Goal: Task Accomplishment & Management: Use online tool/utility

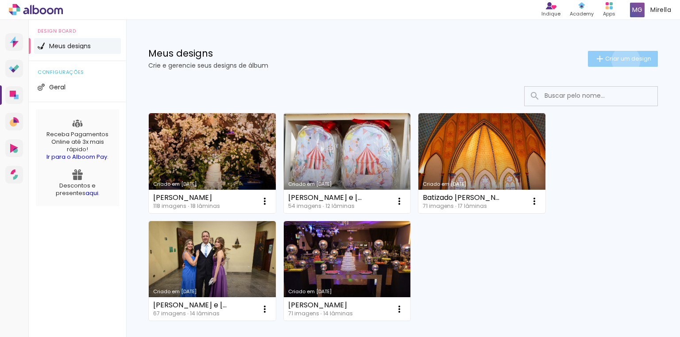
click at [619, 60] on span "Criar um design" at bounding box center [628, 59] width 46 height 6
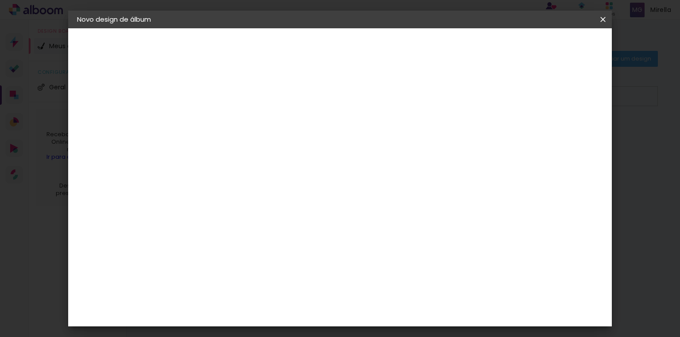
click at [222, 118] on input at bounding box center [222, 119] width 0 height 14
type input "Batizado [PERSON_NAME]"
type paper-input "Batizado [PERSON_NAME]"
click at [0, 0] on slot "Avançar" at bounding box center [0, 0] width 0 height 0
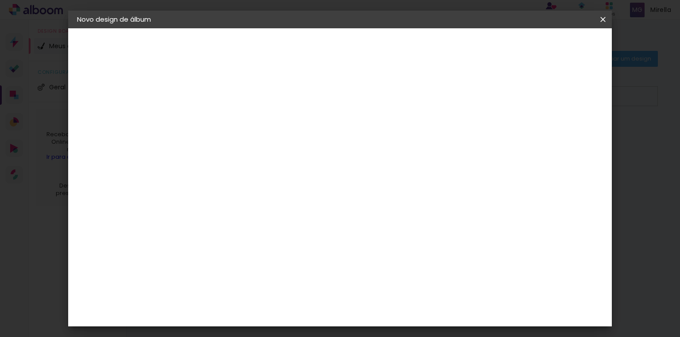
click at [235, 169] on div "Clan Color" at bounding box center [225, 176] width 19 height 14
click at [0, 0] on slot "Avançar" at bounding box center [0, 0] width 0 height 0
click at [282, 244] on span "20 × 20" at bounding box center [260, 253] width 41 height 18
click at [0, 0] on slot "Avançar" at bounding box center [0, 0] width 0 height 0
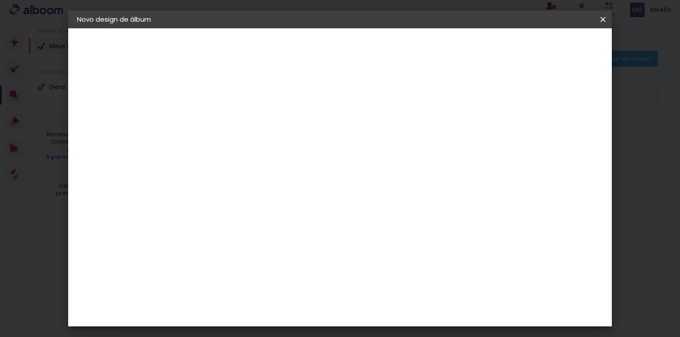
click at [489, 49] on span "Iniciar design" at bounding box center [468, 47] width 40 height 6
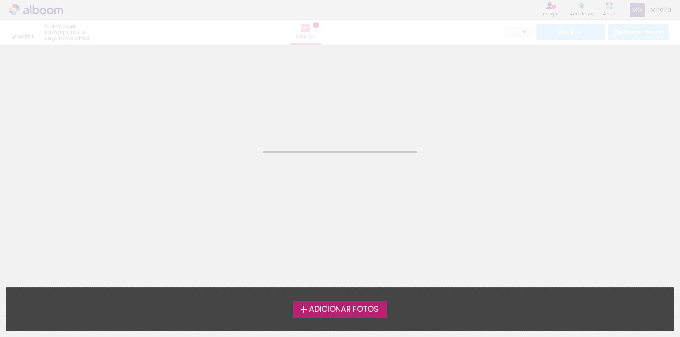
click at [353, 318] on div "Adicionar Fotos Solte suas fotos aqui..." at bounding box center [339, 309] width 667 height 43
click at [354, 313] on span "Adicionar Fotos" at bounding box center [343, 310] width 69 height 8
click at [0, 0] on input "file" at bounding box center [0, 0] width 0 height 0
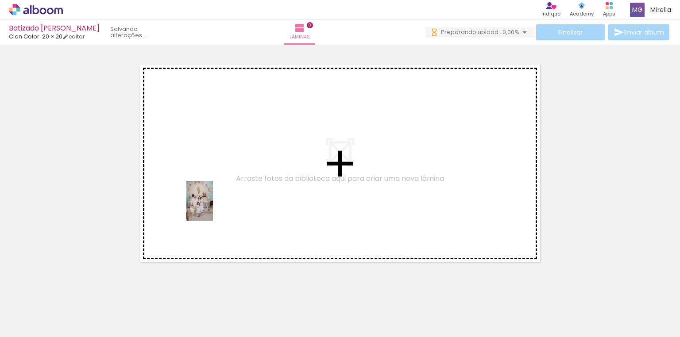
drag, startPoint x: 94, startPoint y: 320, endPoint x: 213, endPoint y: 208, distance: 163.7
click at [213, 208] on quentale-workspace at bounding box center [340, 168] width 680 height 337
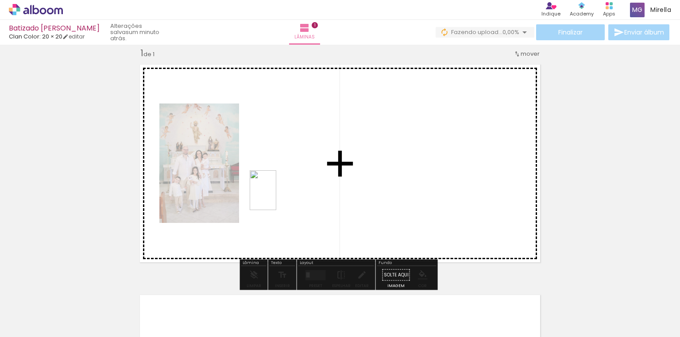
drag, startPoint x: 241, startPoint y: 316, endPoint x: 276, endPoint y: 197, distance: 124.2
click at [276, 197] on quentale-workspace at bounding box center [340, 168] width 680 height 337
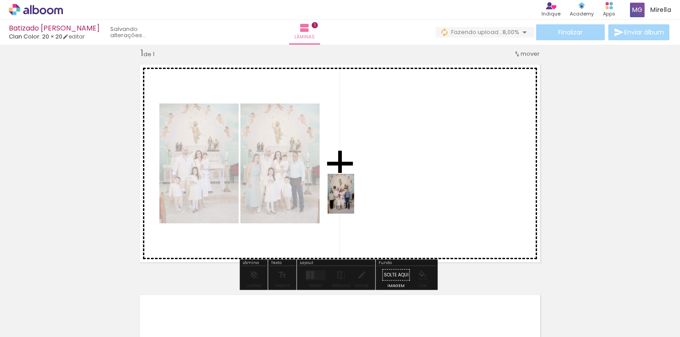
drag, startPoint x: 338, startPoint y: 321, endPoint x: 354, endPoint y: 201, distance: 121.9
click at [354, 201] on quentale-workspace at bounding box center [340, 168] width 680 height 337
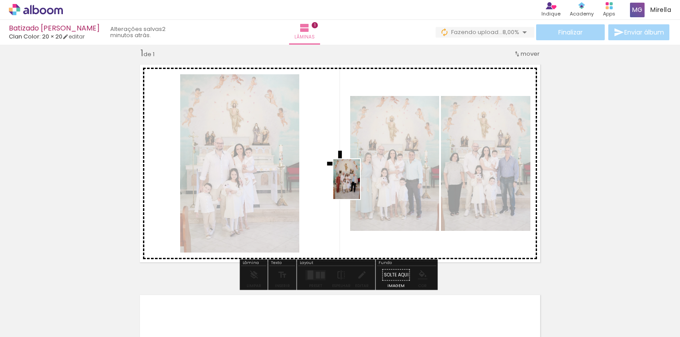
drag, startPoint x: 538, startPoint y: 320, endPoint x: 360, endPoint y: 186, distance: 223.2
click at [360, 186] on quentale-workspace at bounding box center [340, 168] width 680 height 337
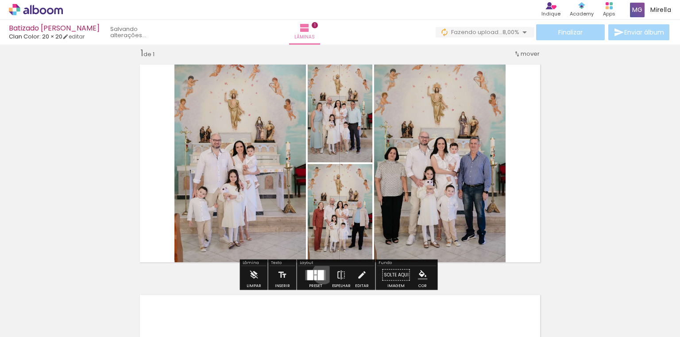
click at [321, 273] on div at bounding box center [321, 275] width 6 height 10
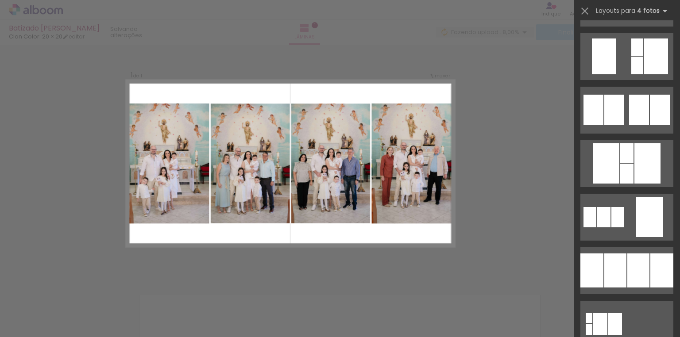
scroll to position [779, 0]
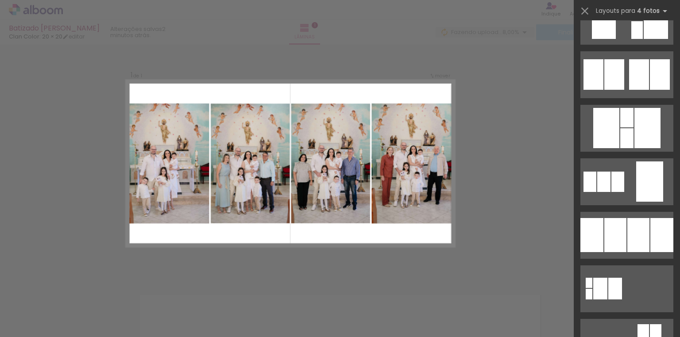
click at [617, 259] on div at bounding box center [627, 286] width 106 height 54
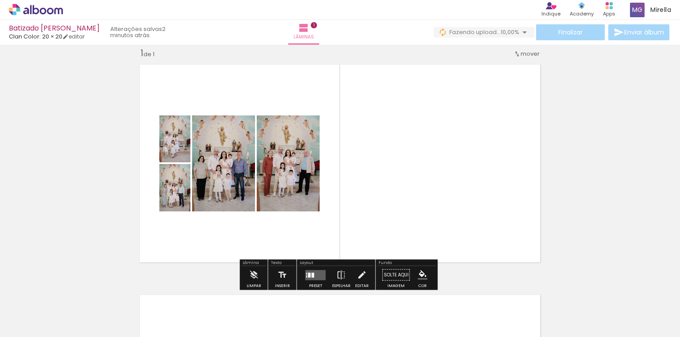
click at [316, 273] on quentale-layouter at bounding box center [315, 275] width 20 height 10
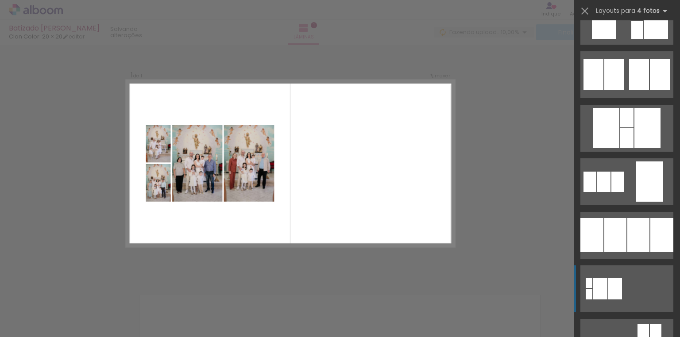
scroll to position [964, 0]
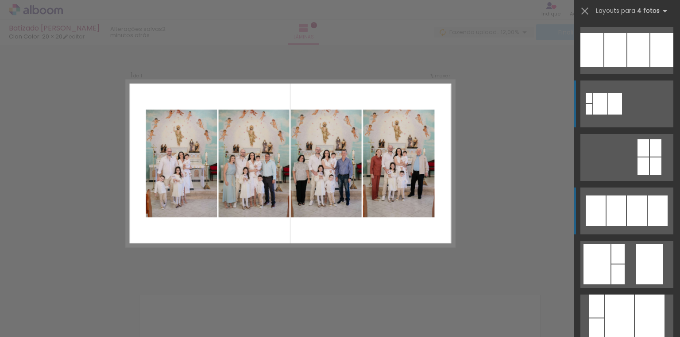
click at [642, 211] on div at bounding box center [637, 211] width 20 height 31
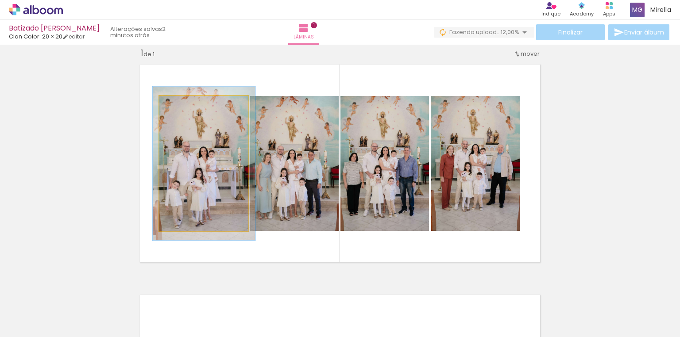
drag, startPoint x: 179, startPoint y: 107, endPoint x: 183, endPoint y: 108, distance: 4.5
type paper-slider "114"
click at [183, 108] on div at bounding box center [185, 105] width 8 height 8
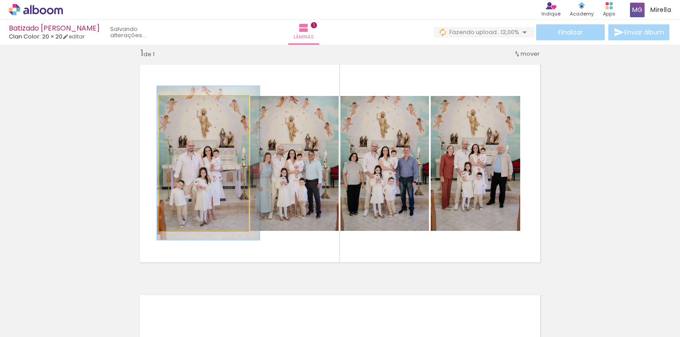
drag, startPoint x: 204, startPoint y: 164, endPoint x: 209, endPoint y: 164, distance: 4.4
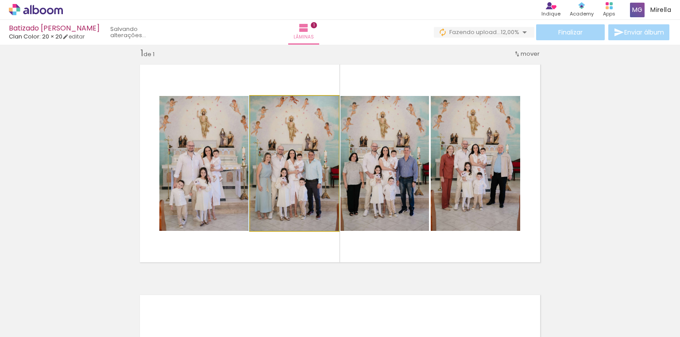
click at [277, 150] on quentale-photo at bounding box center [294, 163] width 89 height 135
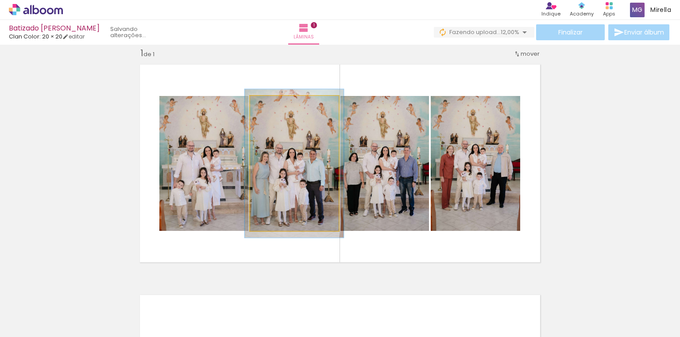
type paper-slider "110"
click at [272, 108] on div at bounding box center [274, 105] width 8 height 8
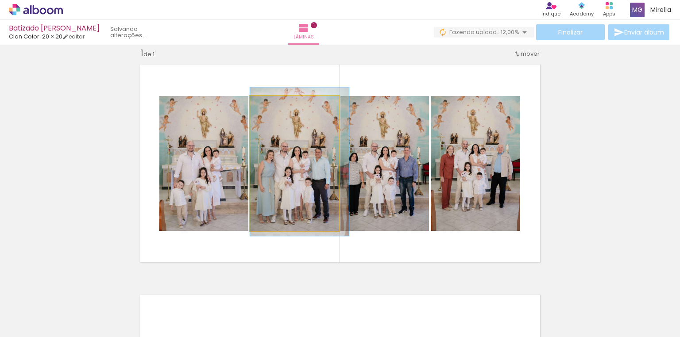
drag, startPoint x: 298, startPoint y: 165, endPoint x: 305, endPoint y: 163, distance: 6.9
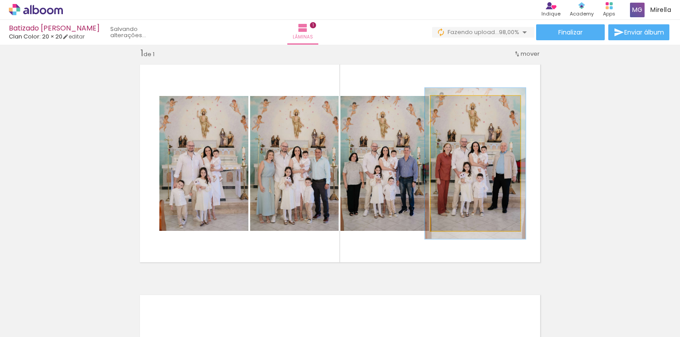
type paper-slider "112"
click at [455, 106] on div at bounding box center [455, 105] width 14 height 14
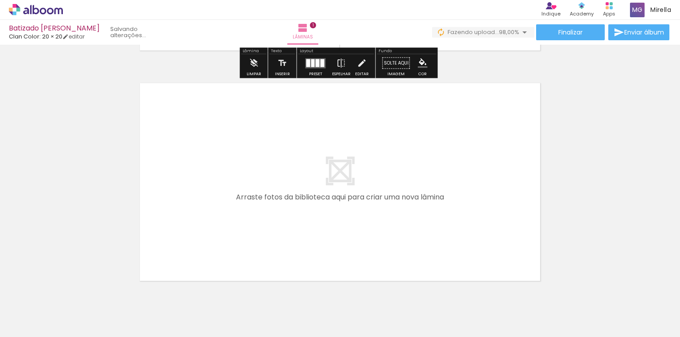
scroll to position [258, 0]
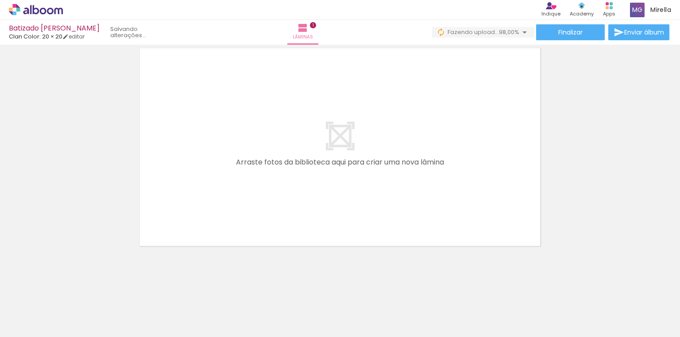
click at [37, 309] on input "Todas as fotos" at bounding box center [25, 311] width 34 height 8
click at [0, 0] on slot "Não utilizadas" at bounding box center [0, 0] width 0 height 0
type input "Não utilizadas"
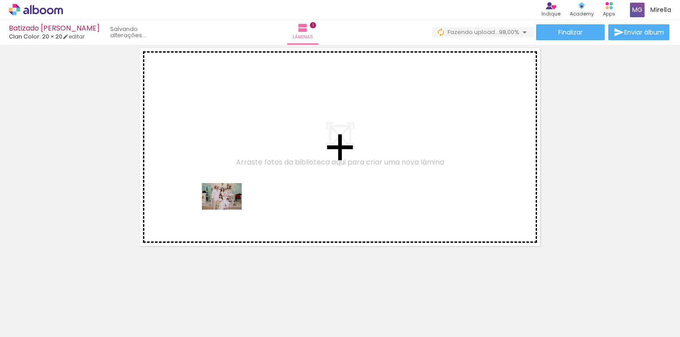
drag, startPoint x: 93, startPoint y: 314, endPoint x: 228, endPoint y: 210, distance: 171.1
click at [228, 210] on quentale-workspace at bounding box center [340, 168] width 680 height 337
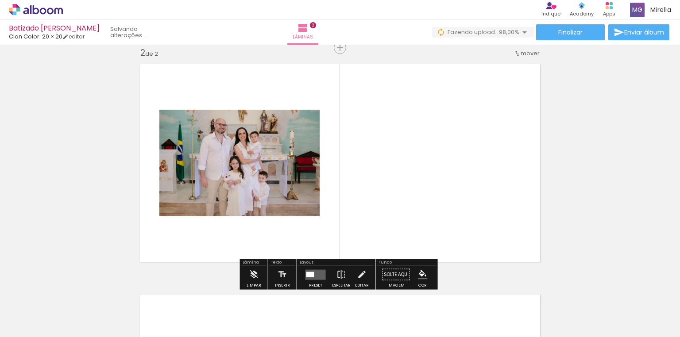
scroll to position [242, 0]
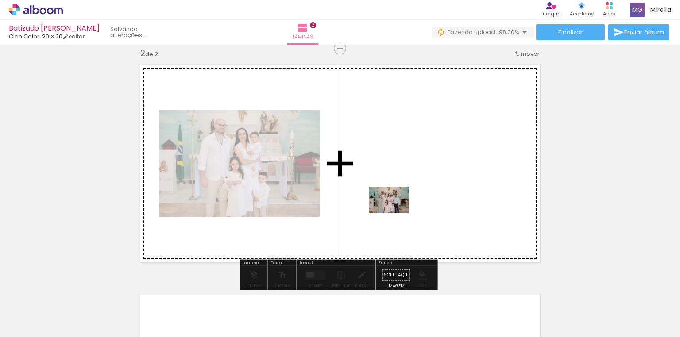
drag, startPoint x: 138, startPoint y: 317, endPoint x: 395, endPoint y: 213, distance: 277.2
click at [395, 213] on quentale-workspace at bounding box center [340, 168] width 680 height 337
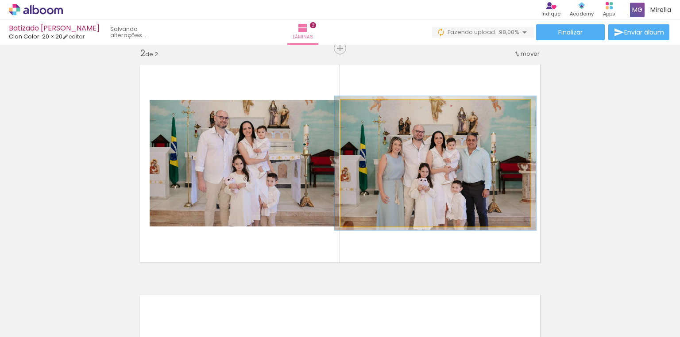
type paper-slider "106"
click at [359, 110] on div at bounding box center [363, 109] width 8 height 8
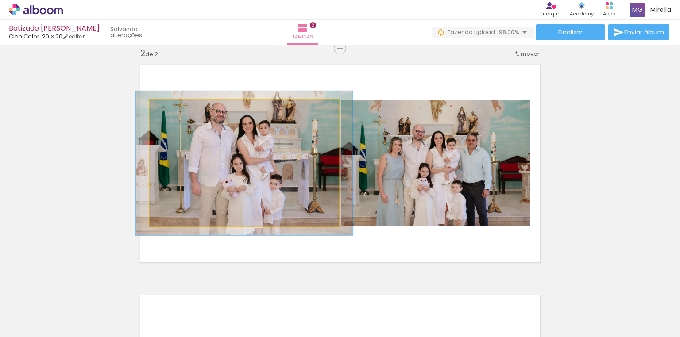
drag, startPoint x: 168, startPoint y: 110, endPoint x: 173, endPoint y: 113, distance: 5.2
type paper-slider "114"
click at [173, 113] on div at bounding box center [175, 109] width 8 height 8
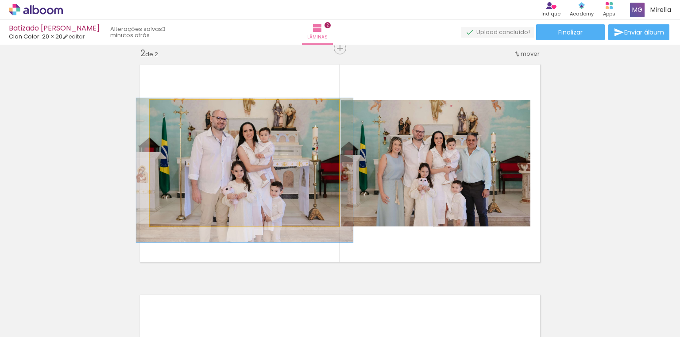
drag, startPoint x: 258, startPoint y: 146, endPoint x: 259, endPoint y: 153, distance: 7.1
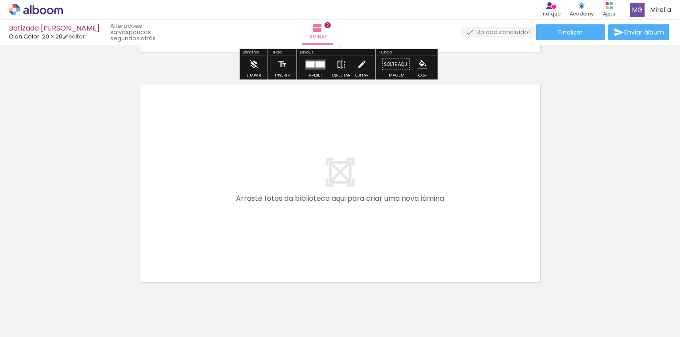
scroll to position [454, 0]
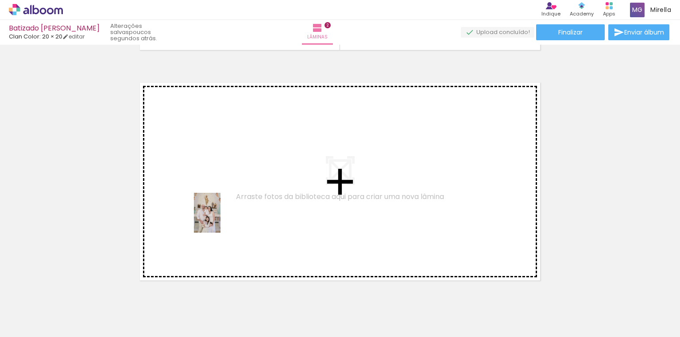
drag, startPoint x: 386, startPoint y: 315, endPoint x: 221, endPoint y: 220, distance: 190.8
click at [221, 220] on quentale-workspace at bounding box center [340, 168] width 680 height 337
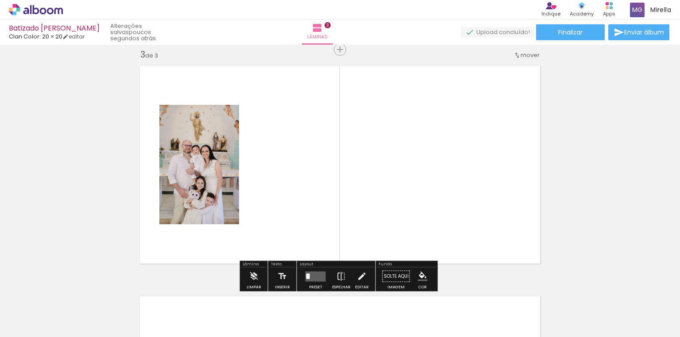
scroll to position [472, 0]
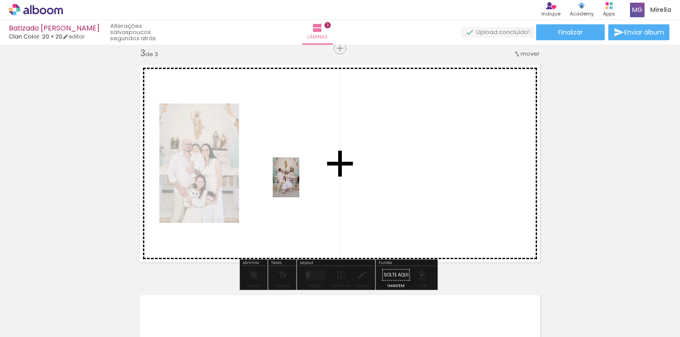
drag, startPoint x: 92, startPoint y: 321, endPoint x: 299, endPoint y: 184, distance: 248.6
click at [299, 184] on quentale-workspace at bounding box center [340, 168] width 680 height 337
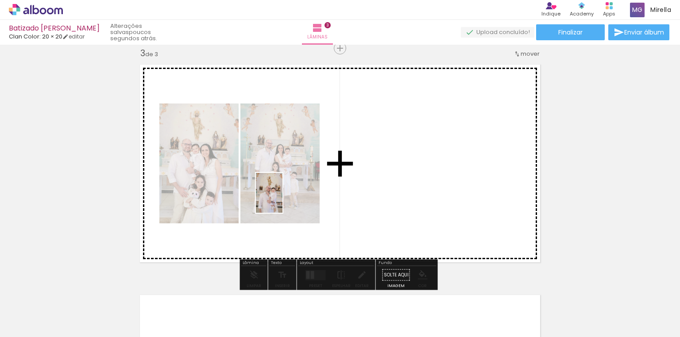
drag, startPoint x: 341, startPoint y: 321, endPoint x: 282, endPoint y: 199, distance: 135.4
click at [282, 199] on quentale-workspace at bounding box center [340, 168] width 680 height 337
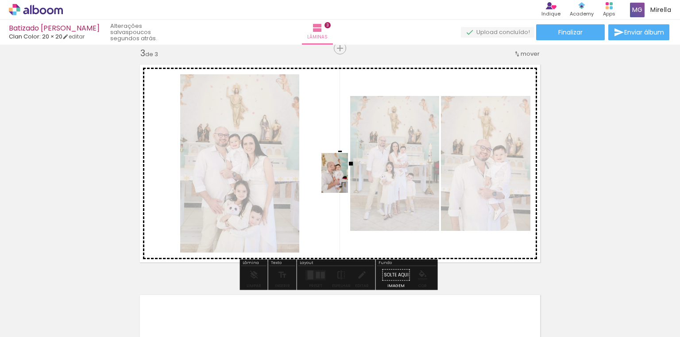
drag, startPoint x: 393, startPoint y: 318, endPoint x: 348, endPoint y: 180, distance: 145.3
click at [348, 180] on quentale-workspace at bounding box center [340, 168] width 680 height 337
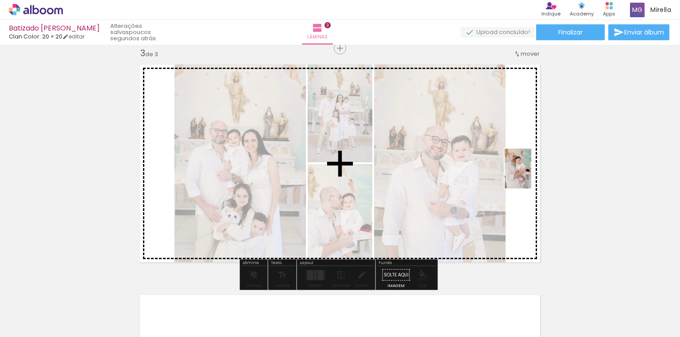
drag, startPoint x: 340, startPoint y: 312, endPoint x: 531, endPoint y: 175, distance: 234.8
click at [531, 175] on quentale-workspace at bounding box center [340, 168] width 680 height 337
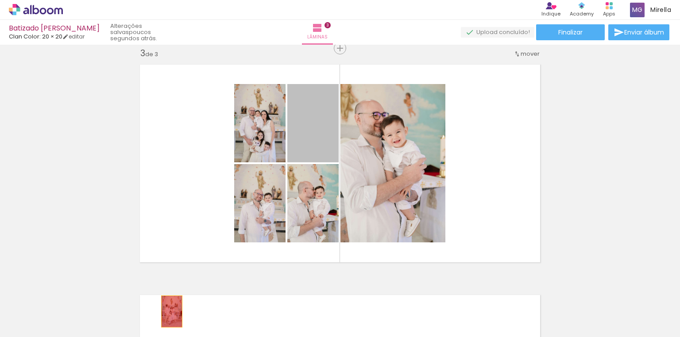
drag, startPoint x: 315, startPoint y: 140, endPoint x: 169, endPoint y: 312, distance: 225.1
click at [169, 312] on quentale-workspace at bounding box center [340, 168] width 680 height 337
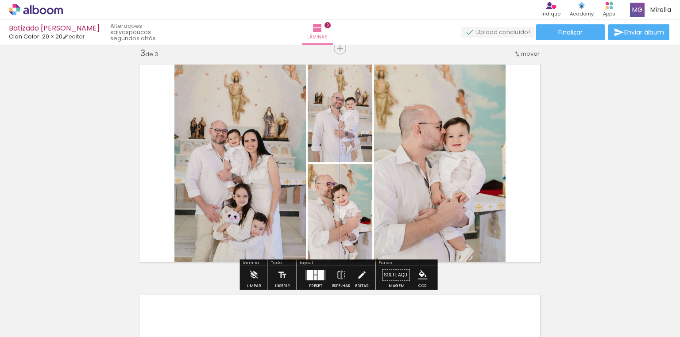
click at [312, 273] on quentale-layouter at bounding box center [315, 275] width 20 height 10
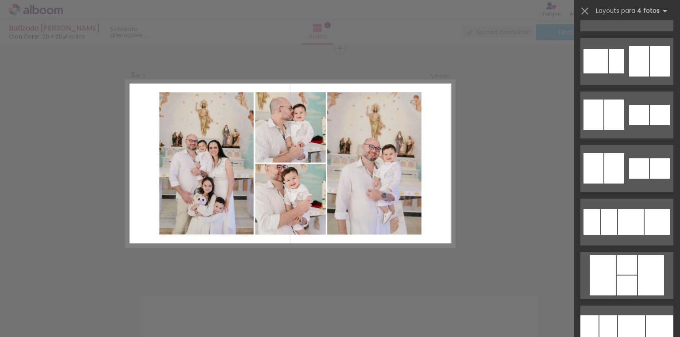
scroll to position [2443, 0]
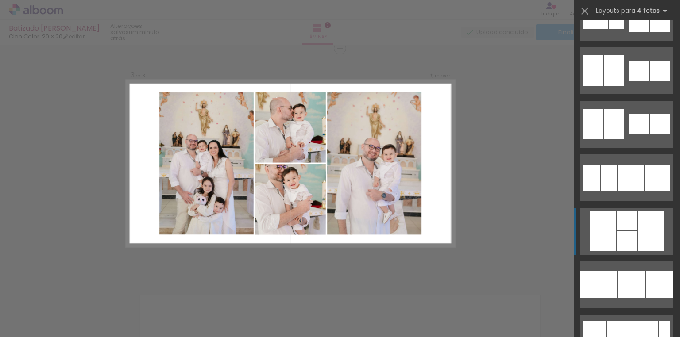
click at [623, 240] on div at bounding box center [627, 241] width 20 height 20
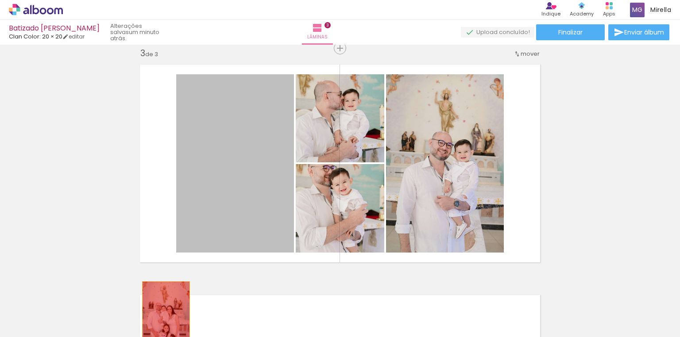
drag, startPoint x: 262, startPoint y: 185, endPoint x: 163, endPoint y: 319, distance: 166.8
click at [163, 319] on quentale-workspace at bounding box center [340, 168] width 680 height 337
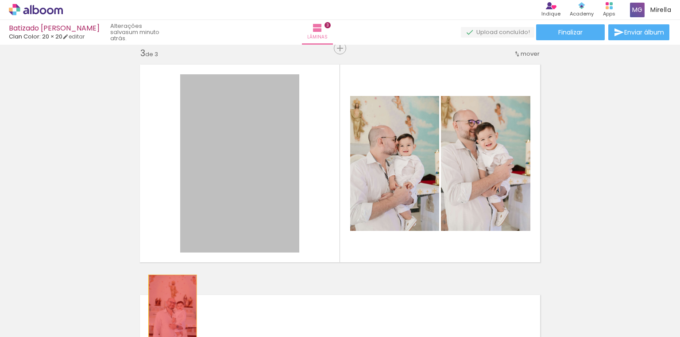
drag, startPoint x: 234, startPoint y: 197, endPoint x: 170, endPoint y: 311, distance: 130.8
click at [170, 311] on quentale-workspace at bounding box center [340, 168] width 680 height 337
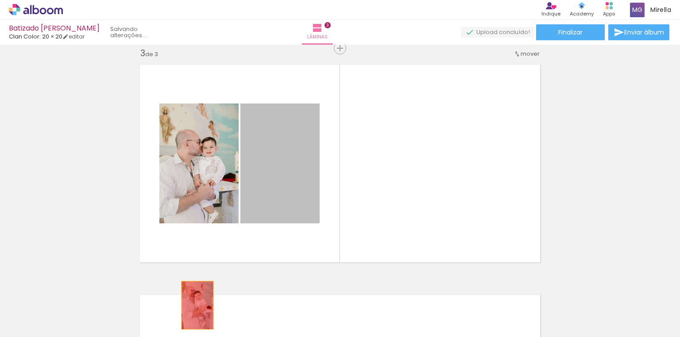
drag, startPoint x: 283, startPoint y: 198, endPoint x: 195, endPoint y: 305, distance: 139.0
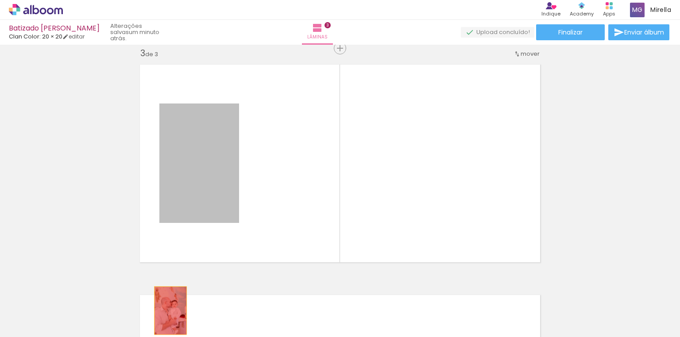
drag, startPoint x: 219, startPoint y: 191, endPoint x: 168, endPoint y: 311, distance: 129.9
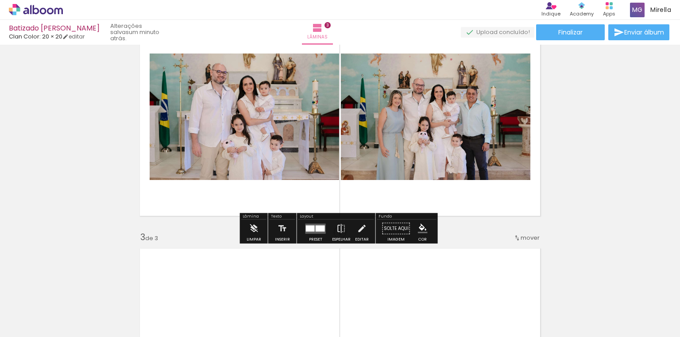
scroll to position [295, 0]
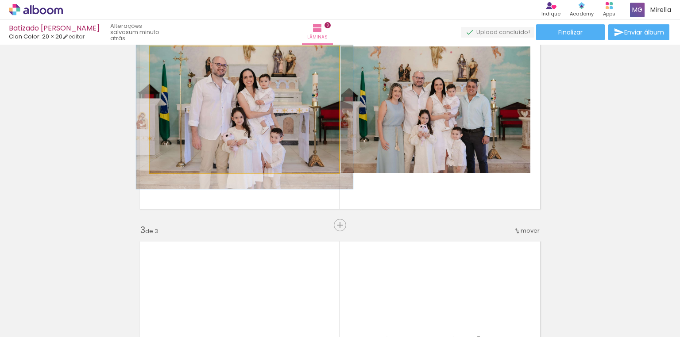
click at [264, 131] on quentale-photo at bounding box center [244, 109] width 189 height 127
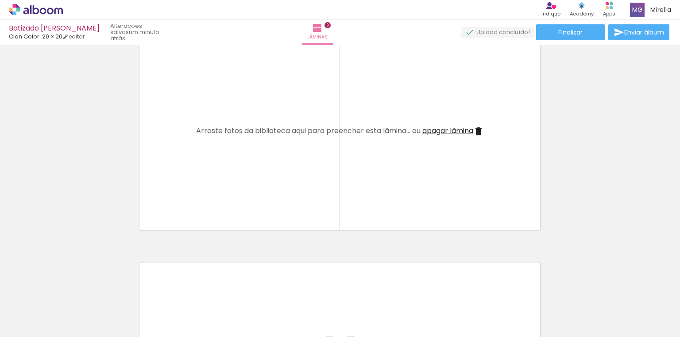
scroll to position [508, 0]
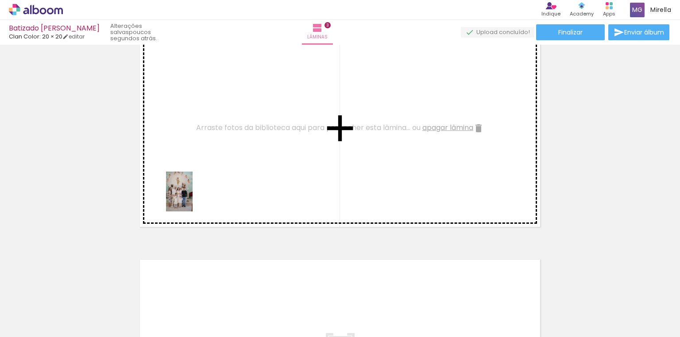
drag, startPoint x: 187, startPoint y: 317, endPoint x: 193, endPoint y: 198, distance: 119.2
click at [193, 198] on quentale-workspace at bounding box center [340, 168] width 680 height 337
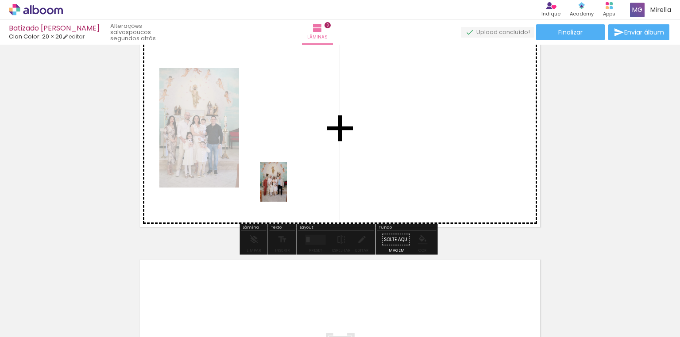
drag, startPoint x: 198, startPoint y: 316, endPoint x: 287, endPoint y: 189, distance: 155.6
click at [287, 189] on quentale-workspace at bounding box center [340, 168] width 680 height 337
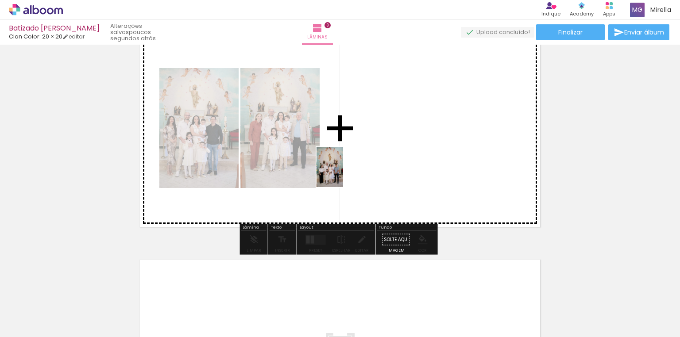
drag, startPoint x: 192, startPoint y: 315, endPoint x: 343, endPoint y: 174, distance: 207.0
click at [343, 174] on quentale-workspace at bounding box center [340, 168] width 680 height 337
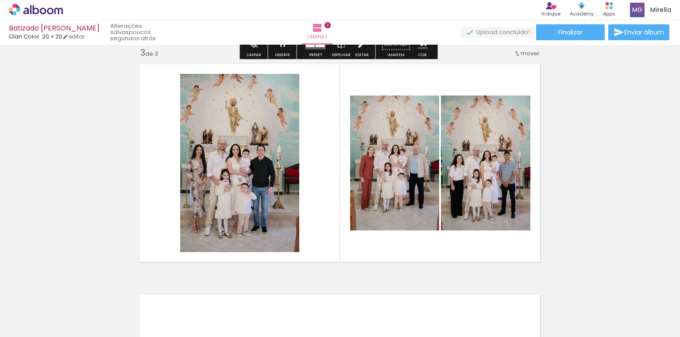
scroll to position [472, 0]
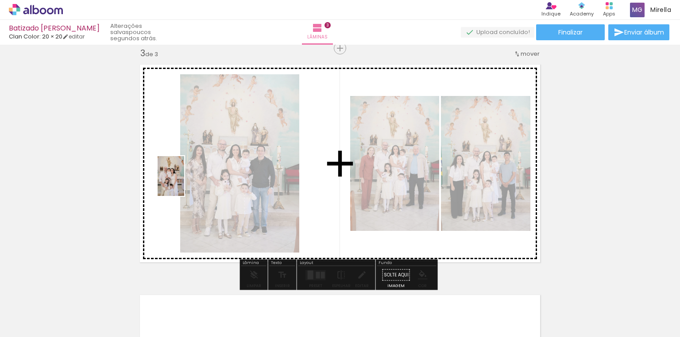
drag, startPoint x: 190, startPoint y: 320, endPoint x: 184, endPoint y: 183, distance: 137.8
click at [184, 183] on quentale-workspace at bounding box center [340, 168] width 680 height 337
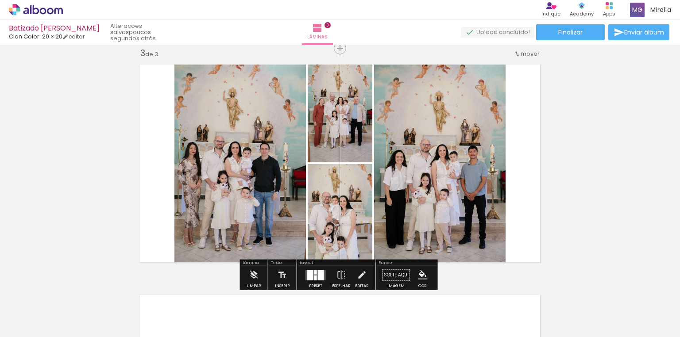
click at [310, 276] on div at bounding box center [310, 275] width 6 height 10
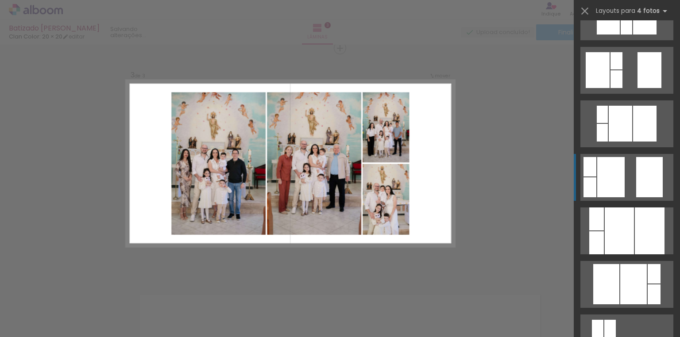
scroll to position [319, 0]
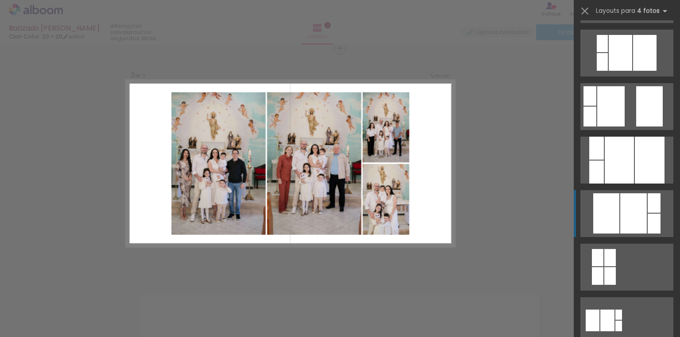
click at [633, 228] on div at bounding box center [633, 213] width 27 height 40
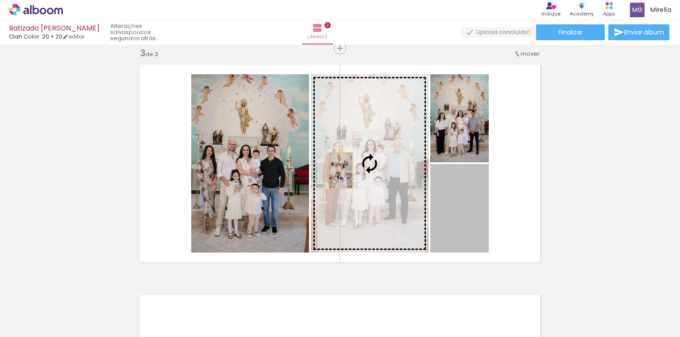
drag, startPoint x: 466, startPoint y: 220, endPoint x: 338, endPoint y: 170, distance: 137.0
click at [0, 0] on slot at bounding box center [0, 0] width 0 height 0
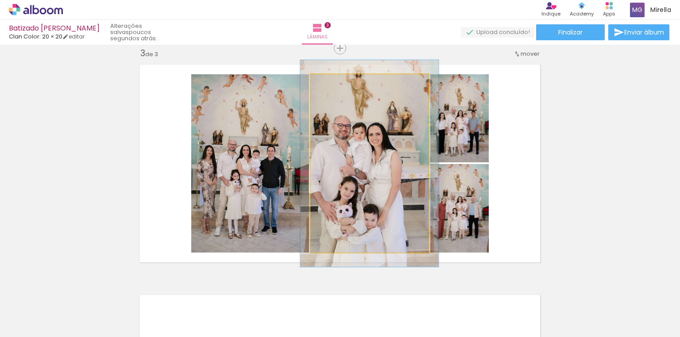
drag, startPoint x: 332, startPoint y: 83, endPoint x: 336, endPoint y: 83, distance: 4.9
type paper-slider "116"
click at [336, 83] on div at bounding box center [336, 84] width 14 height 14
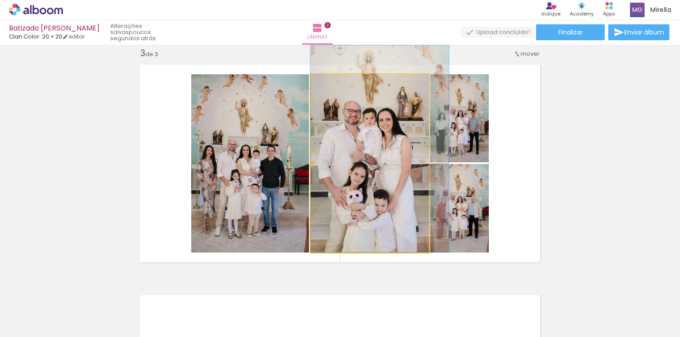
drag, startPoint x: 370, startPoint y: 173, endPoint x: 392, endPoint y: 158, distance: 26.5
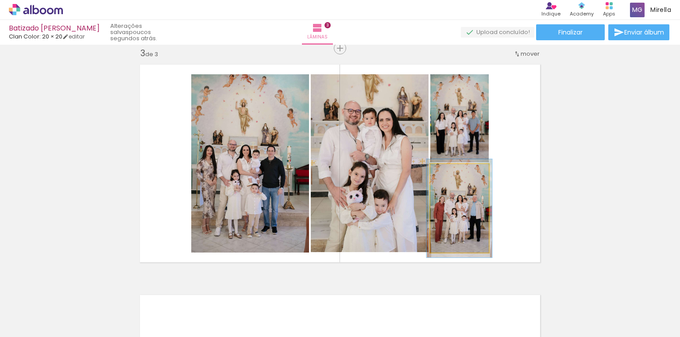
type paper-slider "111"
click at [451, 172] on div at bounding box center [452, 174] width 8 height 8
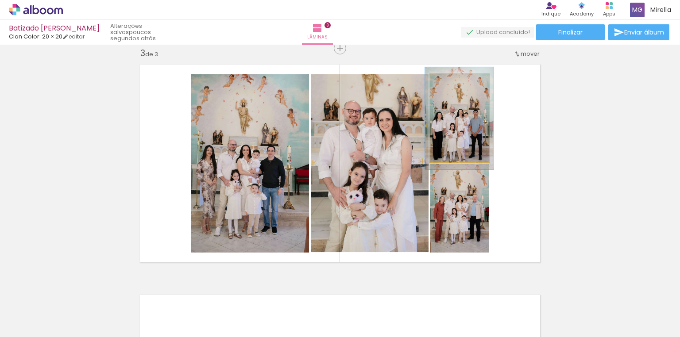
type paper-slider "116"
click at [454, 85] on div at bounding box center [454, 84] width 14 height 14
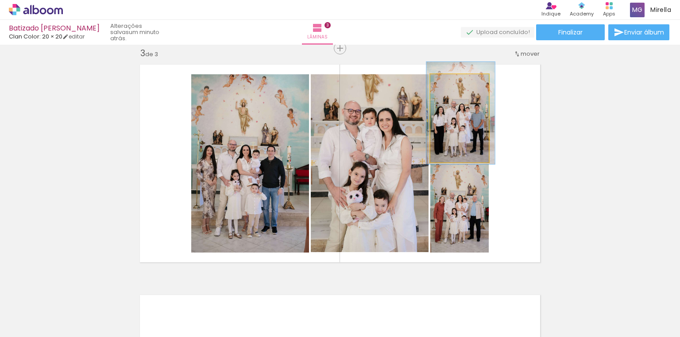
drag, startPoint x: 480, startPoint y: 139, endPoint x: 482, endPoint y: 134, distance: 5.5
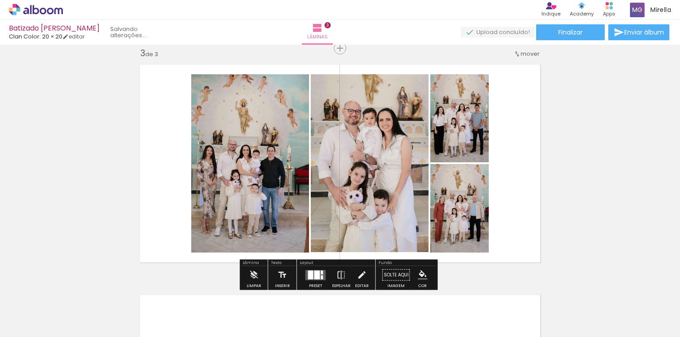
click at [498, 161] on quentale-layouter at bounding box center [340, 163] width 411 height 208
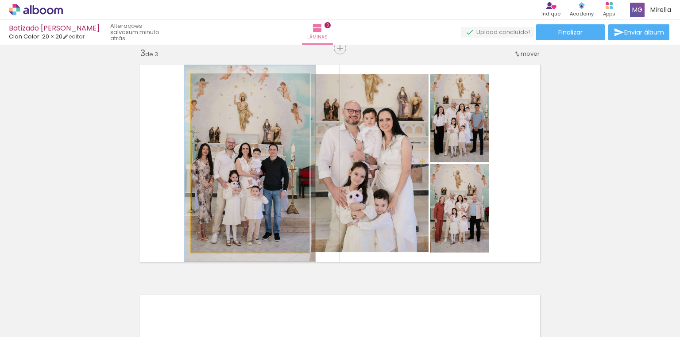
type paper-slider "110"
click at [216, 87] on div at bounding box center [215, 84] width 14 height 14
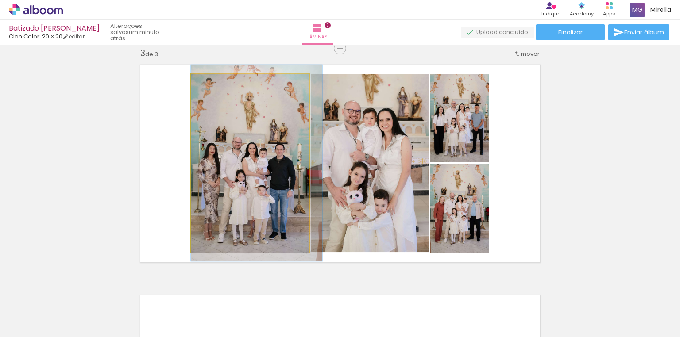
drag, startPoint x: 235, startPoint y: 165, endPoint x: 246, endPoint y: 165, distance: 10.2
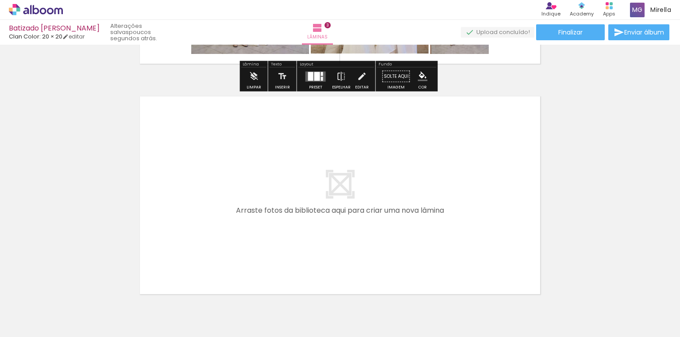
scroll to position [685, 0]
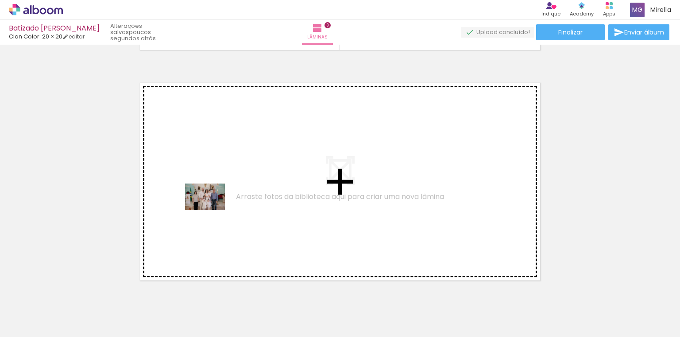
drag, startPoint x: 145, startPoint y: 317, endPoint x: 212, endPoint y: 210, distance: 125.7
click at [212, 210] on quentale-workspace at bounding box center [340, 168] width 680 height 337
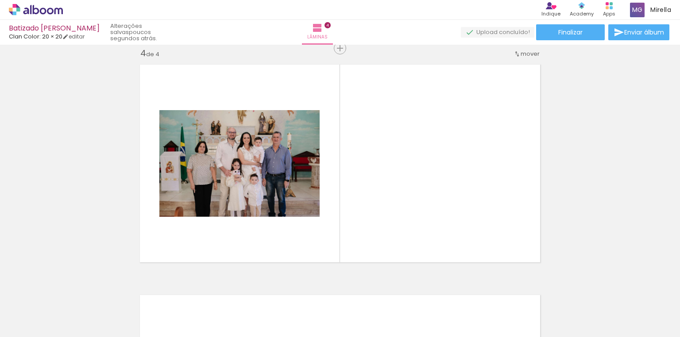
scroll to position [0, 0]
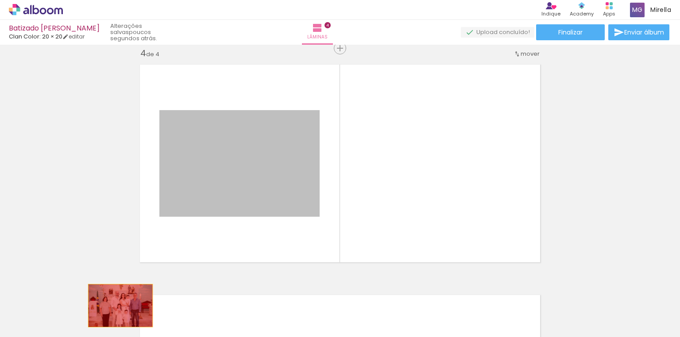
drag, startPoint x: 274, startPoint y: 176, endPoint x: 118, endPoint y: 306, distance: 203.3
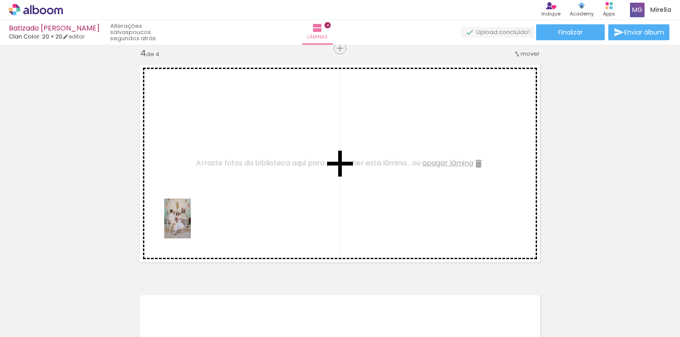
drag, startPoint x: 92, startPoint y: 315, endPoint x: 192, endPoint y: 225, distance: 134.8
click at [192, 225] on quentale-workspace at bounding box center [340, 168] width 680 height 337
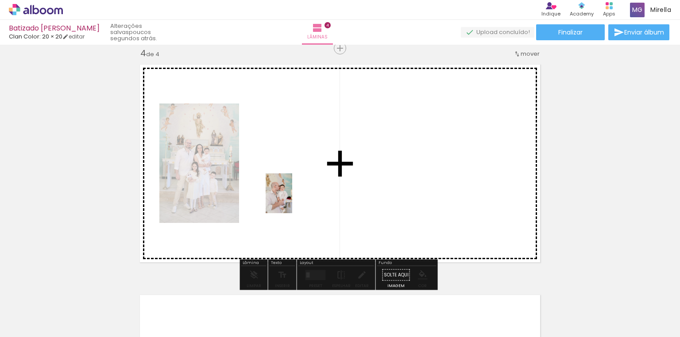
drag, startPoint x: 293, startPoint y: 320, endPoint x: 292, endPoint y: 200, distance: 120.0
click at [292, 200] on quentale-workspace at bounding box center [340, 168] width 680 height 337
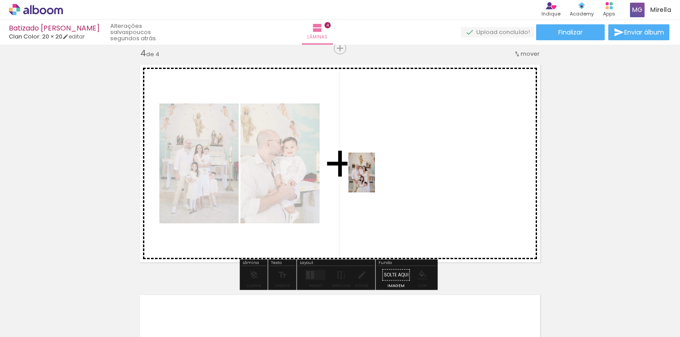
drag, startPoint x: 143, startPoint y: 323, endPoint x: 375, endPoint y: 179, distance: 272.7
click at [375, 179] on quentale-workspace at bounding box center [340, 168] width 680 height 337
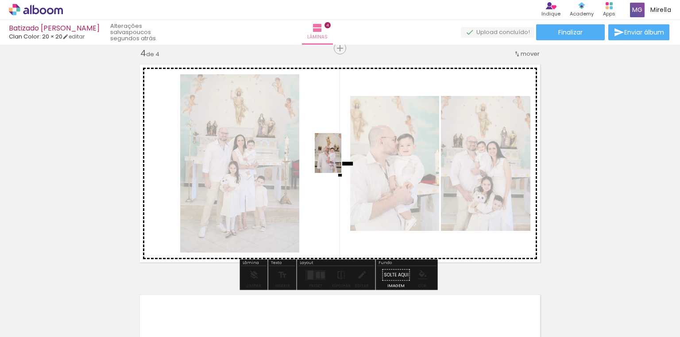
drag, startPoint x: 141, startPoint y: 319, endPoint x: 341, endPoint y: 160, distance: 256.1
click at [341, 160] on quentale-workspace at bounding box center [340, 168] width 680 height 337
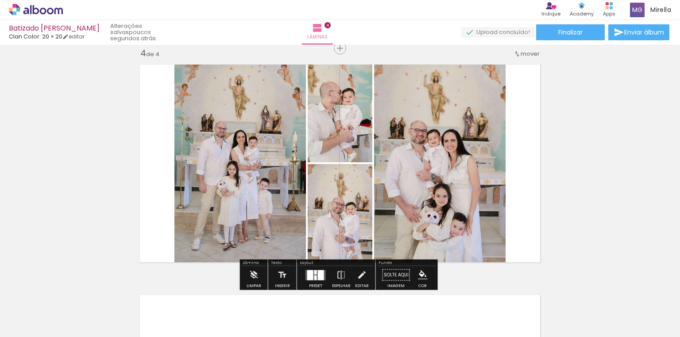
click at [309, 276] on div at bounding box center [310, 275] width 6 height 10
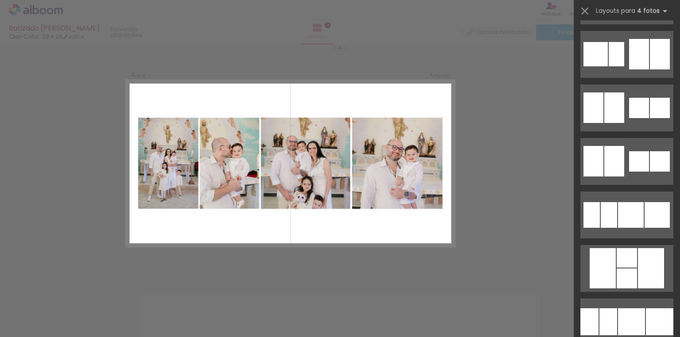
scroll to position [2408, 0]
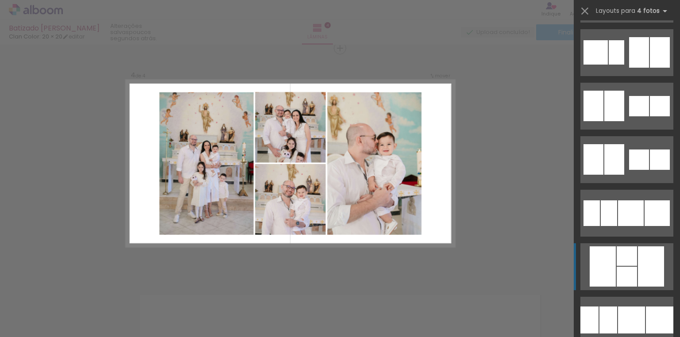
click at [629, 262] on div at bounding box center [627, 256] width 20 height 19
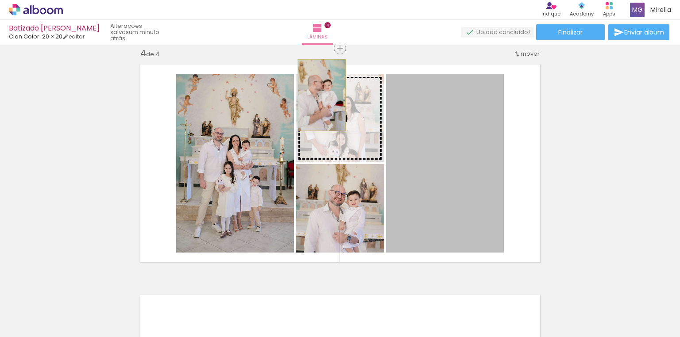
drag, startPoint x: 459, startPoint y: 181, endPoint x: 319, endPoint y: 95, distance: 164.3
click at [0, 0] on slot at bounding box center [0, 0] width 0 height 0
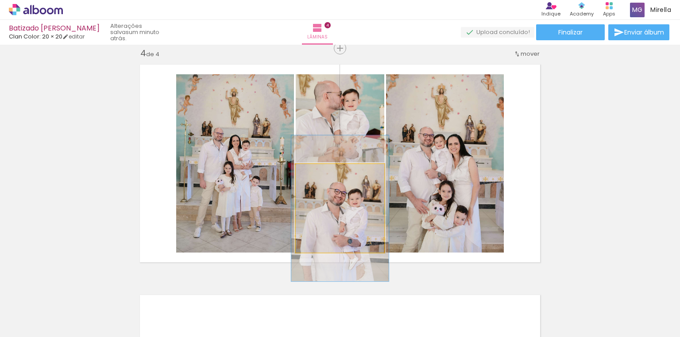
type paper-slider "110"
click at [318, 174] on div at bounding box center [320, 174] width 8 height 8
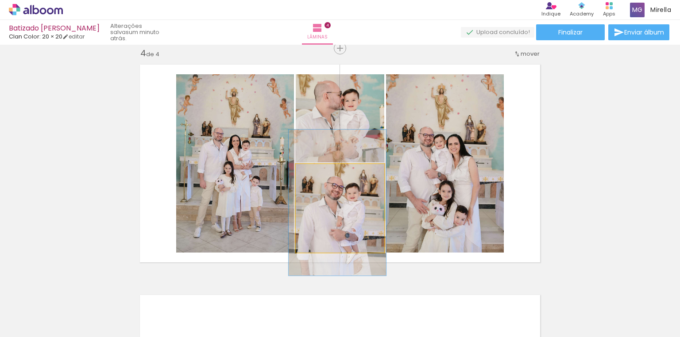
drag, startPoint x: 358, startPoint y: 216, endPoint x: 355, endPoint y: 210, distance: 6.3
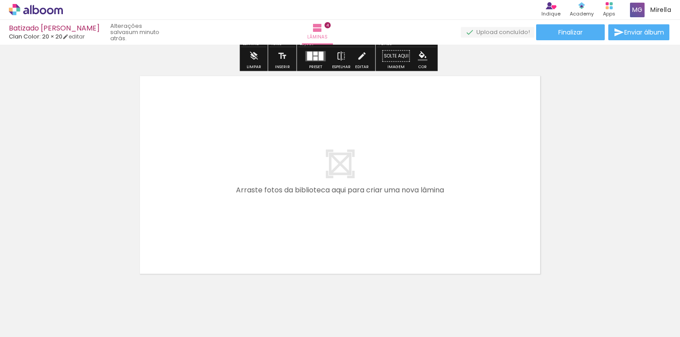
scroll to position [950, 0]
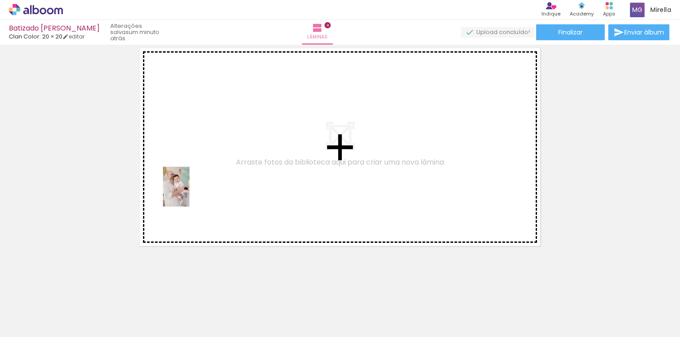
drag, startPoint x: 140, startPoint y: 321, endPoint x: 189, endPoint y: 193, distance: 136.6
click at [189, 193] on quentale-workspace at bounding box center [340, 168] width 680 height 337
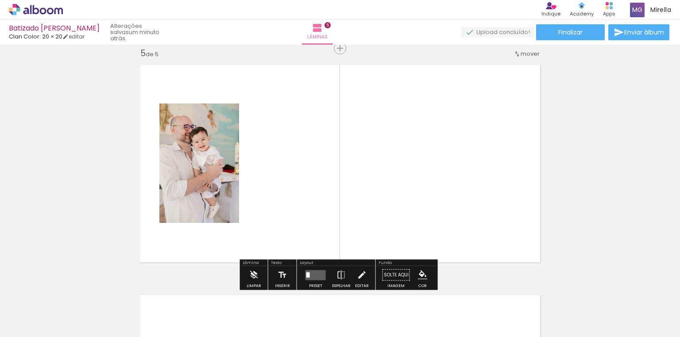
scroll to position [934, 0]
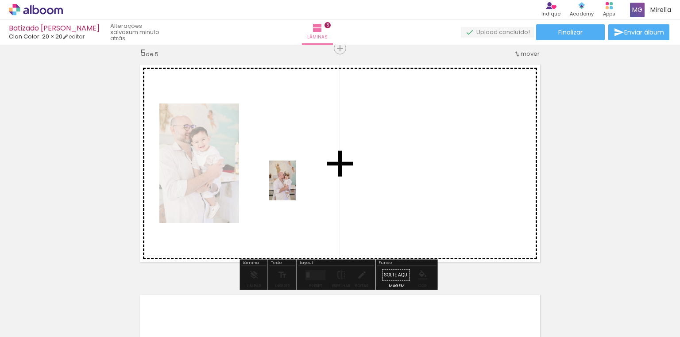
drag, startPoint x: 137, startPoint y: 314, endPoint x: 296, endPoint y: 187, distance: 203.4
click at [296, 187] on quentale-workspace at bounding box center [340, 168] width 680 height 337
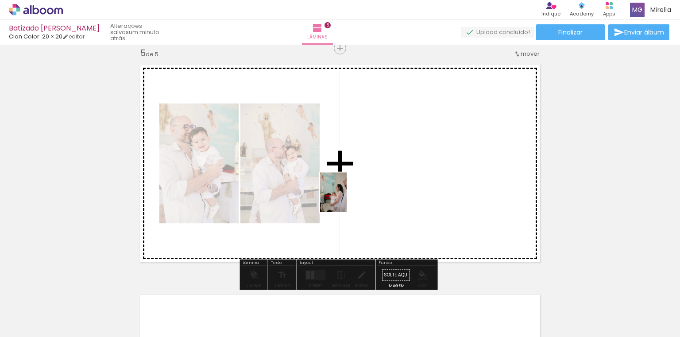
drag, startPoint x: 143, startPoint y: 315, endPoint x: 352, endPoint y: 193, distance: 241.8
click at [352, 193] on quentale-workspace at bounding box center [340, 168] width 680 height 337
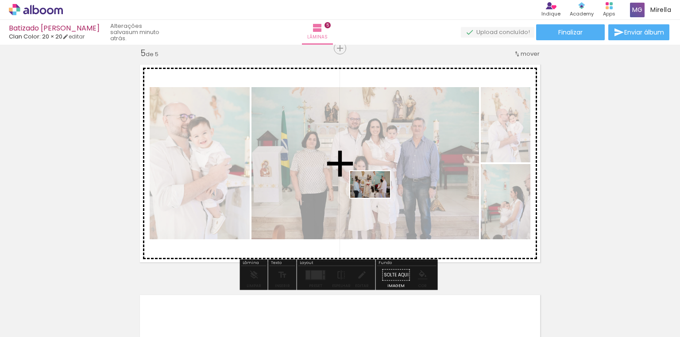
scroll to position [2408, 0]
click at [377, 198] on quentale-workspace at bounding box center [340, 168] width 680 height 337
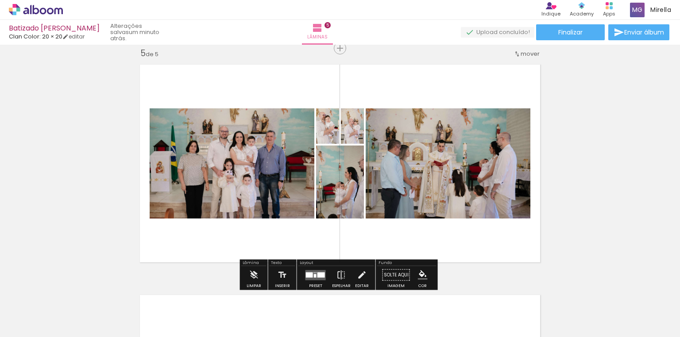
click at [314, 275] on div at bounding box center [315, 276] width 3 height 4
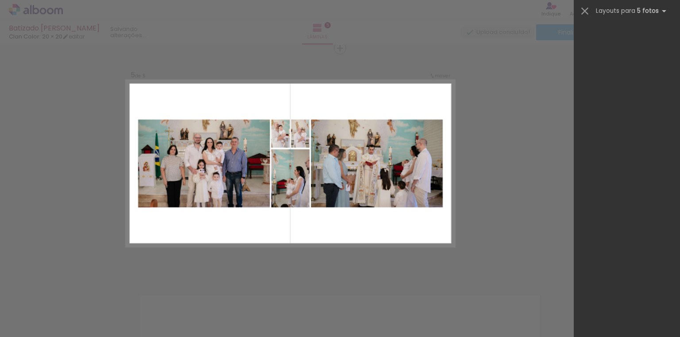
scroll to position [0, 0]
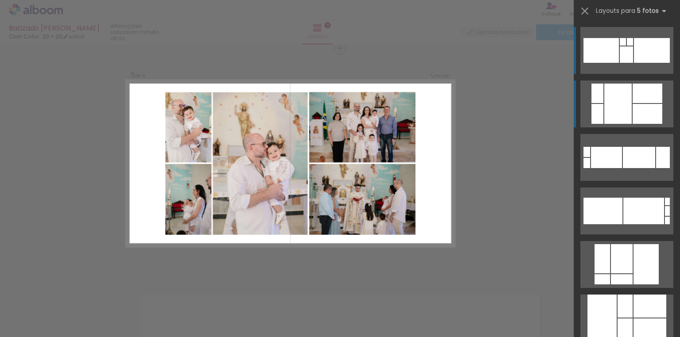
click at [635, 109] on div at bounding box center [648, 114] width 30 height 20
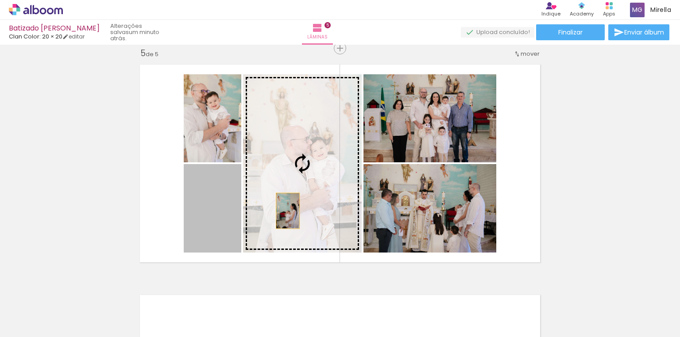
drag, startPoint x: 205, startPoint y: 228, endPoint x: 285, endPoint y: 211, distance: 81.6
click at [0, 0] on slot at bounding box center [0, 0] width 0 height 0
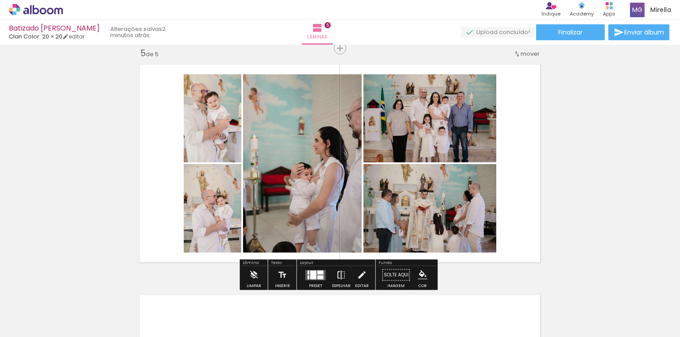
click at [337, 276] on iron-icon at bounding box center [341, 275] width 10 height 18
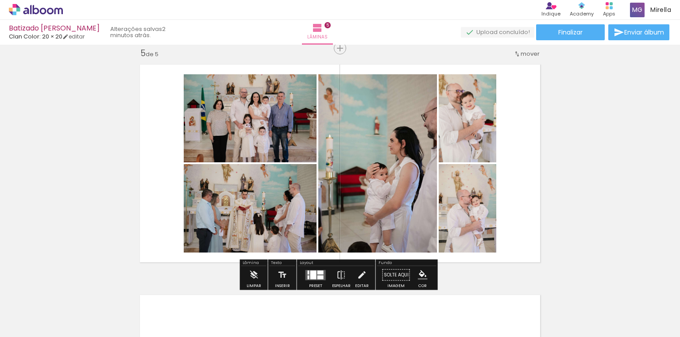
click at [318, 276] on div at bounding box center [320, 277] width 6 height 4
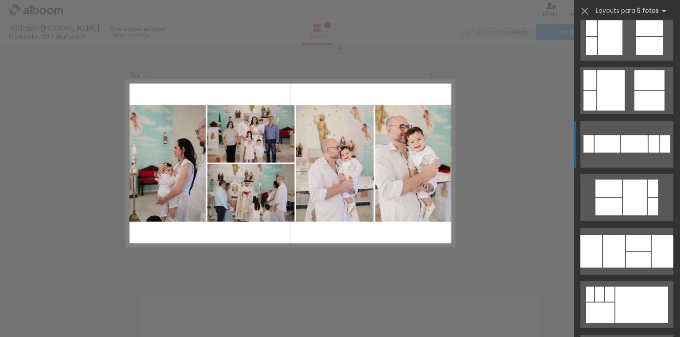
scroll to position [620, 0]
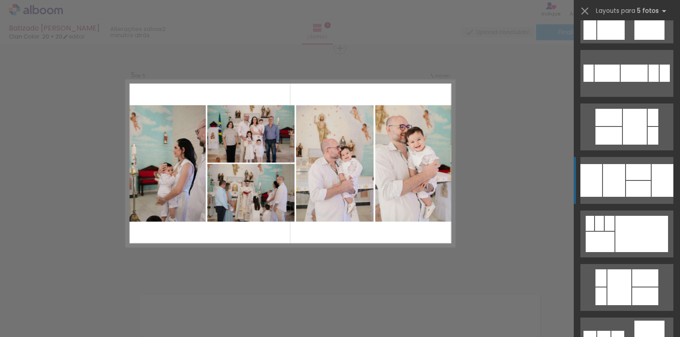
click at [626, 195] on div at bounding box center [638, 189] width 25 height 16
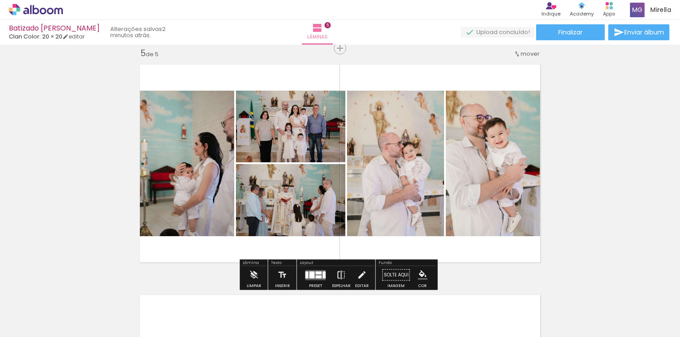
click at [337, 273] on iron-icon at bounding box center [341, 275] width 10 height 18
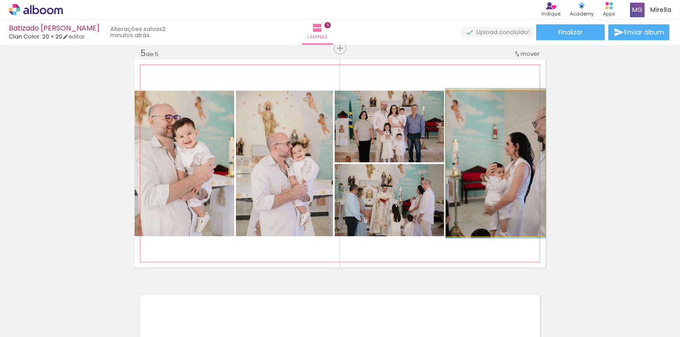
drag, startPoint x: 481, startPoint y: 152, endPoint x: 464, endPoint y: 152, distance: 17.3
drag, startPoint x: 496, startPoint y: 170, endPoint x: 464, endPoint y: 170, distance: 31.9
click at [504, 193] on quentale-photo at bounding box center [496, 164] width 100 height 146
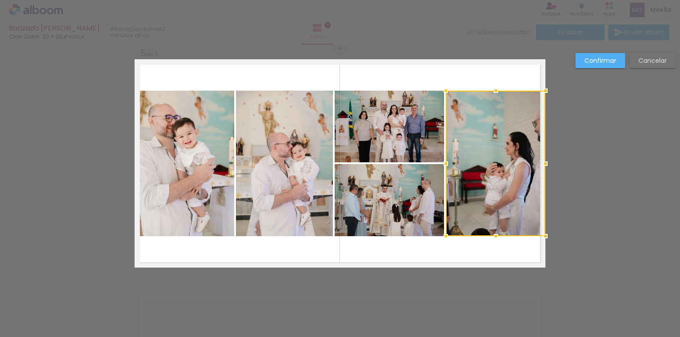
click at [191, 197] on quentale-photo at bounding box center [185, 164] width 100 height 146
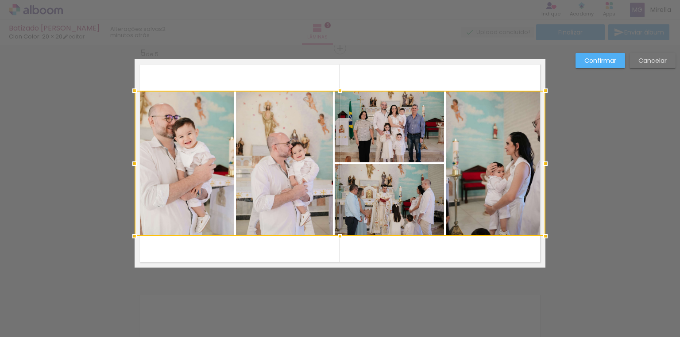
click at [270, 185] on div at bounding box center [340, 164] width 411 height 146
click at [382, 132] on div at bounding box center [340, 164] width 411 height 146
click at [389, 219] on div at bounding box center [340, 164] width 411 height 146
click at [503, 194] on div at bounding box center [340, 164] width 411 height 146
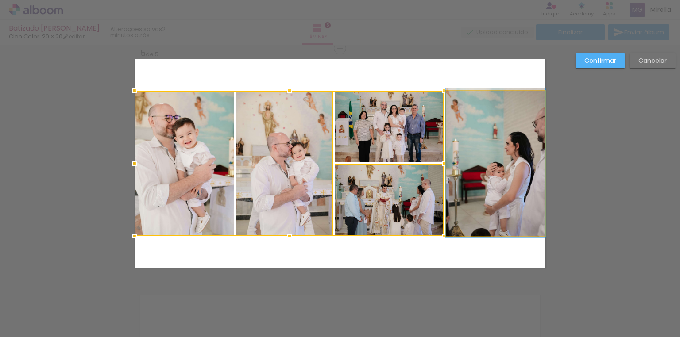
click at [506, 138] on quentale-photo at bounding box center [496, 164] width 100 height 146
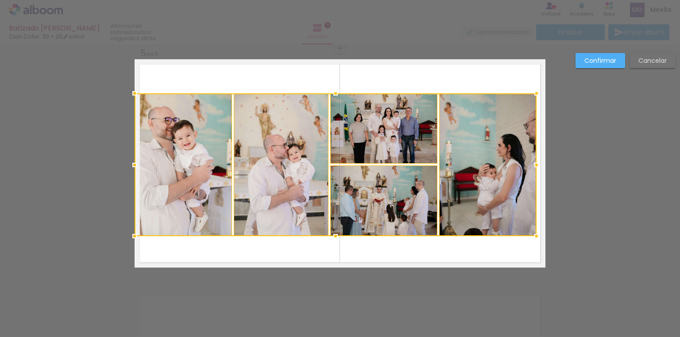
drag, startPoint x: 545, startPoint y: 89, endPoint x: 536, endPoint y: 92, distance: 9.4
click at [536, 92] on div at bounding box center [537, 94] width 18 height 18
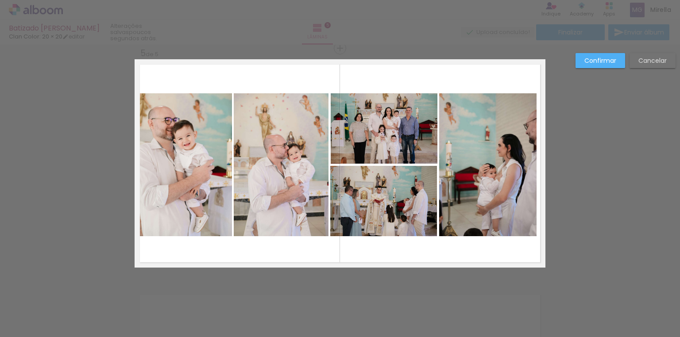
click at [494, 148] on quentale-photo at bounding box center [487, 164] width 97 height 143
click at [367, 138] on quentale-photo at bounding box center [384, 128] width 107 height 70
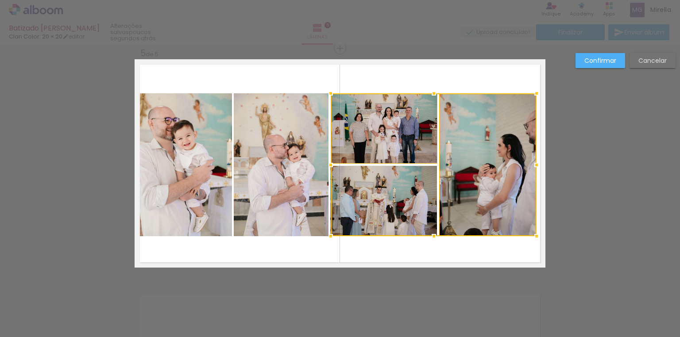
click at [368, 176] on div at bounding box center [434, 164] width 206 height 143
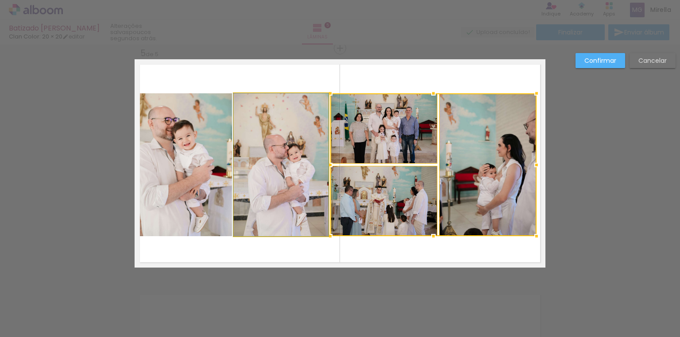
click at [264, 192] on quentale-photo at bounding box center [281, 164] width 94 height 143
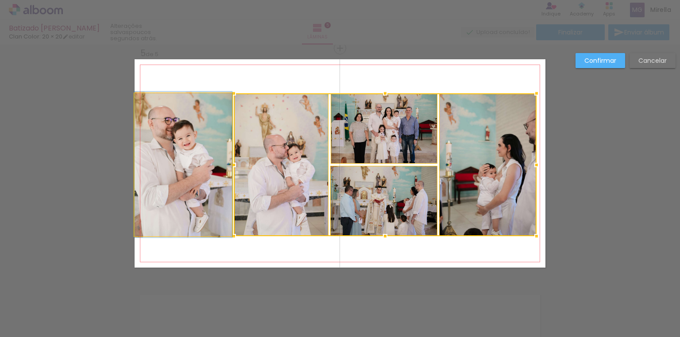
click at [198, 172] on quentale-photo at bounding box center [183, 164] width 97 height 143
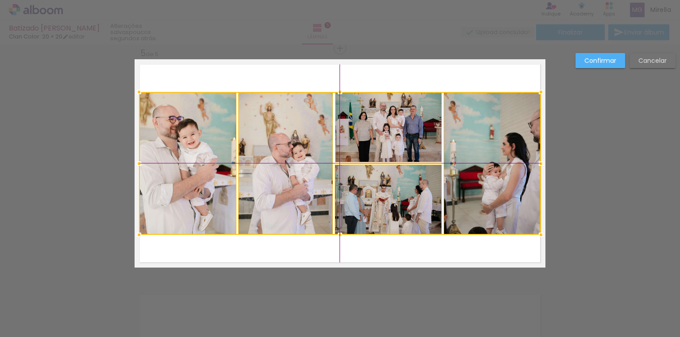
drag, startPoint x: 292, startPoint y: 168, endPoint x: 297, endPoint y: 168, distance: 5.3
click at [297, 168] on div at bounding box center [340, 163] width 402 height 143
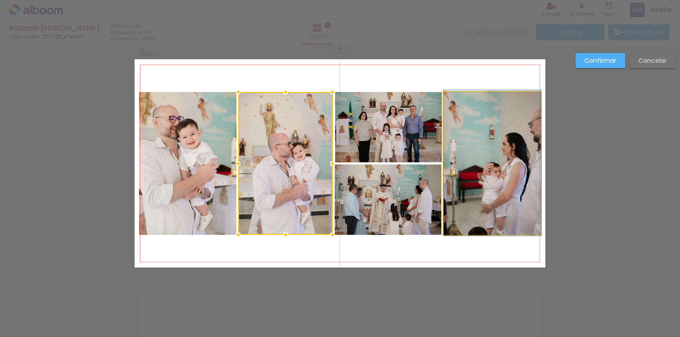
click at [482, 175] on quentale-photo at bounding box center [492, 163] width 97 height 143
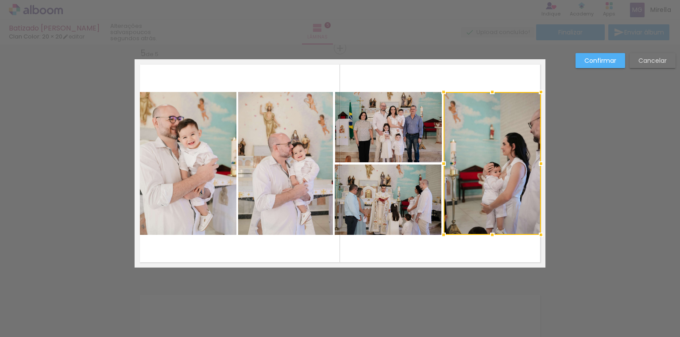
click at [0, 0] on slot "Confirmar" at bounding box center [0, 0] width 0 height 0
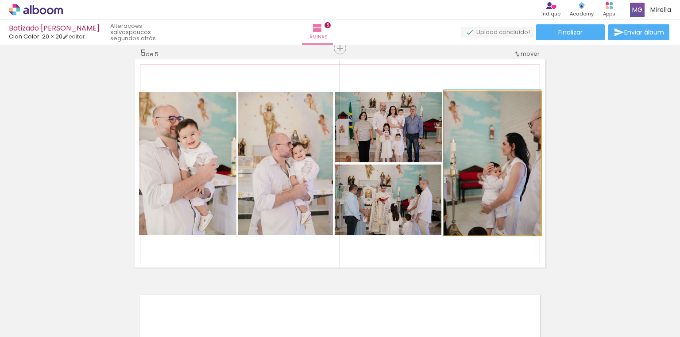
click at [497, 138] on quentale-photo at bounding box center [492, 163] width 97 height 143
drag, startPoint x: 508, startPoint y: 143, endPoint x: 498, endPoint y: 143, distance: 10.2
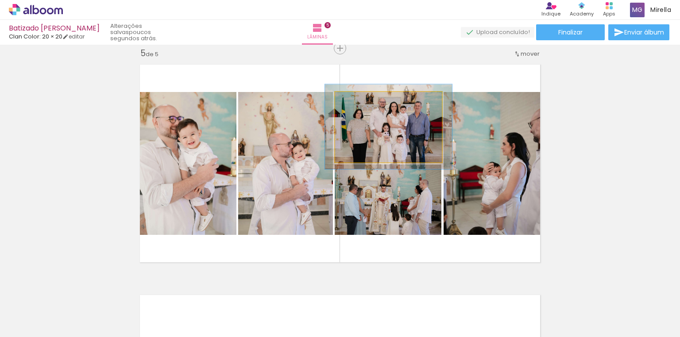
drag, startPoint x: 354, startPoint y: 100, endPoint x: 360, endPoint y: 100, distance: 5.8
type paper-slider "119"
click at [360, 100] on div at bounding box center [362, 101] width 8 height 8
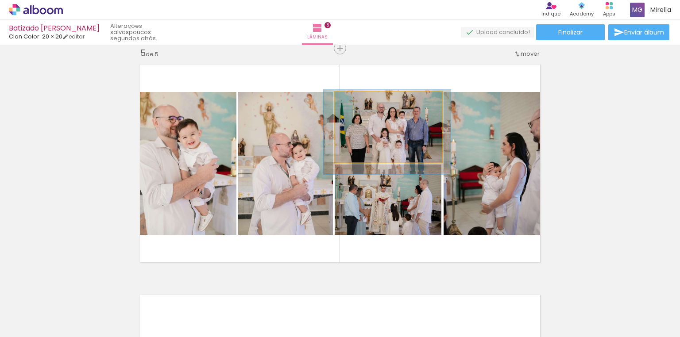
drag, startPoint x: 390, startPoint y: 126, endPoint x: 389, endPoint y: 131, distance: 5.5
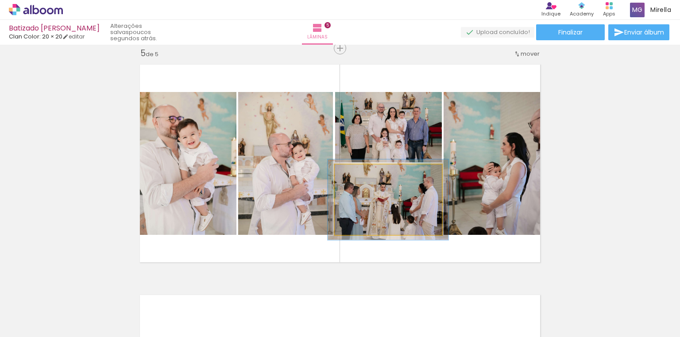
type paper-slider "113"
click at [355, 171] on div at bounding box center [359, 174] width 8 height 8
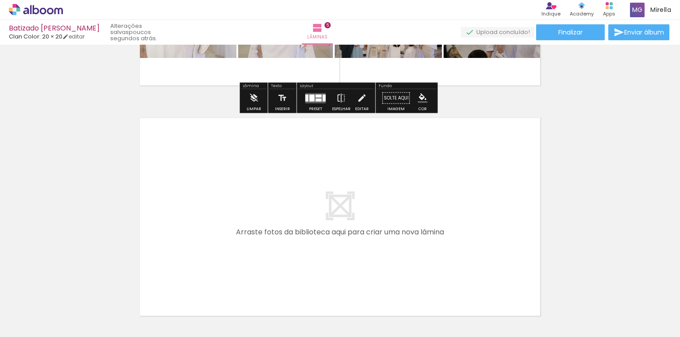
scroll to position [1146, 0]
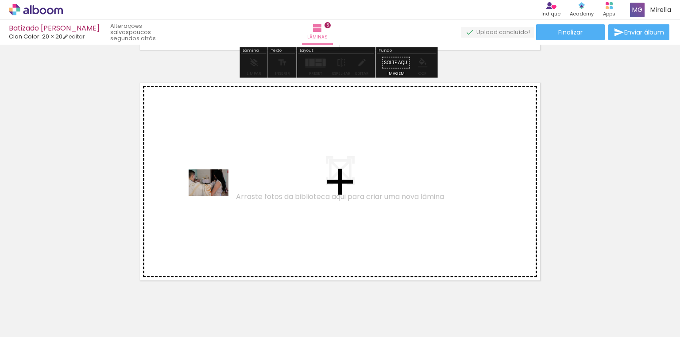
drag, startPoint x: 96, startPoint y: 317, endPoint x: 216, endPoint y: 195, distance: 171.5
click at [216, 195] on quentale-workspace at bounding box center [340, 168] width 680 height 337
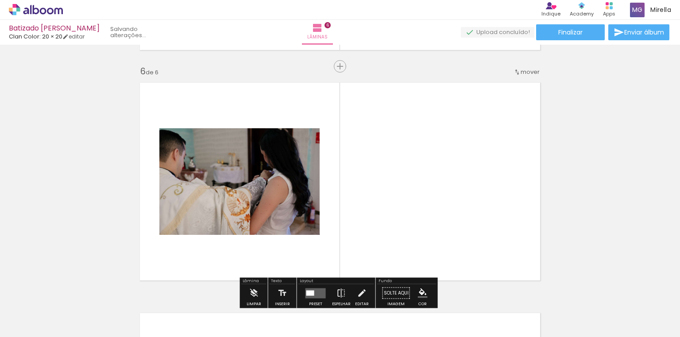
scroll to position [1164, 0]
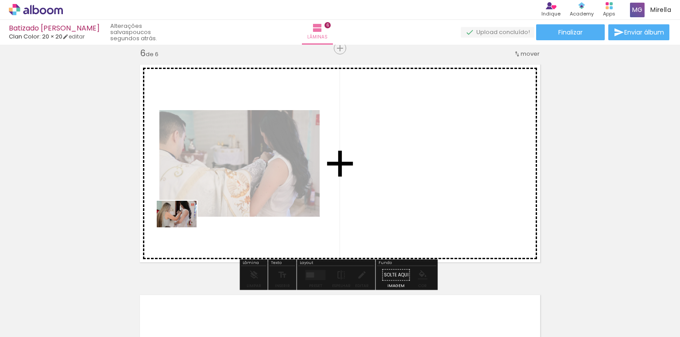
drag, startPoint x: 96, startPoint y: 315, endPoint x: 183, endPoint y: 228, distance: 123.0
click at [183, 228] on quentale-workspace at bounding box center [340, 168] width 680 height 337
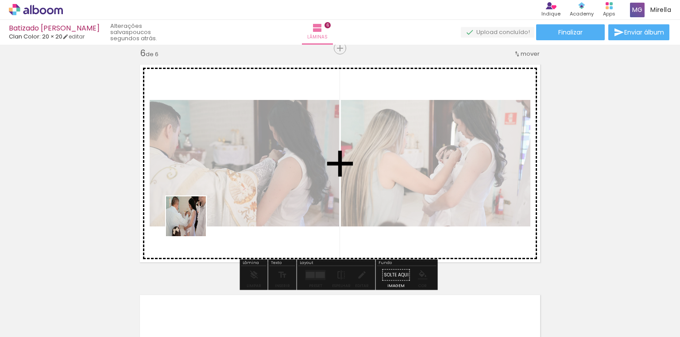
drag, startPoint x: 97, startPoint y: 309, endPoint x: 200, endPoint y: 219, distance: 136.1
click at [200, 219] on quentale-workspace at bounding box center [340, 168] width 680 height 337
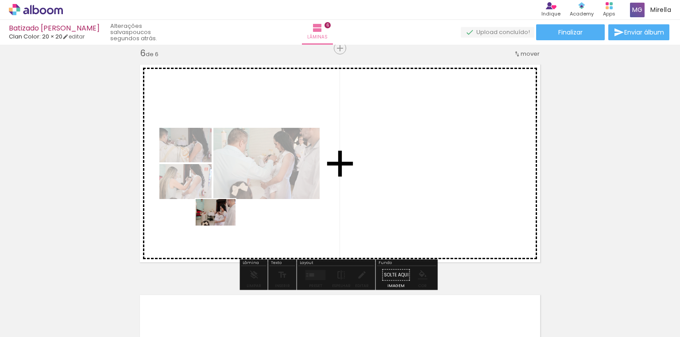
drag, startPoint x: 95, startPoint y: 309, endPoint x: 222, endPoint y: 226, distance: 152.5
click at [222, 226] on quentale-workspace at bounding box center [340, 168] width 680 height 337
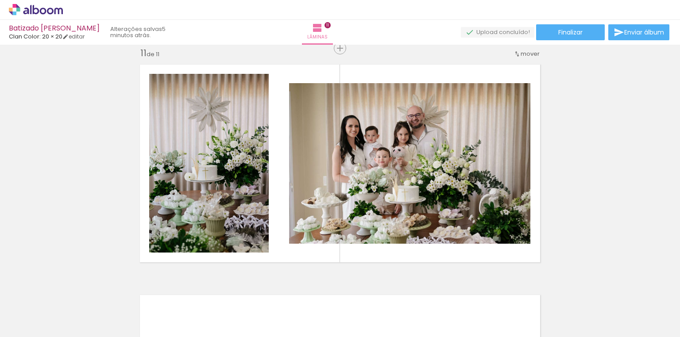
scroll to position [567, 0]
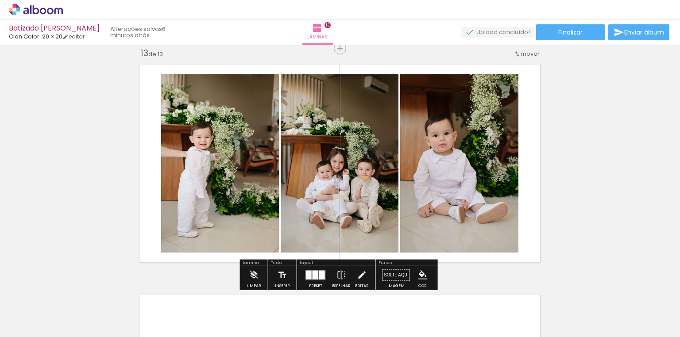
scroll to position [390, 0]
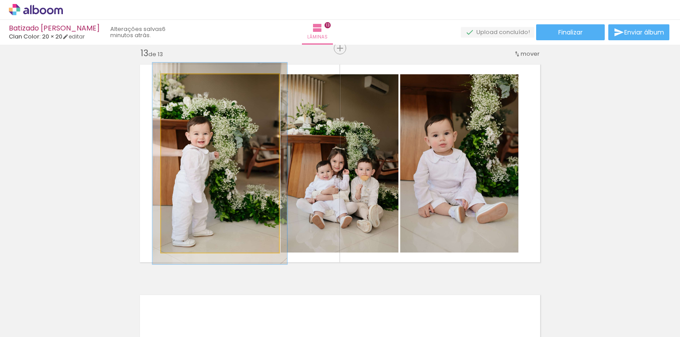
type paper-slider "113"
click at [185, 85] on div at bounding box center [186, 84] width 8 height 8
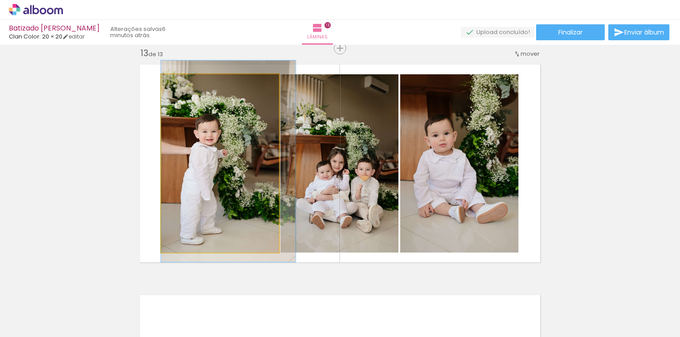
drag, startPoint x: 217, startPoint y: 150, endPoint x: 234, endPoint y: 149, distance: 16.5
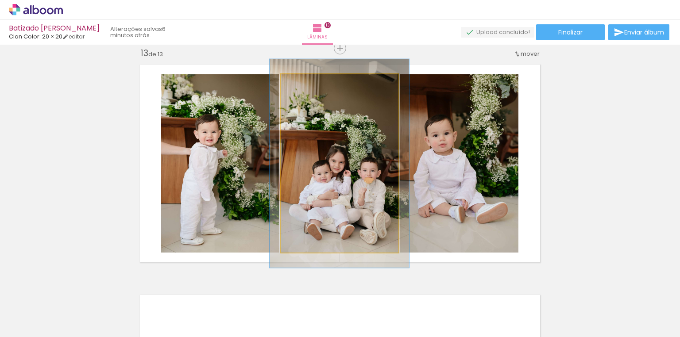
drag, startPoint x: 301, startPoint y: 81, endPoint x: 306, endPoint y: 81, distance: 5.3
type paper-slider "117"
click at [306, 81] on div at bounding box center [307, 84] width 14 height 14
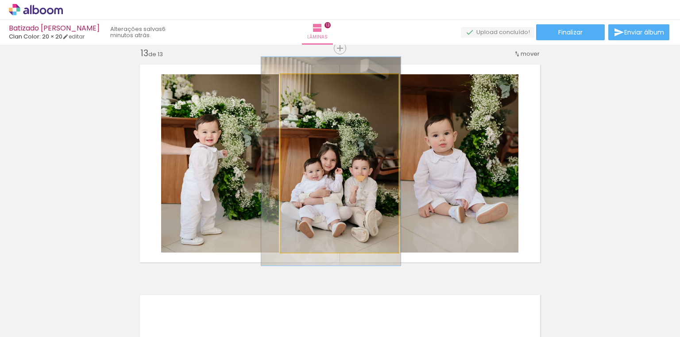
drag, startPoint x: 348, startPoint y: 149, endPoint x: 340, endPoint y: 147, distance: 8.7
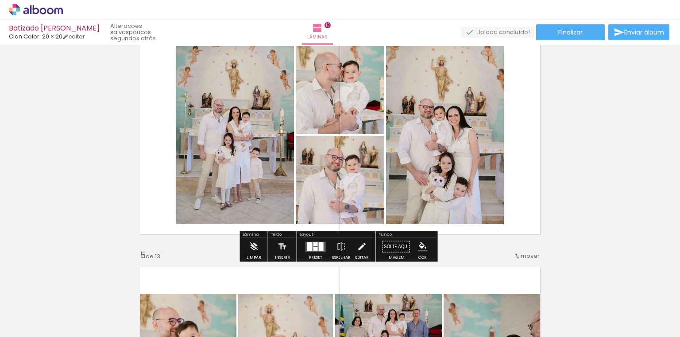
scroll to position [744, 0]
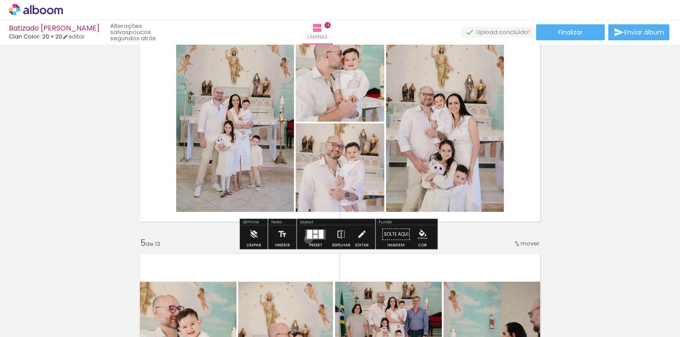
click at [306, 239] on quentale-layouter at bounding box center [315, 234] width 20 height 10
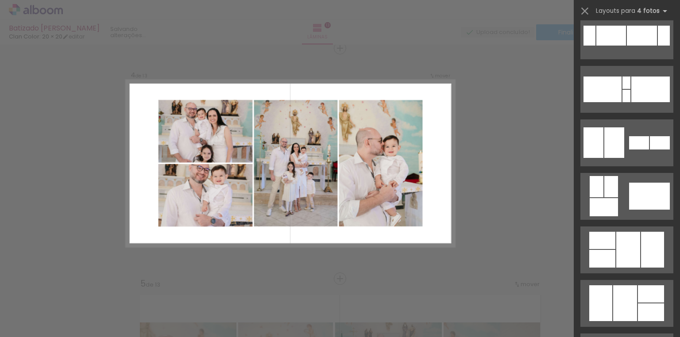
scroll to position [7121, 0]
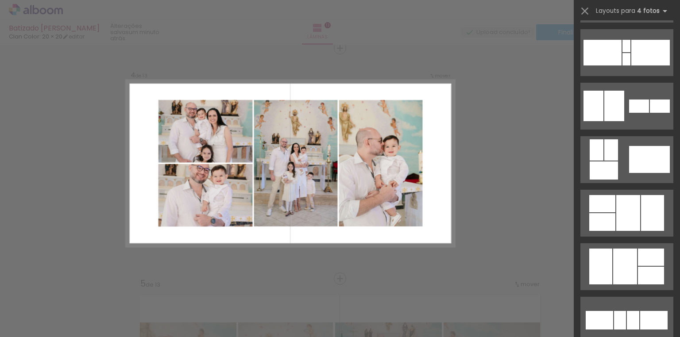
click at [627, 223] on div at bounding box center [628, 213] width 24 height 36
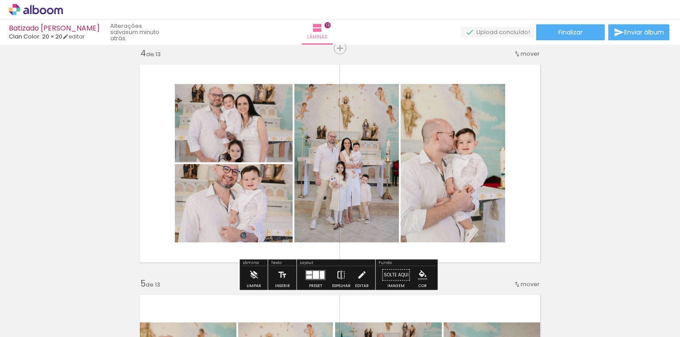
click at [336, 276] on iron-icon at bounding box center [341, 275] width 10 height 18
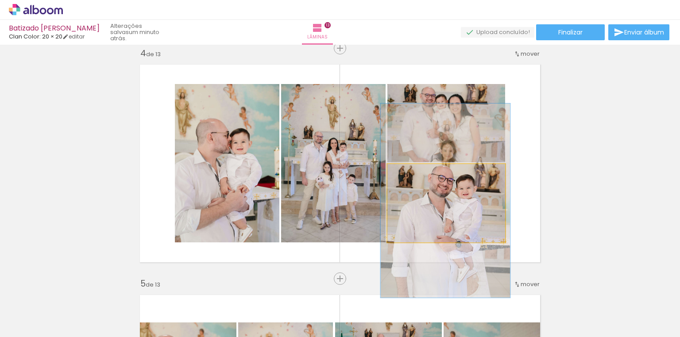
drag, startPoint x: 448, startPoint y: 197, endPoint x: 451, endPoint y: 205, distance: 9.2
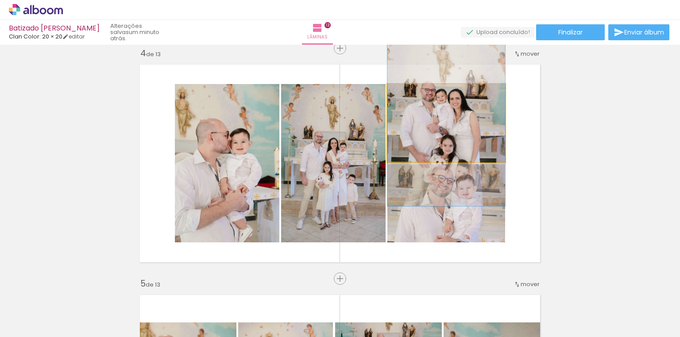
drag, startPoint x: 457, startPoint y: 131, endPoint x: 459, endPoint y: 126, distance: 5.5
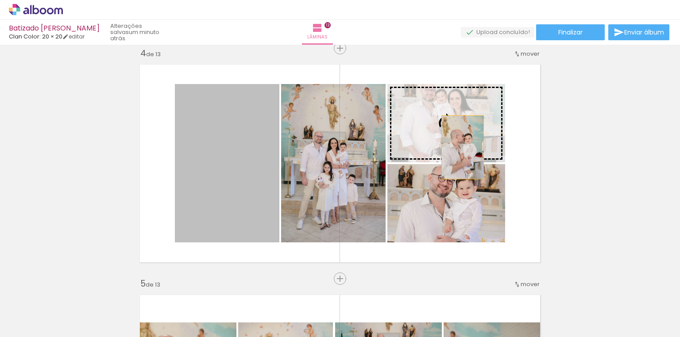
drag, startPoint x: 204, startPoint y: 200, endPoint x: 460, endPoint y: 147, distance: 261.6
click at [0, 0] on slot at bounding box center [0, 0] width 0 height 0
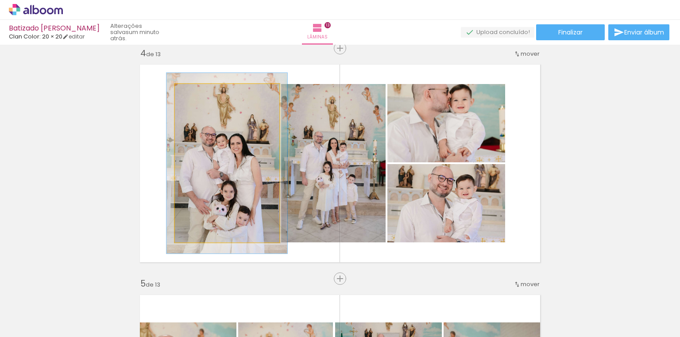
drag, startPoint x: 196, startPoint y: 93, endPoint x: 200, endPoint y: 93, distance: 4.4
click at [200, 93] on div at bounding box center [200, 93] width 14 height 14
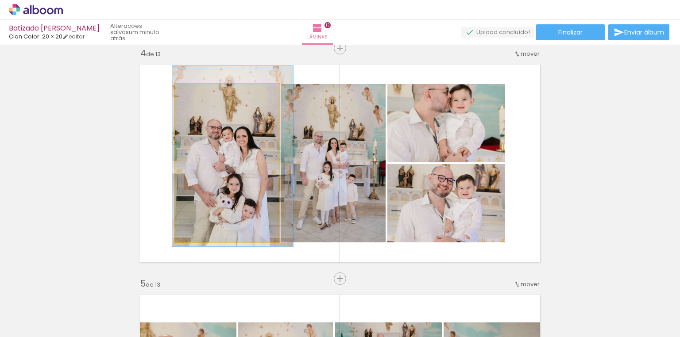
drag, startPoint x: 227, startPoint y: 145, endPoint x: 233, endPoint y: 138, distance: 9.1
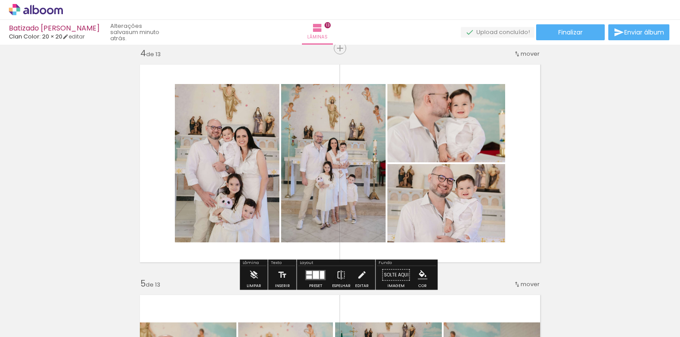
click at [316, 278] on div at bounding box center [316, 275] width 6 height 8
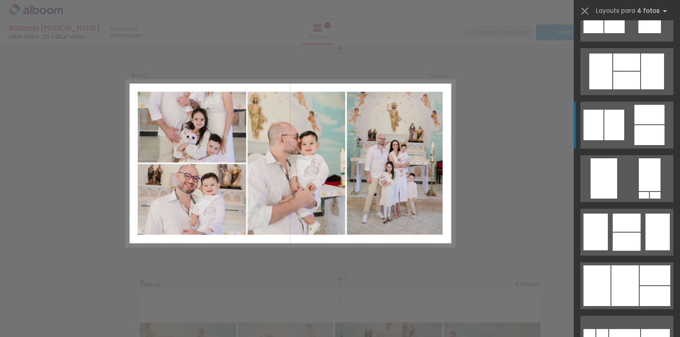
scroll to position [7815, 0]
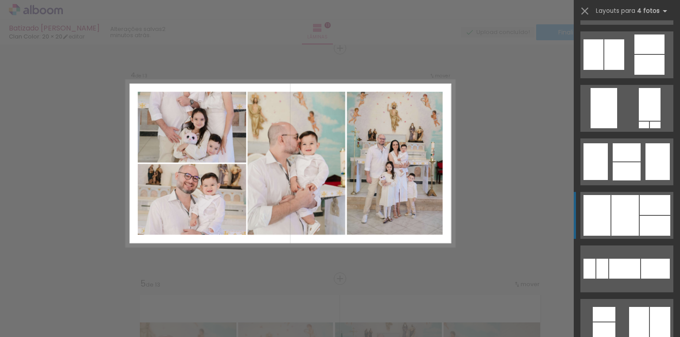
click at [634, 222] on div at bounding box center [624, 215] width 27 height 41
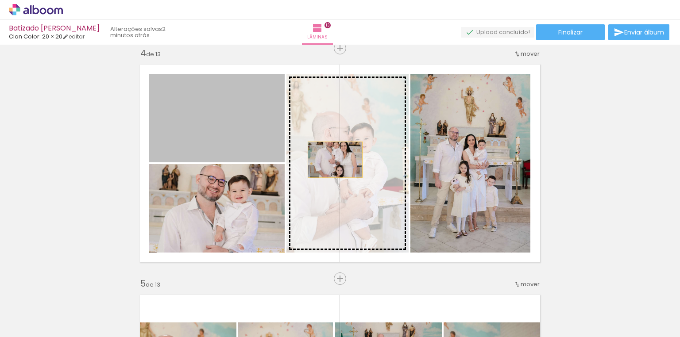
drag, startPoint x: 240, startPoint y: 104, endPoint x: 332, endPoint y: 160, distance: 107.8
click at [0, 0] on slot at bounding box center [0, 0] width 0 height 0
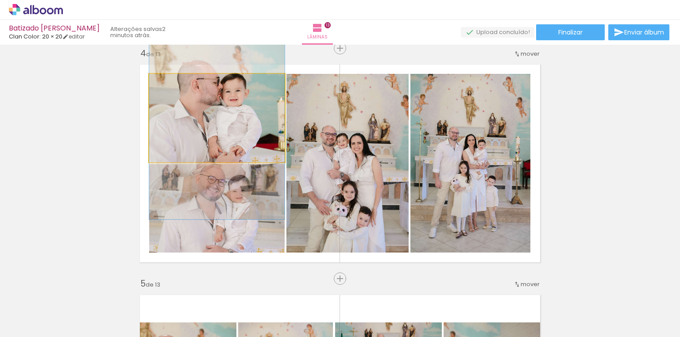
click at [255, 125] on quentale-photo at bounding box center [216, 118] width 135 height 89
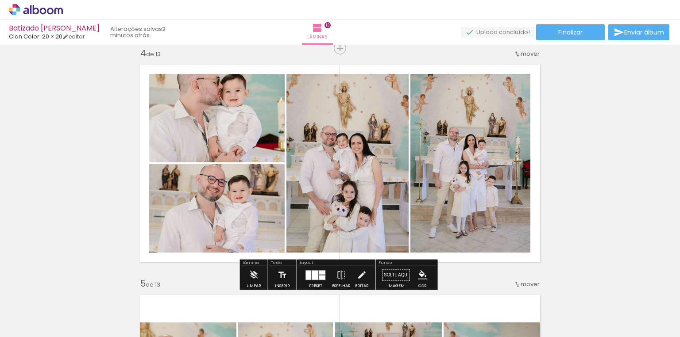
click at [309, 271] on div at bounding box center [308, 274] width 5 height 9
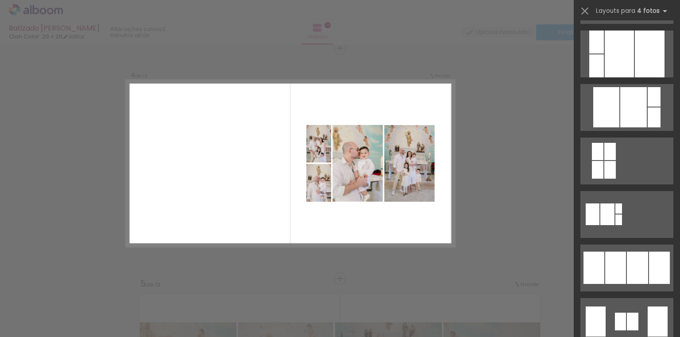
scroll to position [496, 0]
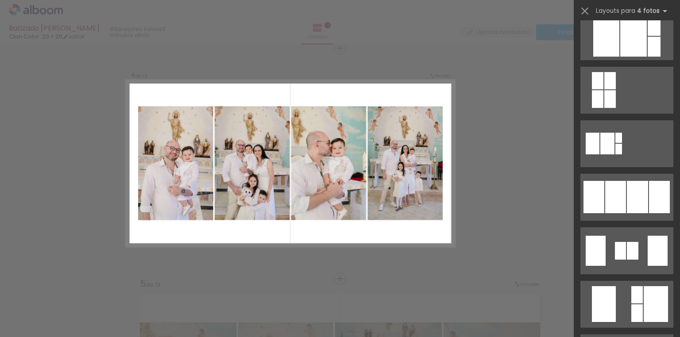
click at [625, 216] on quentale-layouter at bounding box center [626, 197] width 93 height 47
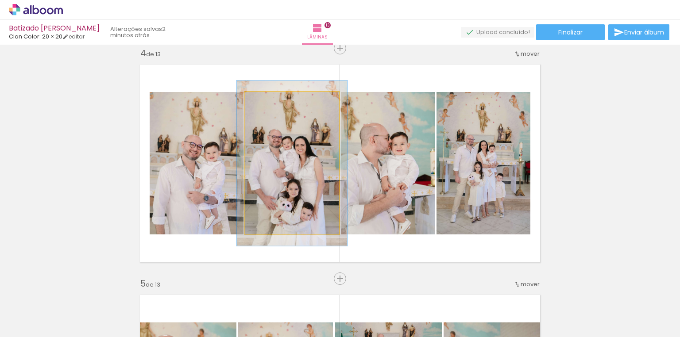
drag, startPoint x: 264, startPoint y: 101, endPoint x: 269, endPoint y: 101, distance: 4.9
type paper-slider "116"
click at [269, 101] on div at bounding box center [271, 101] width 8 height 8
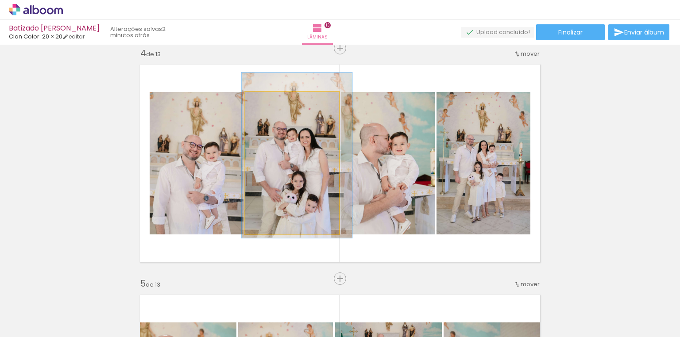
drag, startPoint x: 286, startPoint y: 143, endPoint x: 290, endPoint y: 135, distance: 9.3
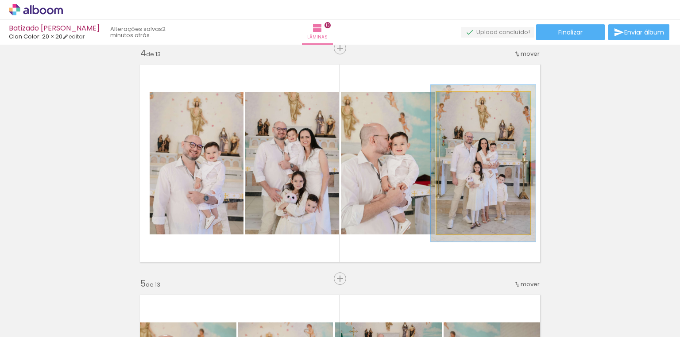
type paper-slider "110"
click at [457, 101] on div at bounding box center [460, 101] width 8 height 8
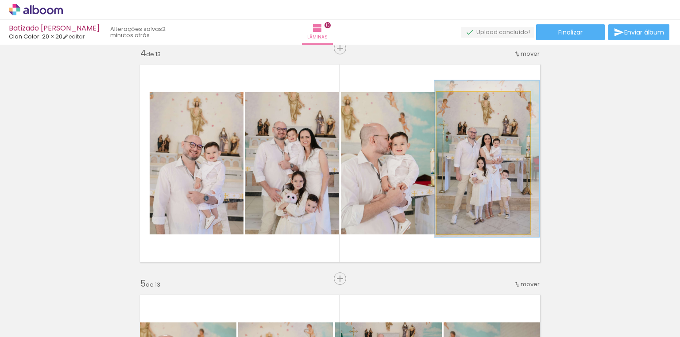
drag, startPoint x: 480, startPoint y: 151, endPoint x: 483, endPoint y: 147, distance: 5.7
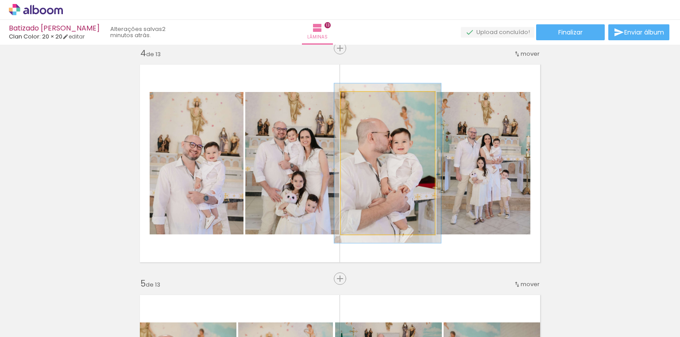
type paper-slider "112"
click at [365, 102] on div at bounding box center [365, 101] width 8 height 8
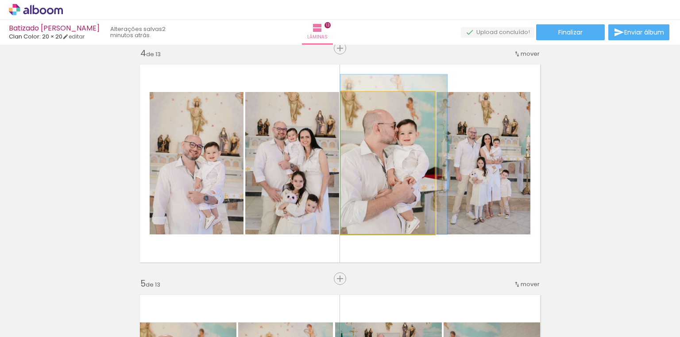
drag, startPoint x: 397, startPoint y: 179, endPoint x: 411, endPoint y: 170, distance: 16.0
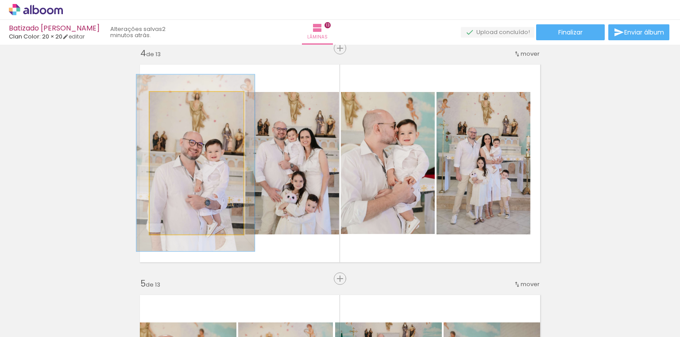
drag, startPoint x: 174, startPoint y: 106, endPoint x: 178, endPoint y: 106, distance: 4.9
type paper-slider "124"
click at [178, 106] on div at bounding box center [179, 101] width 14 height 14
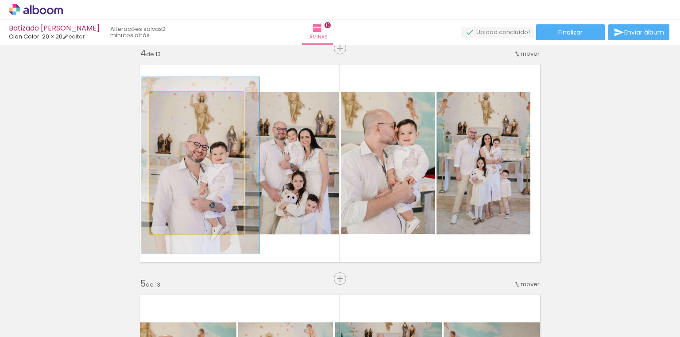
drag, startPoint x: 208, startPoint y: 172, endPoint x: 212, endPoint y: 174, distance: 5.5
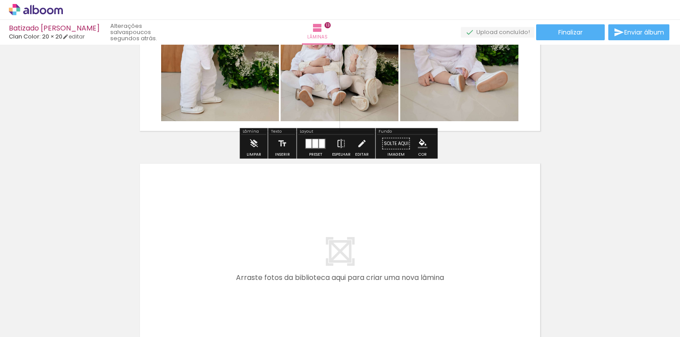
scroll to position [2939, 0]
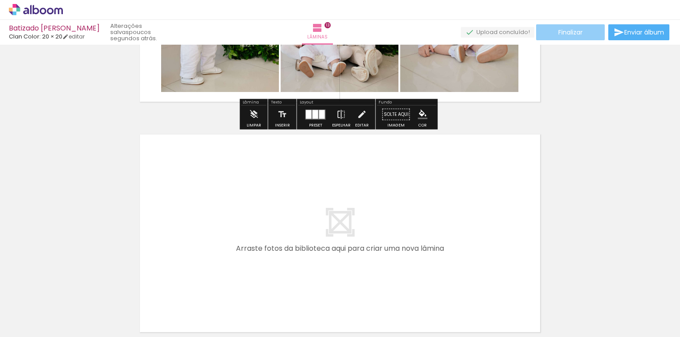
click at [567, 35] on span "Finalizar" at bounding box center [570, 32] width 24 height 6
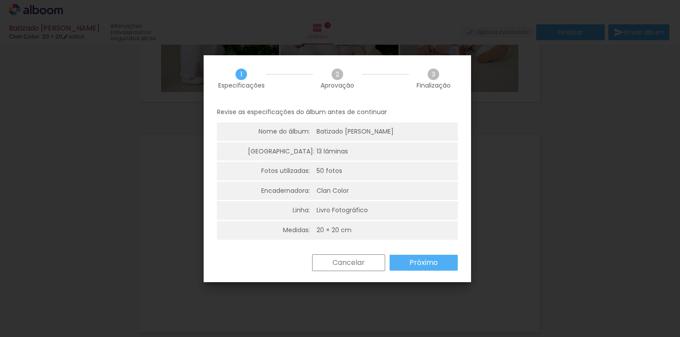
click at [0, 0] on slot "Próximo" at bounding box center [0, 0] width 0 height 0
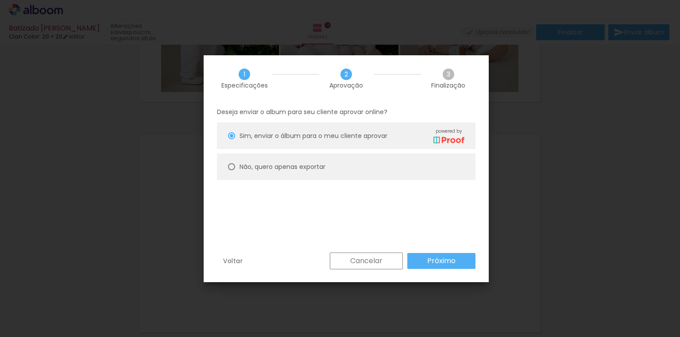
click at [0, 0] on slot "Não, quero apenas exportar" at bounding box center [0, 0] width 0 height 0
type paper-radio-button "on"
click at [0, 0] on slot "Próximo" at bounding box center [0, 0] width 0 height 0
type input "Alta, 300 DPI"
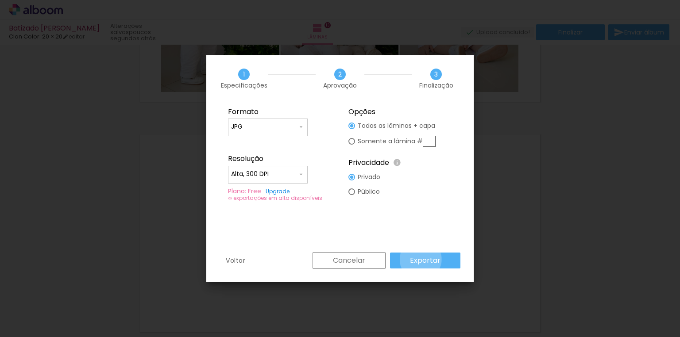
click at [0, 0] on slot "Exportar" at bounding box center [0, 0] width 0 height 0
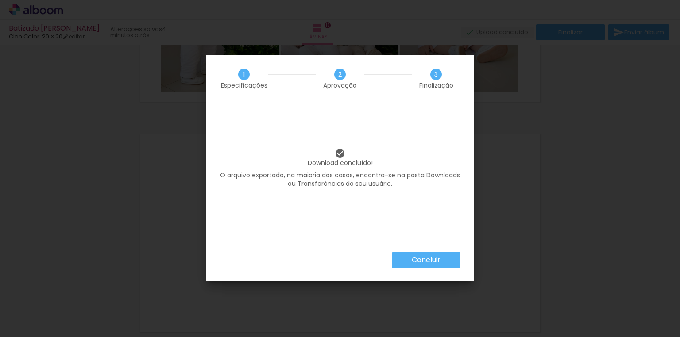
scroll to position [496, 0]
click at [421, 255] on paper-button "Concluir" at bounding box center [426, 260] width 69 height 16
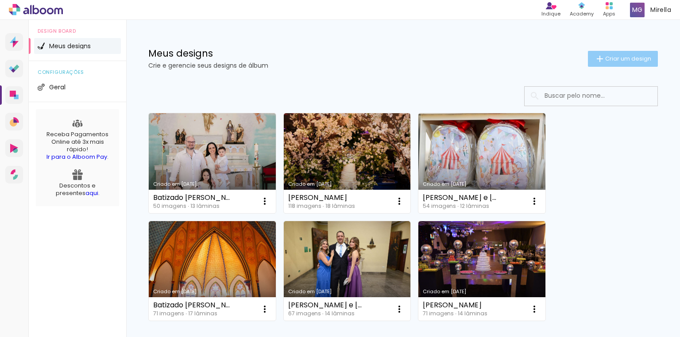
click at [595, 64] on iron-icon at bounding box center [599, 59] width 11 height 11
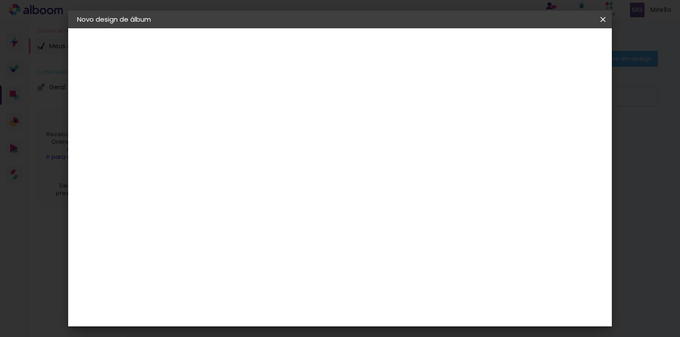
click at [222, 120] on input at bounding box center [222, 119] width 0 height 14
type input "j"
type input "[PERSON_NAME] 1 ano"
type paper-input "[PERSON_NAME] 1 ano"
click at [0, 0] on slot "Avançar" at bounding box center [0, 0] width 0 height 0
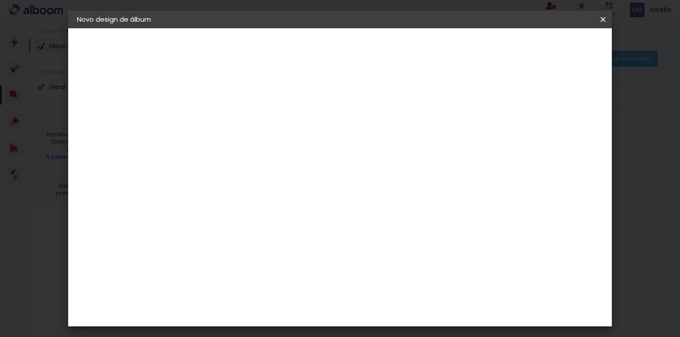
scroll to position [319, 0]
click at [232, 271] on paper-item "Clan Color" at bounding box center [245, 282] width 96 height 23
click at [0, 0] on slot "Avançar" at bounding box center [0, 0] width 0 height 0
click at [282, 315] on span "20 × 20" at bounding box center [260, 324] width 41 height 18
click at [0, 0] on slot "Avançar" at bounding box center [0, 0] width 0 height 0
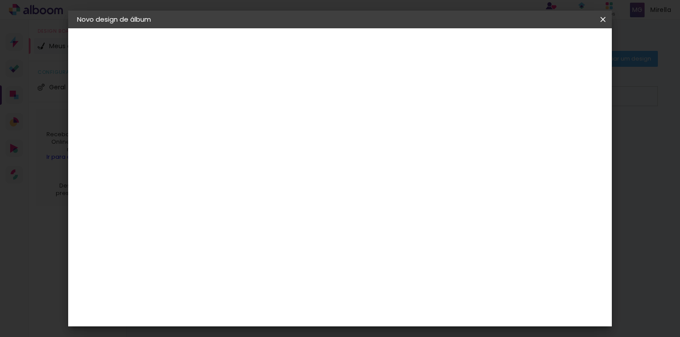
click at [489, 48] on span "Iniciar design" at bounding box center [468, 47] width 40 height 6
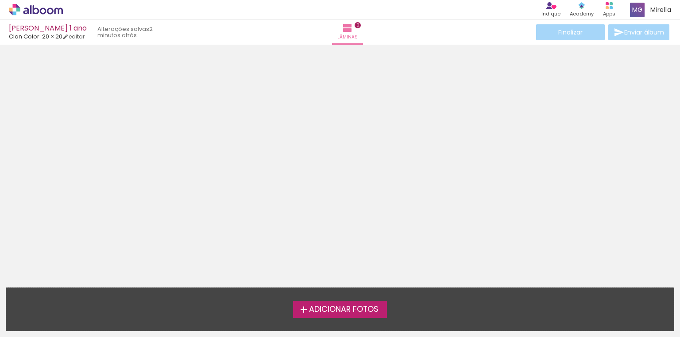
click at [370, 308] on span "Adicionar Fotos" at bounding box center [343, 310] width 69 height 8
click at [0, 0] on input "file" at bounding box center [0, 0] width 0 height 0
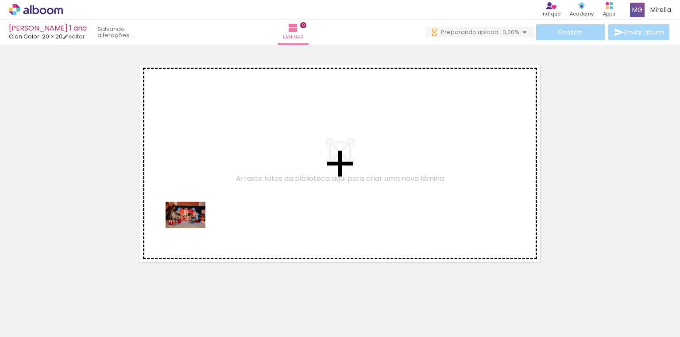
drag, startPoint x: 112, startPoint y: 304, endPoint x: 193, endPoint y: 228, distance: 110.9
click at [193, 228] on quentale-workspace at bounding box center [340, 168] width 680 height 337
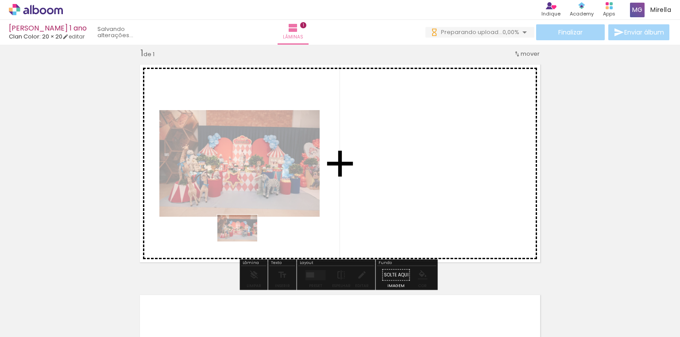
drag, startPoint x: 94, startPoint y: 313, endPoint x: 244, endPoint y: 242, distance: 165.7
click at [244, 242] on quentale-workspace at bounding box center [340, 168] width 680 height 337
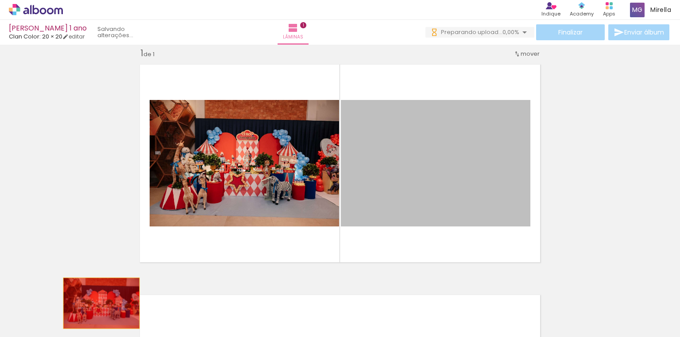
drag, startPoint x: 423, startPoint y: 154, endPoint x: 99, endPoint y: 303, distance: 356.7
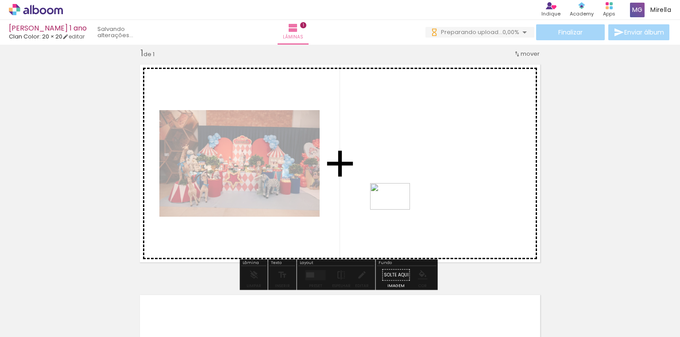
drag, startPoint x: 205, startPoint y: 281, endPoint x: 397, endPoint y: 210, distance: 203.9
click at [397, 210] on quentale-workspace at bounding box center [340, 168] width 680 height 337
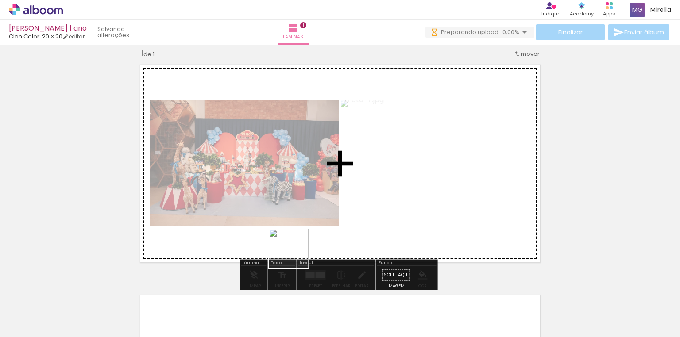
drag, startPoint x: 252, startPoint y: 278, endPoint x: 343, endPoint y: 235, distance: 101.0
click at [343, 235] on quentale-workspace at bounding box center [340, 168] width 680 height 337
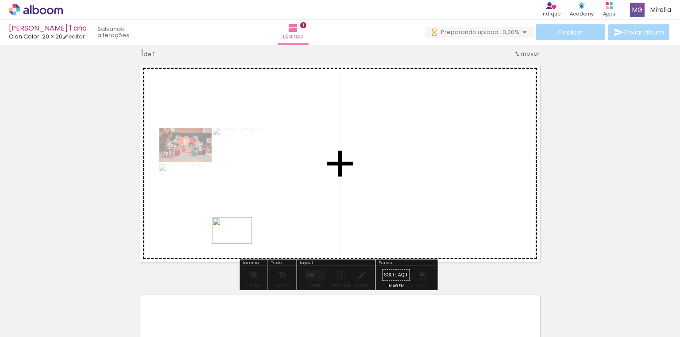
drag, startPoint x: 242, startPoint y: 314, endPoint x: 239, endPoint y: 244, distance: 70.4
click at [239, 244] on quentale-workspace at bounding box center [340, 168] width 680 height 337
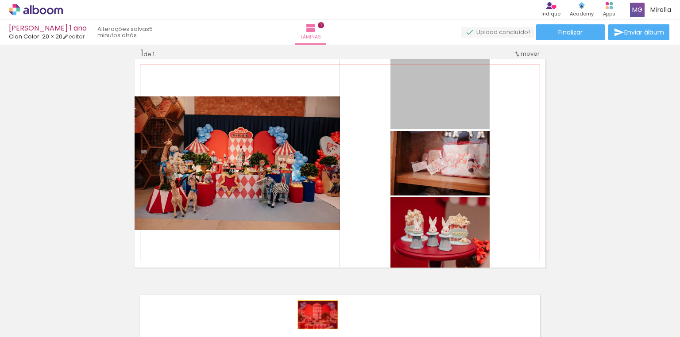
drag, startPoint x: 439, startPoint y: 116, endPoint x: 315, endPoint y: 315, distance: 233.6
click at [315, 315] on quentale-workspace at bounding box center [340, 168] width 680 height 337
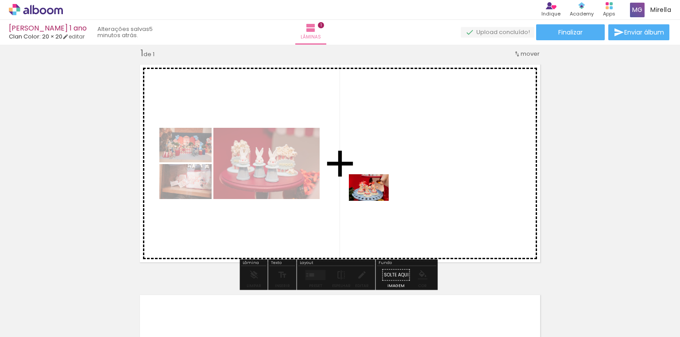
drag, startPoint x: 290, startPoint y: 315, endPoint x: 375, endPoint y: 201, distance: 142.4
click at [375, 201] on quentale-workspace at bounding box center [340, 168] width 680 height 337
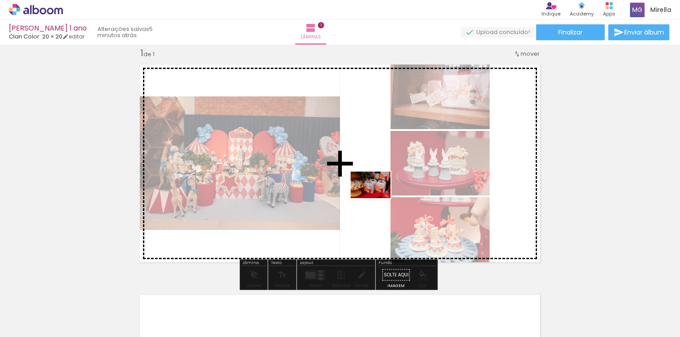
drag, startPoint x: 391, startPoint y: 313, endPoint x: 377, endPoint y: 198, distance: 116.0
click at [377, 198] on quentale-workspace at bounding box center [340, 168] width 680 height 337
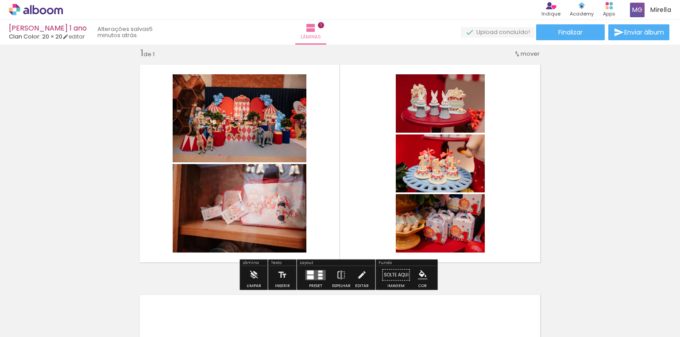
click at [46, 311] on iron-icon at bounding box center [45, 310] width 7 height 7
click at [0, 0] on slot "Não utilizadas" at bounding box center [0, 0] width 0 height 0
type input "Não utilizadas"
click at [307, 278] on div at bounding box center [310, 277] width 7 height 4
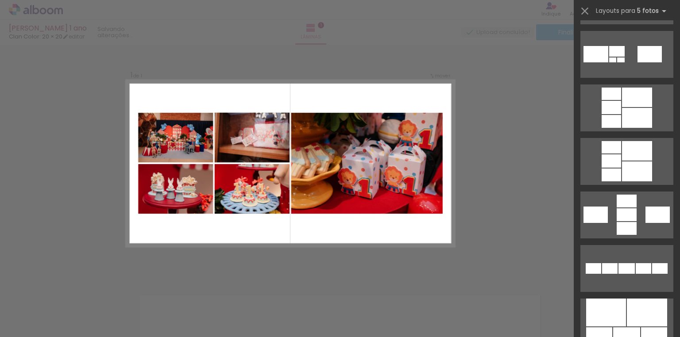
scroll to position [390, 0]
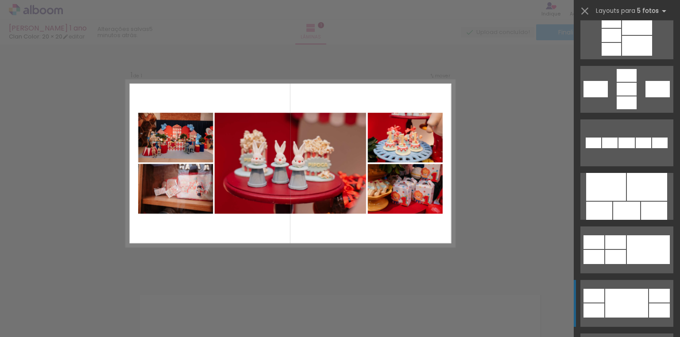
click at [628, 296] on div at bounding box center [626, 303] width 43 height 29
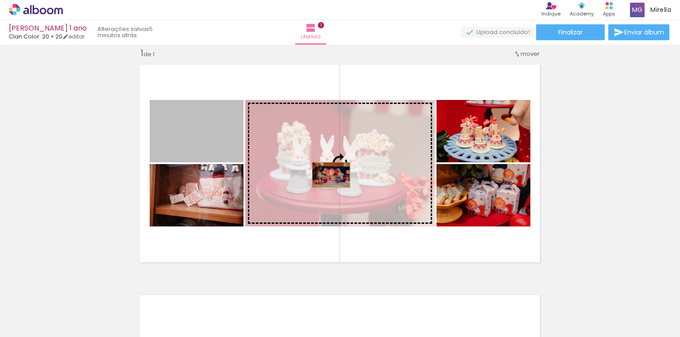
drag, startPoint x: 209, startPoint y: 147, endPoint x: 328, endPoint y: 175, distance: 122.3
click at [0, 0] on slot at bounding box center [0, 0] width 0 height 0
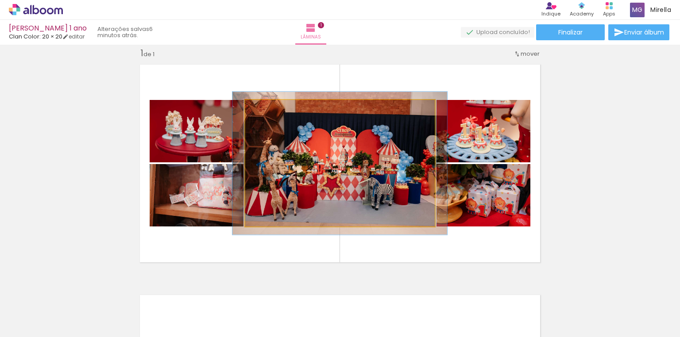
type paper-slider "113"
click at [268, 111] on div at bounding box center [270, 109] width 8 height 8
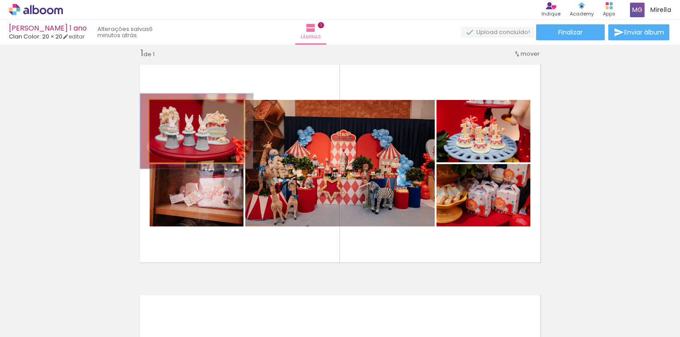
drag, startPoint x: 171, startPoint y: 111, endPoint x: 176, endPoint y: 111, distance: 4.9
type paper-slider "120"
click at [176, 111] on div at bounding box center [177, 109] width 14 height 14
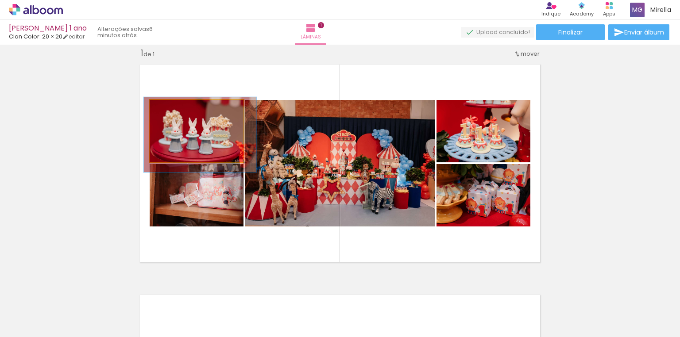
drag, startPoint x: 204, startPoint y: 131, endPoint x: 207, endPoint y: 135, distance: 5.0
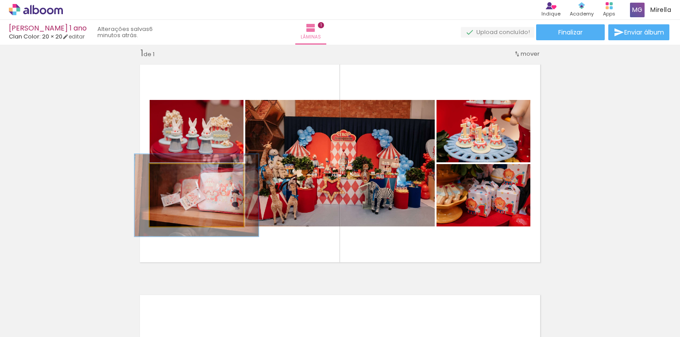
drag, startPoint x: 170, startPoint y: 174, endPoint x: 179, endPoint y: 175, distance: 9.7
type paper-slider "132"
click at [179, 175] on div at bounding box center [180, 174] width 8 height 8
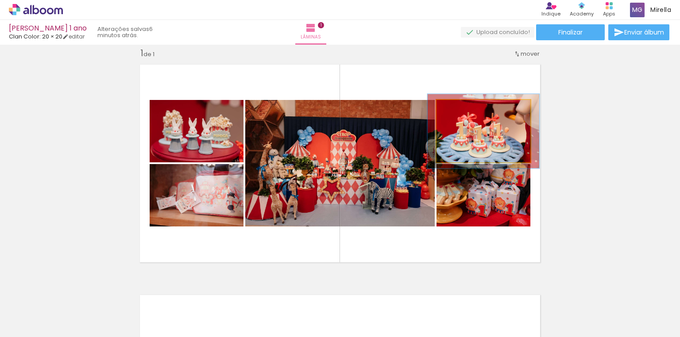
drag, startPoint x: 457, startPoint y: 108, endPoint x: 464, endPoint y: 110, distance: 6.9
type paper-slider "122"
click at [464, 110] on div at bounding box center [463, 109] width 14 height 14
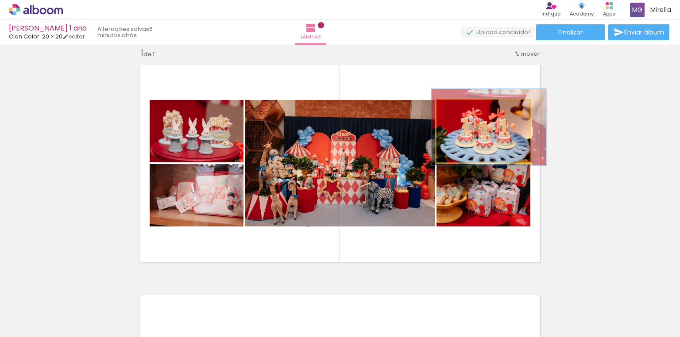
drag, startPoint x: 476, startPoint y: 146, endPoint x: 482, endPoint y: 142, distance: 6.6
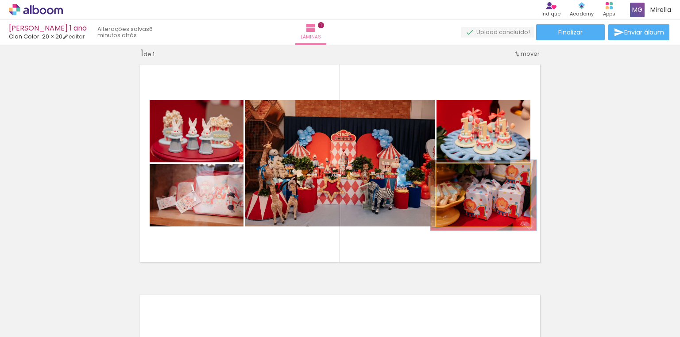
type paper-slider "113"
click at [462, 174] on div at bounding box center [461, 173] width 14 height 14
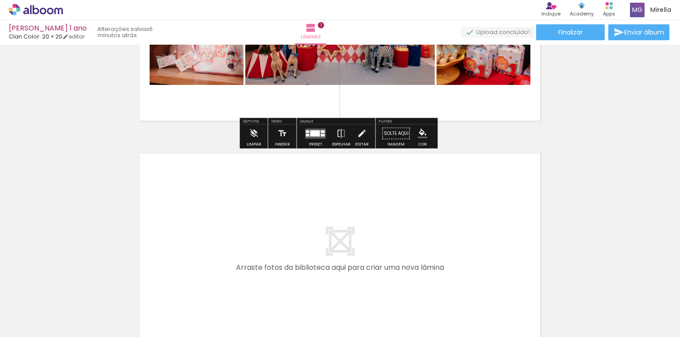
scroll to position [258, 0]
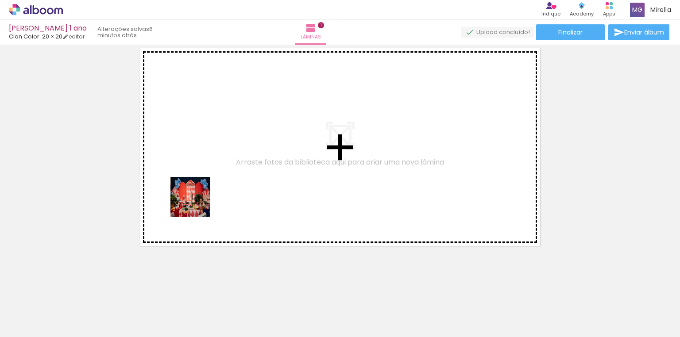
drag, startPoint x: 97, startPoint y: 315, endPoint x: 204, endPoint y: 199, distance: 157.3
click at [204, 199] on quentale-workspace at bounding box center [340, 168] width 680 height 337
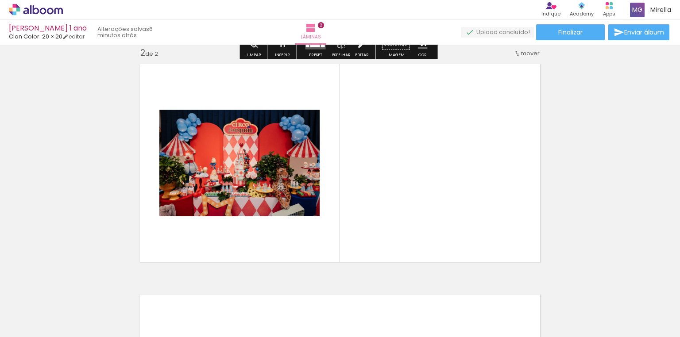
scroll to position [242, 0]
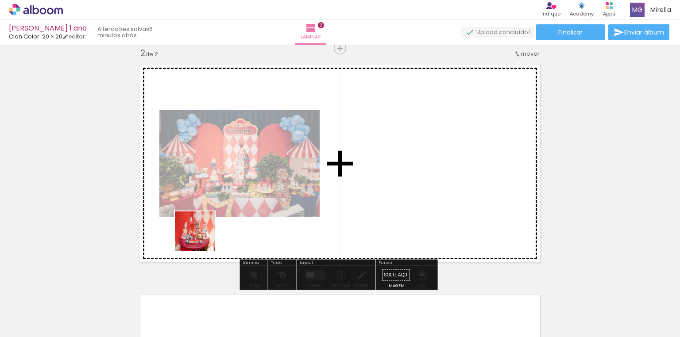
drag, startPoint x: 94, startPoint y: 312, endPoint x: 207, endPoint y: 232, distance: 137.9
click at [207, 232] on quentale-workspace at bounding box center [340, 168] width 680 height 337
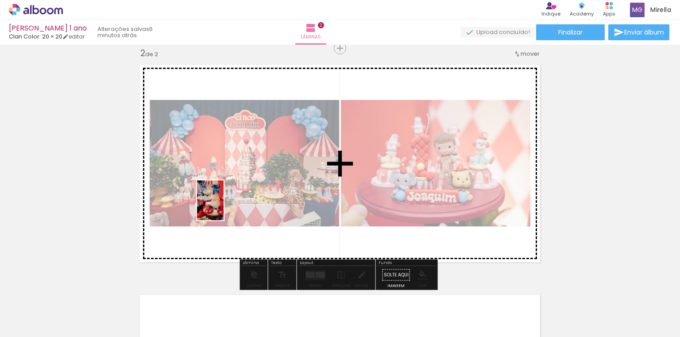
drag, startPoint x: 106, startPoint y: 308, endPoint x: 224, endPoint y: 207, distance: 154.5
click at [224, 207] on quentale-workspace at bounding box center [340, 168] width 680 height 337
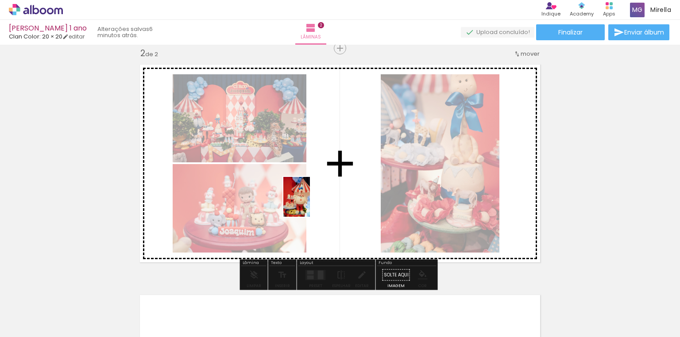
drag, startPoint x: 100, startPoint y: 313, endPoint x: 310, endPoint y: 204, distance: 236.8
click at [310, 204] on quentale-workspace at bounding box center [340, 168] width 680 height 337
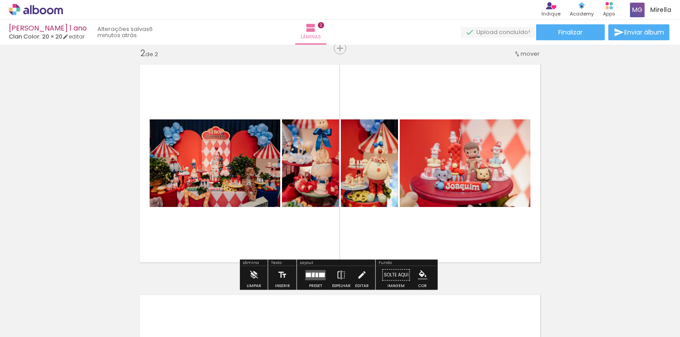
click at [312, 273] on div at bounding box center [313, 275] width 3 height 4
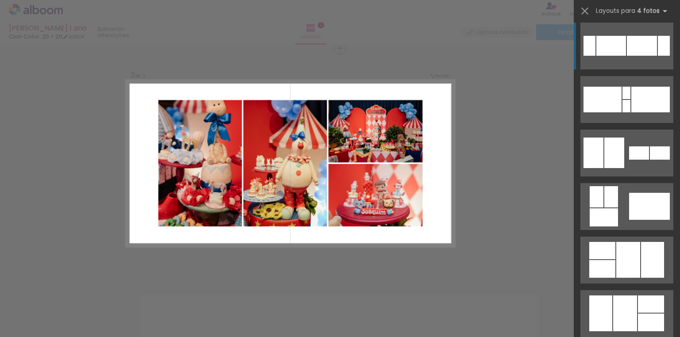
scroll to position [248, 0]
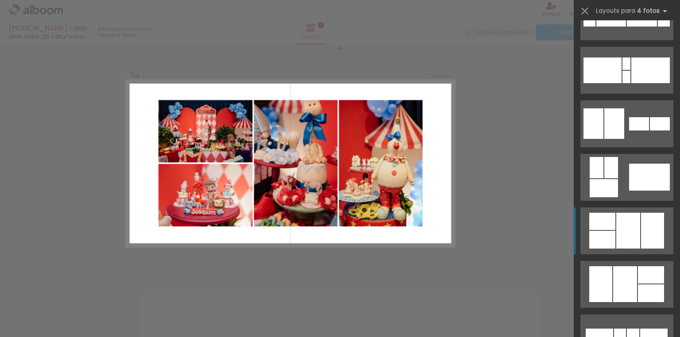
click at [621, 243] on div at bounding box center [628, 231] width 24 height 36
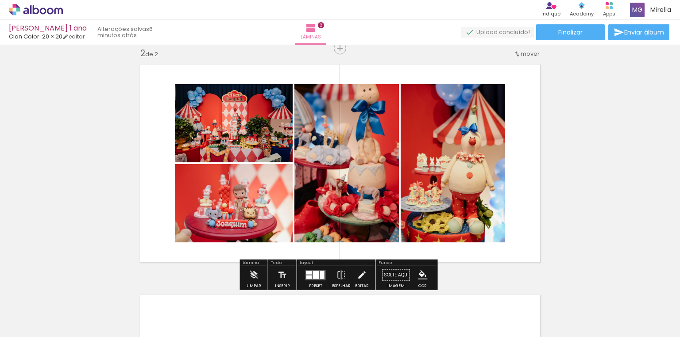
click at [316, 274] on div at bounding box center [316, 275] width 6 height 8
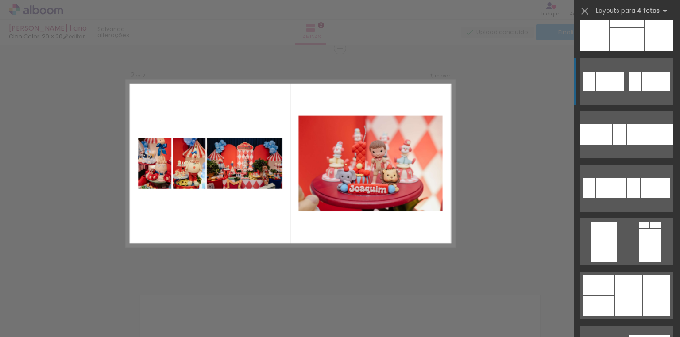
scroll to position [1597, 0]
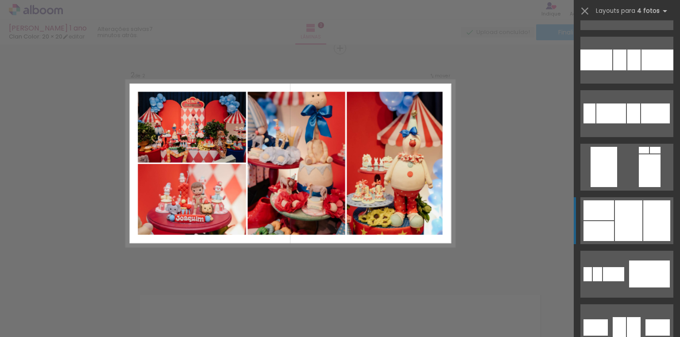
click at [625, 232] on div at bounding box center [628, 221] width 27 height 41
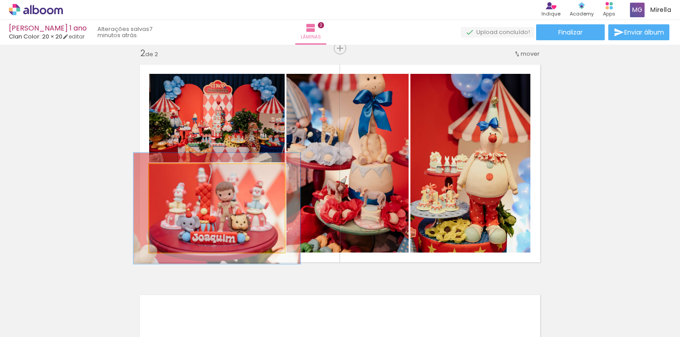
drag, startPoint x: 169, startPoint y: 174, endPoint x: 176, endPoint y: 174, distance: 7.1
type paper-slider "123"
click at [176, 174] on div at bounding box center [177, 174] width 8 height 8
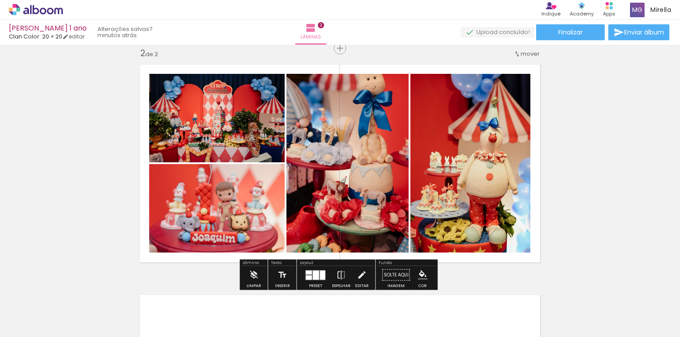
click at [310, 272] on quentale-layouter at bounding box center [315, 275] width 20 height 10
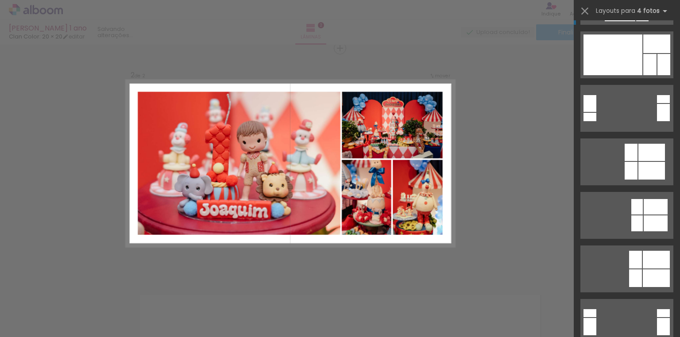
scroll to position [1838, 0]
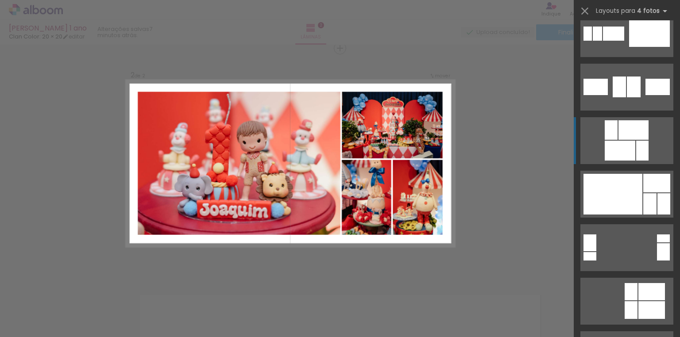
click at [636, 182] on div at bounding box center [612, 194] width 59 height 41
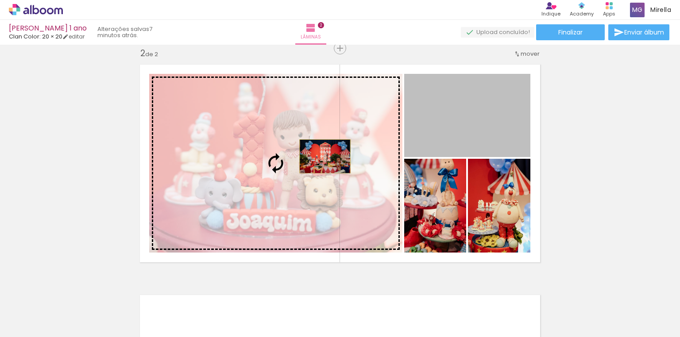
drag, startPoint x: 463, startPoint y: 117, endPoint x: 322, endPoint y: 156, distance: 146.6
click at [0, 0] on slot at bounding box center [0, 0] width 0 height 0
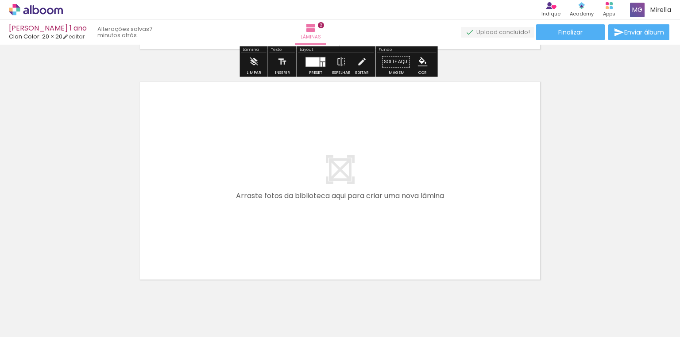
scroll to position [489, 0]
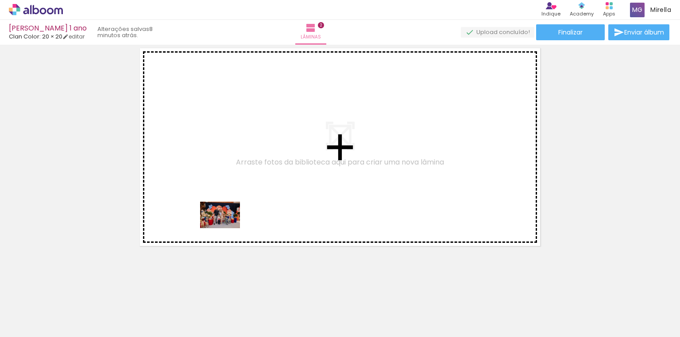
drag, startPoint x: 239, startPoint y: 315, endPoint x: 227, endPoint y: 228, distance: 87.6
click at [227, 228] on quentale-workspace at bounding box center [340, 168] width 680 height 337
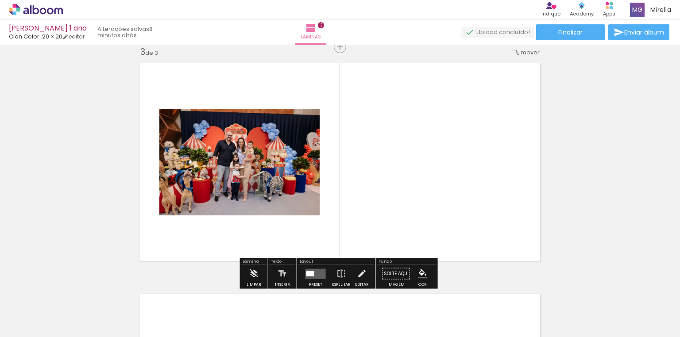
scroll to position [472, 0]
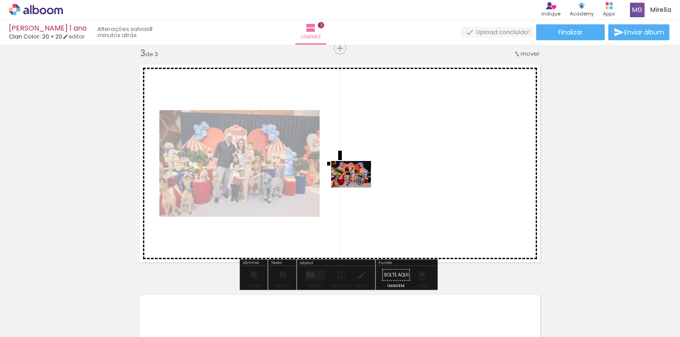
drag, startPoint x: 340, startPoint y: 315, endPoint x: 358, endPoint y: 188, distance: 128.7
click at [358, 188] on quentale-workspace at bounding box center [340, 168] width 680 height 337
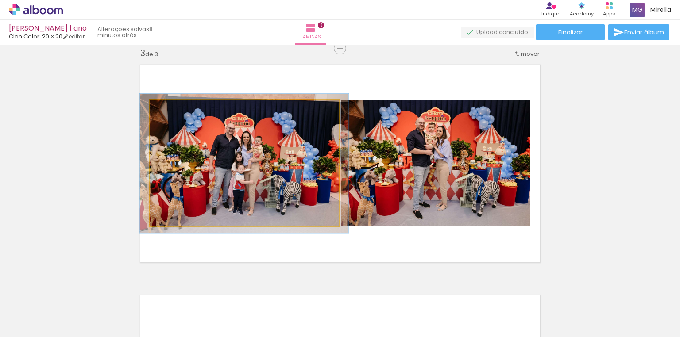
type paper-slider "110"
click at [171, 110] on div at bounding box center [174, 109] width 8 height 8
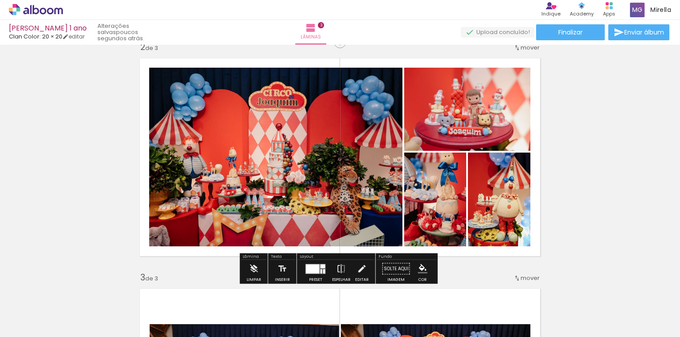
scroll to position [212, 0]
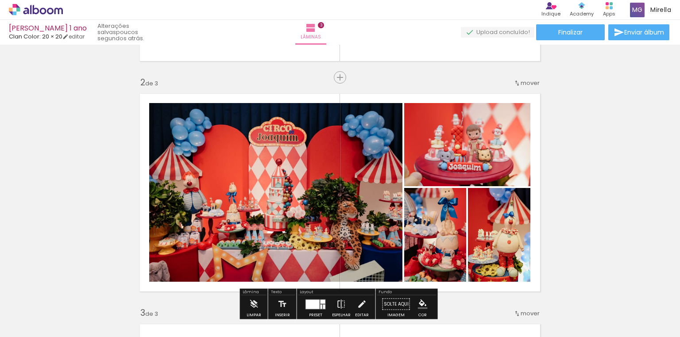
click at [521, 85] on span "mover" at bounding box center [530, 83] width 19 height 8
click at [498, 81] on span "antes da" at bounding box center [491, 81] width 26 height 15
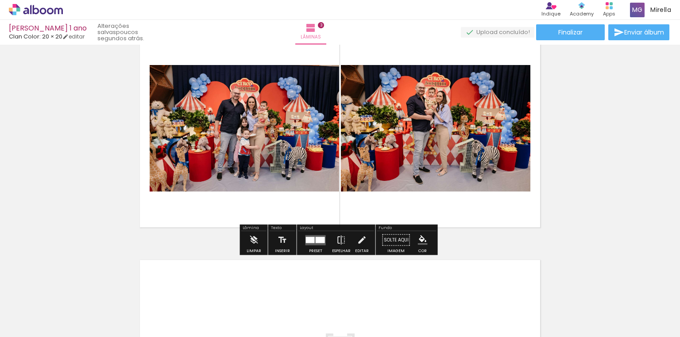
scroll to position [507, 0]
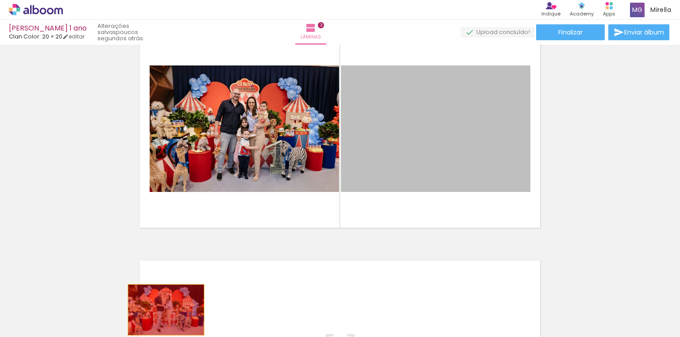
drag, startPoint x: 422, startPoint y: 147, endPoint x: 165, endPoint y: 311, distance: 305.1
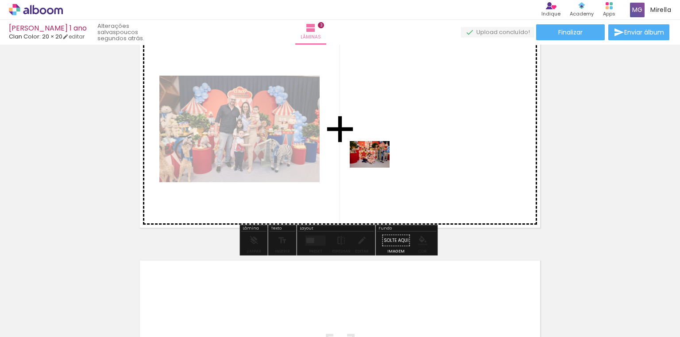
drag, startPoint x: 189, startPoint y: 313, endPoint x: 376, endPoint y: 168, distance: 236.6
click at [376, 168] on quentale-workspace at bounding box center [340, 168] width 680 height 337
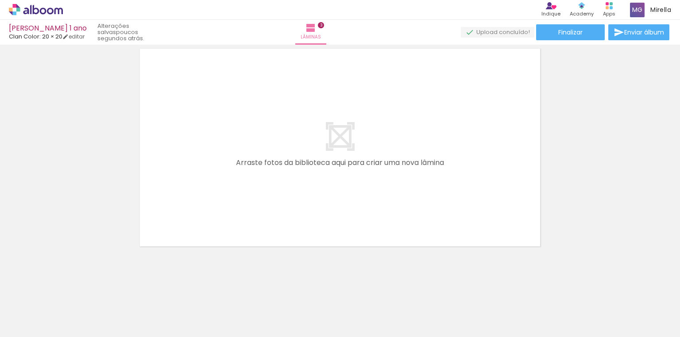
scroll to position [719, 0]
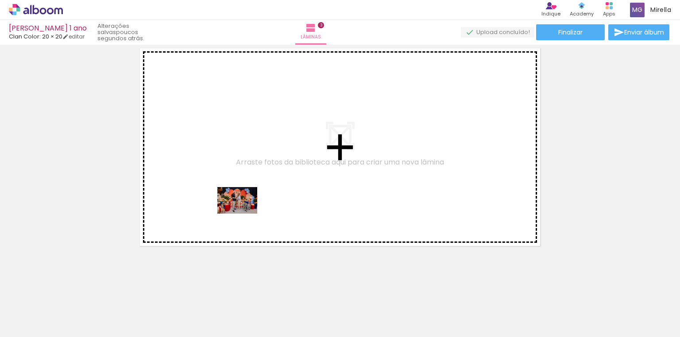
drag, startPoint x: 297, startPoint y: 314, endPoint x: 244, endPoint y: 214, distance: 113.1
click at [244, 214] on quentale-workspace at bounding box center [340, 168] width 680 height 337
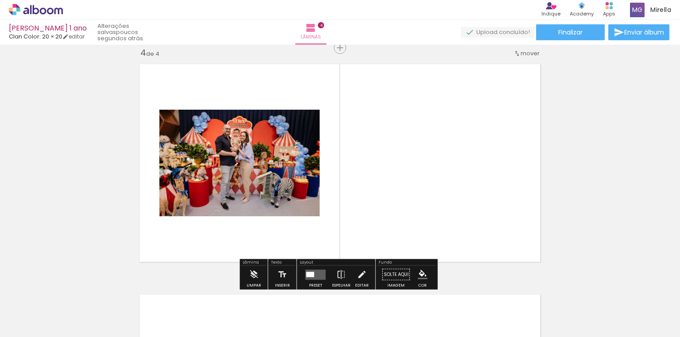
scroll to position [703, 0]
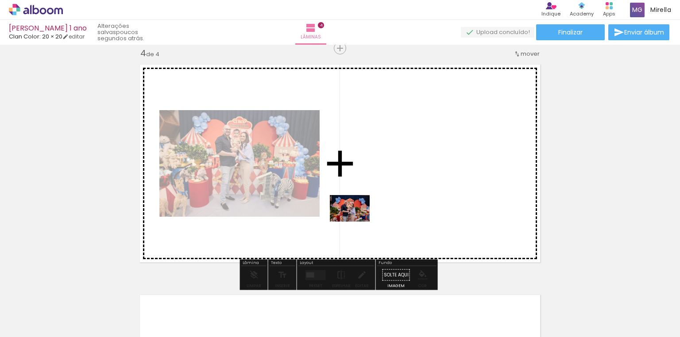
drag, startPoint x: 347, startPoint y: 309, endPoint x: 356, endPoint y: 219, distance: 91.2
click at [356, 219] on quentale-workspace at bounding box center [340, 168] width 680 height 337
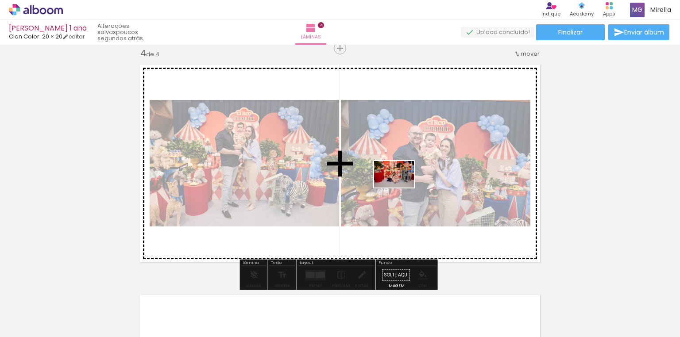
drag, startPoint x: 136, startPoint y: 316, endPoint x: 405, endPoint y: 185, distance: 299.5
click at [405, 185] on quentale-workspace at bounding box center [340, 168] width 680 height 337
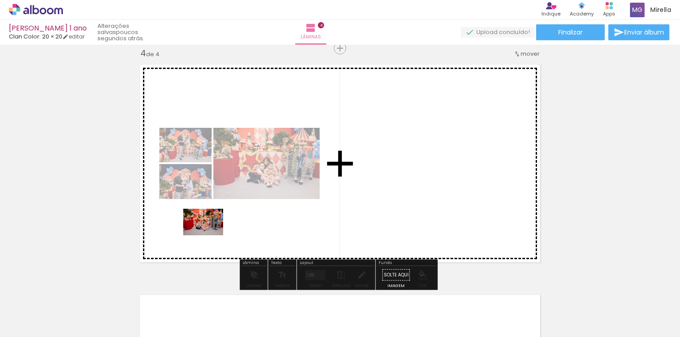
drag, startPoint x: 99, startPoint y: 311, endPoint x: 213, endPoint y: 233, distance: 138.6
click at [213, 233] on quentale-workspace at bounding box center [340, 168] width 680 height 337
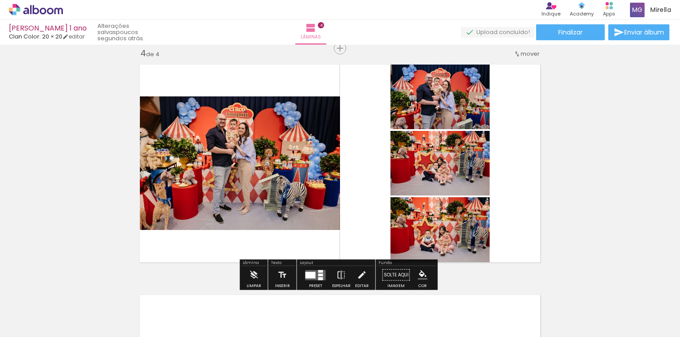
click at [313, 275] on quentale-layouter at bounding box center [315, 275] width 20 height 10
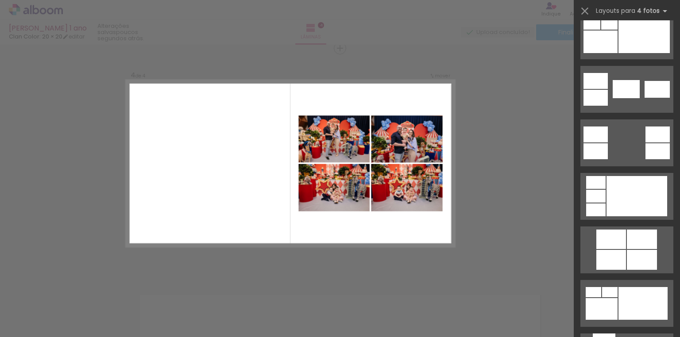
scroll to position [283, 0]
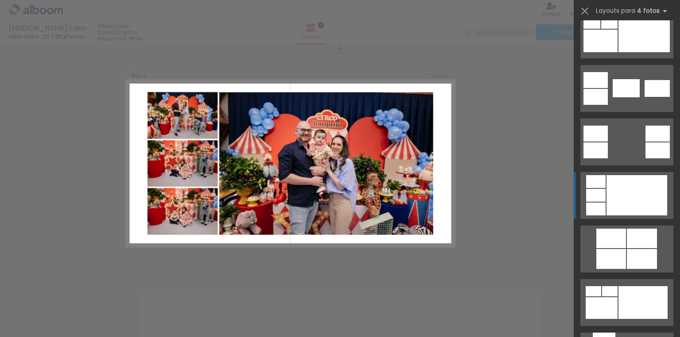
click at [620, 213] on div at bounding box center [636, 195] width 61 height 40
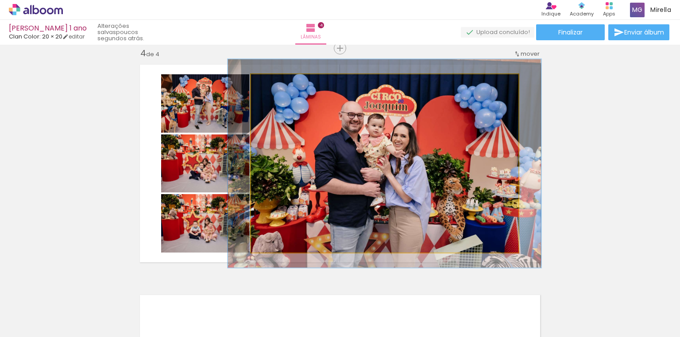
drag, startPoint x: 271, startPoint y: 83, endPoint x: 276, endPoint y: 85, distance: 5.5
type paper-slider "117"
click at [276, 85] on div at bounding box center [277, 84] width 8 height 8
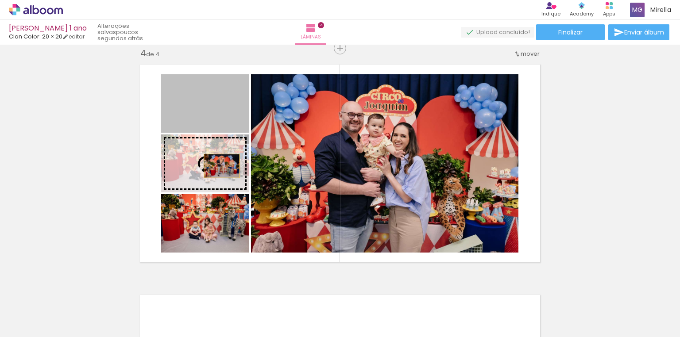
drag, startPoint x: 223, startPoint y: 111, endPoint x: 219, endPoint y: 166, distance: 55.1
click at [0, 0] on slot at bounding box center [0, 0] width 0 height 0
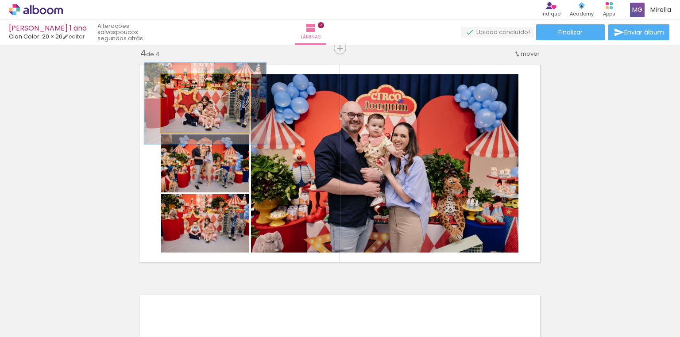
drag, startPoint x: 181, startPoint y: 85, endPoint x: 193, endPoint y: 85, distance: 12.0
type paper-slider "138"
click at [193, 85] on div at bounding box center [194, 84] width 8 height 8
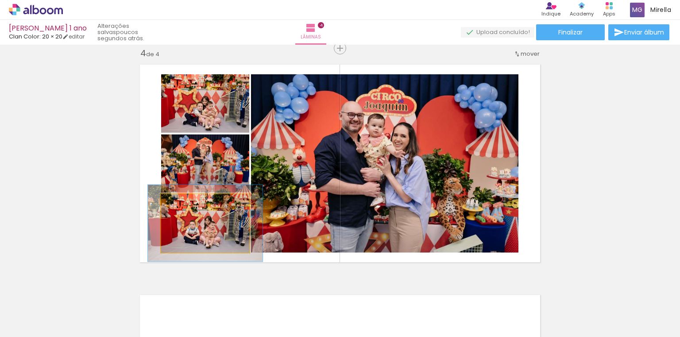
drag, startPoint x: 182, startPoint y: 205, endPoint x: 192, endPoint y: 205, distance: 9.3
type paper-slider "130"
click at [192, 205] on div at bounding box center [191, 204] width 14 height 14
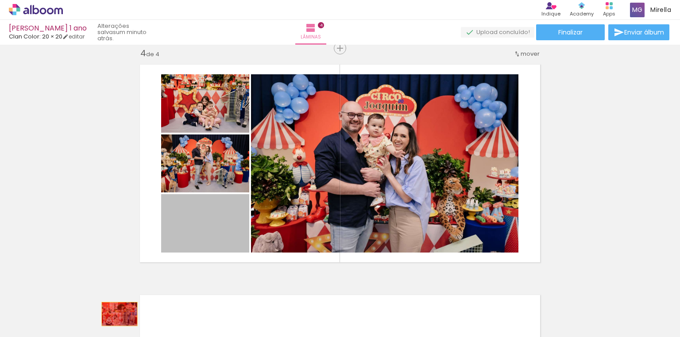
drag, startPoint x: 215, startPoint y: 230, endPoint x: 117, endPoint y: 314, distance: 129.0
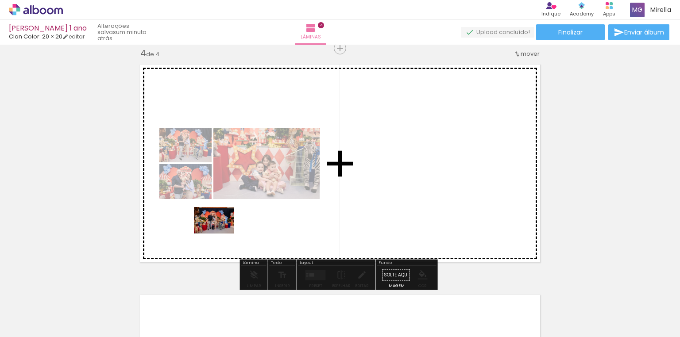
drag, startPoint x: 142, startPoint y: 313, endPoint x: 220, endPoint y: 234, distance: 111.7
click at [220, 234] on quentale-workspace at bounding box center [340, 168] width 680 height 337
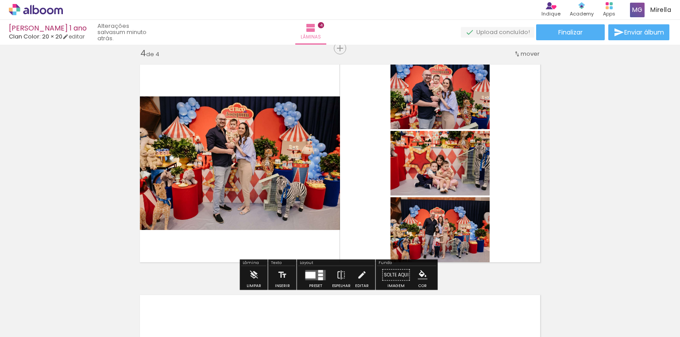
click at [315, 274] on quentale-layouter at bounding box center [315, 275] width 20 height 10
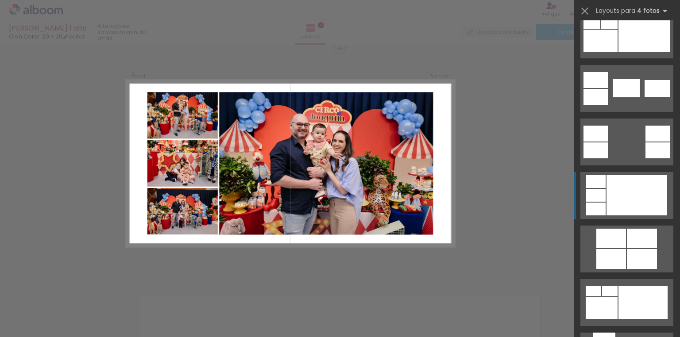
click at [621, 214] on div at bounding box center [636, 195] width 61 height 40
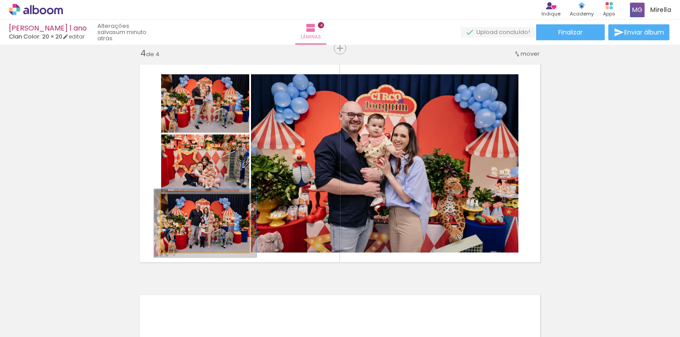
type paper-slider "116"
click at [184, 205] on div at bounding box center [187, 204] width 8 height 8
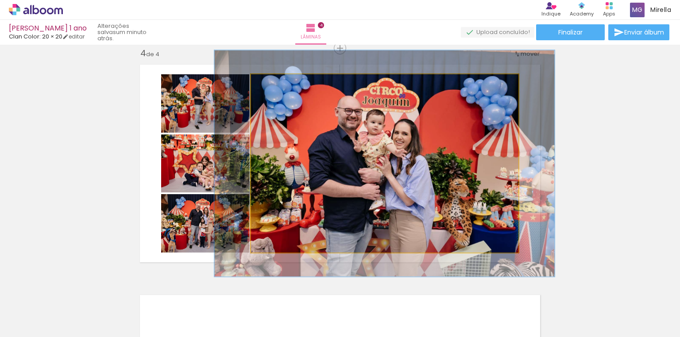
type paper-slider "127"
click at [281, 84] on div at bounding box center [281, 84] width 8 height 8
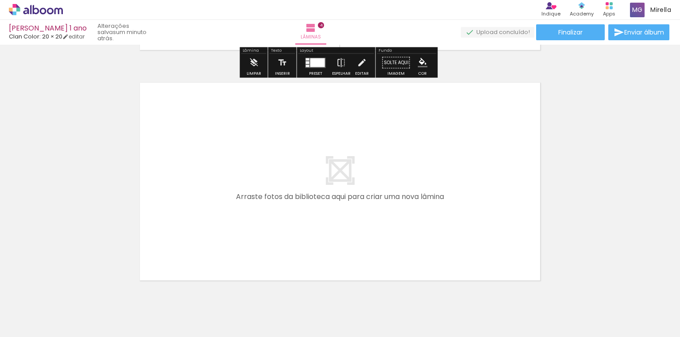
scroll to position [950, 0]
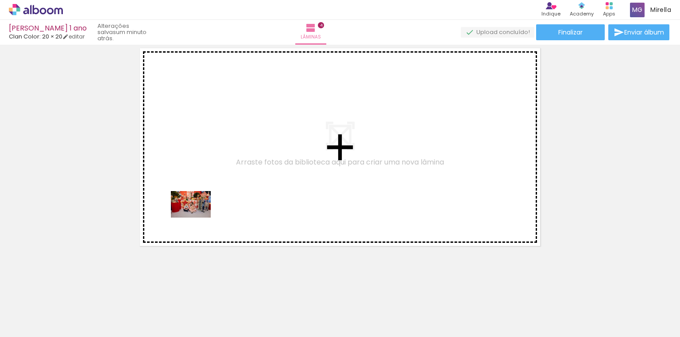
drag, startPoint x: 90, startPoint y: 317, endPoint x: 198, endPoint y: 217, distance: 146.6
click at [198, 217] on quentale-workspace at bounding box center [340, 168] width 680 height 337
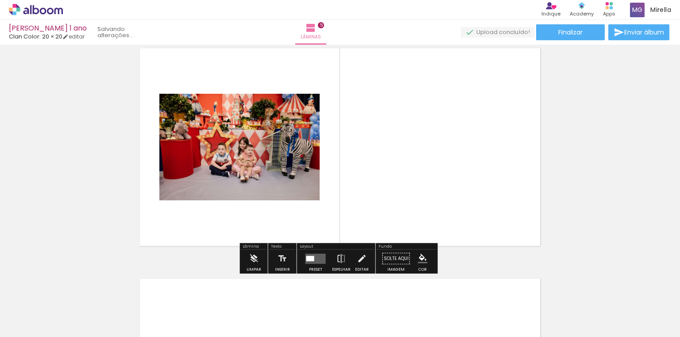
scroll to position [934, 0]
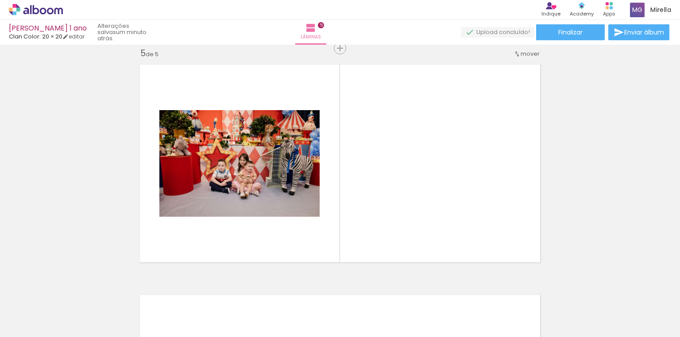
scroll to position [283, 0]
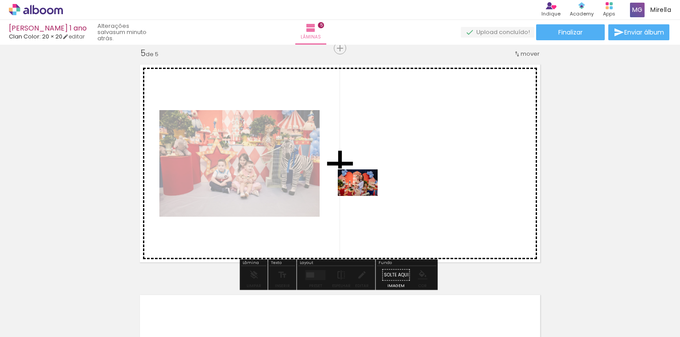
drag, startPoint x: 390, startPoint y: 316, endPoint x: 364, endPoint y: 196, distance: 122.6
click at [364, 196] on quentale-workspace at bounding box center [340, 168] width 680 height 337
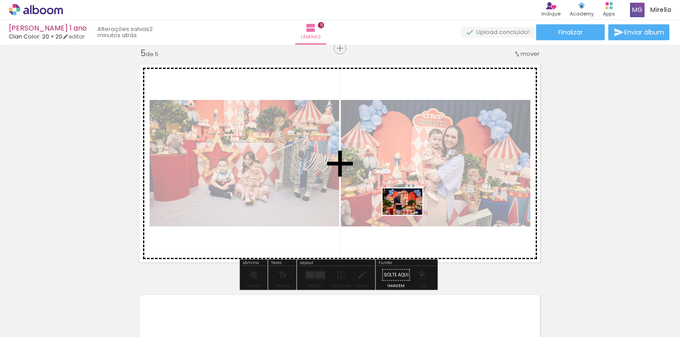
drag, startPoint x: 286, startPoint y: 318, endPoint x: 410, endPoint y: 215, distance: 161.2
click at [410, 215] on quentale-workspace at bounding box center [340, 168] width 680 height 337
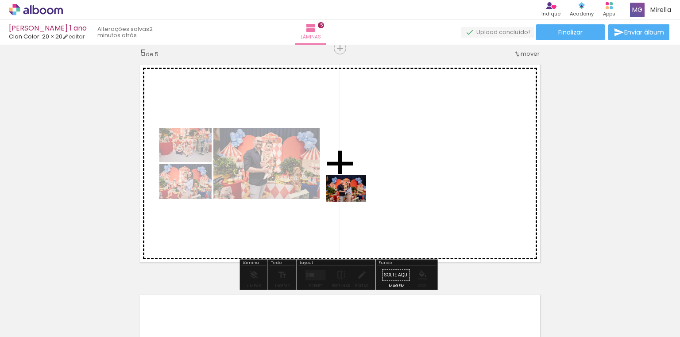
drag, startPoint x: 235, startPoint y: 314, endPoint x: 353, endPoint y: 202, distance: 162.8
click at [353, 202] on quentale-workspace at bounding box center [340, 168] width 680 height 337
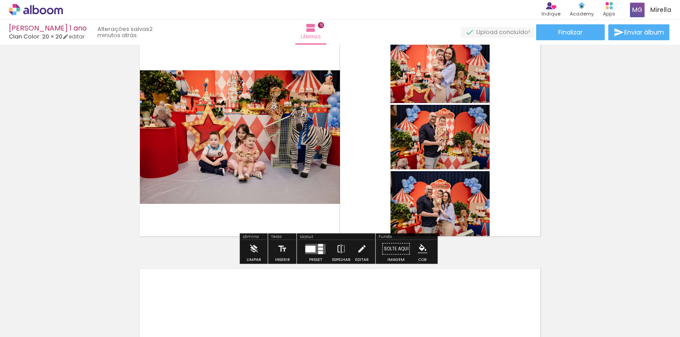
scroll to position [969, 0]
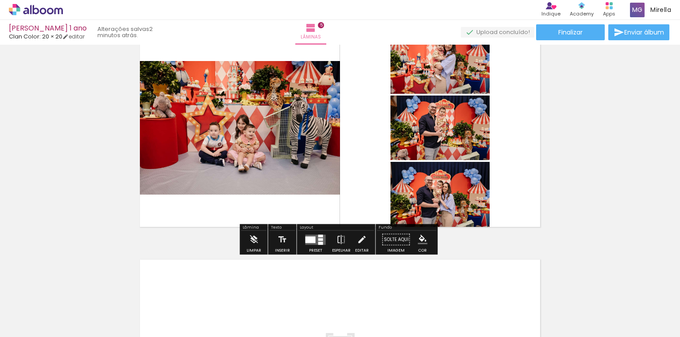
click at [309, 236] on div at bounding box center [310, 239] width 10 height 7
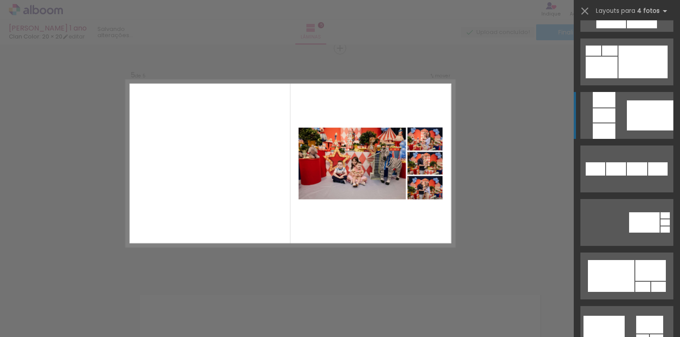
scroll to position [531, 0]
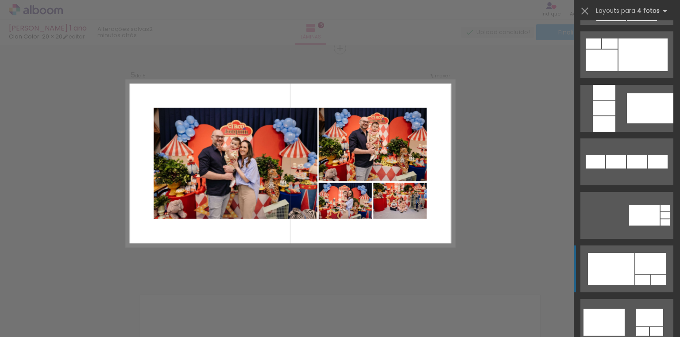
click at [621, 268] on div at bounding box center [611, 269] width 46 height 32
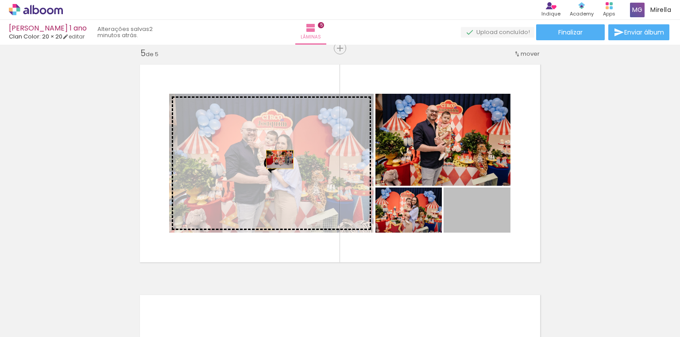
drag, startPoint x: 481, startPoint y: 216, endPoint x: 277, endPoint y: 159, distance: 211.2
click at [0, 0] on slot at bounding box center [0, 0] width 0 height 0
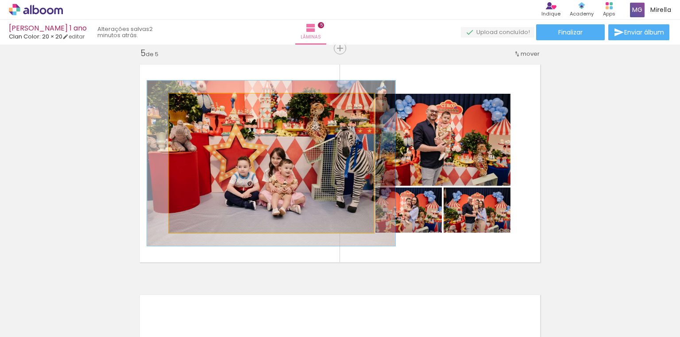
drag, startPoint x: 186, startPoint y: 104, endPoint x: 193, endPoint y: 104, distance: 6.2
type paper-slider "120"
click at [193, 104] on div at bounding box center [196, 103] width 8 height 8
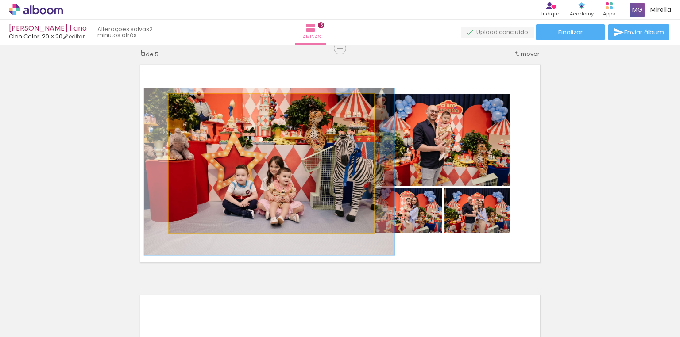
drag, startPoint x: 273, startPoint y: 154, endPoint x: 271, endPoint y: 158, distance: 4.8
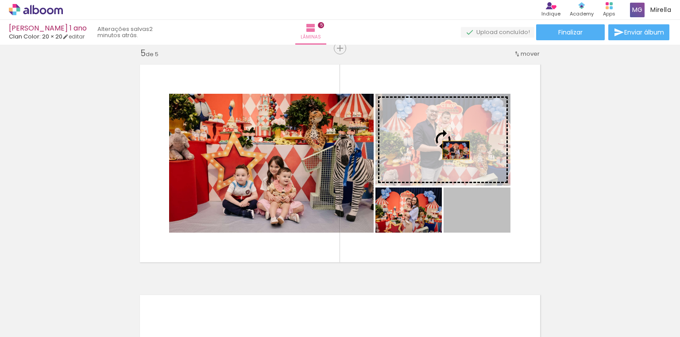
drag, startPoint x: 483, startPoint y: 221, endPoint x: 453, endPoint y: 150, distance: 77.2
click at [0, 0] on slot at bounding box center [0, 0] width 0 height 0
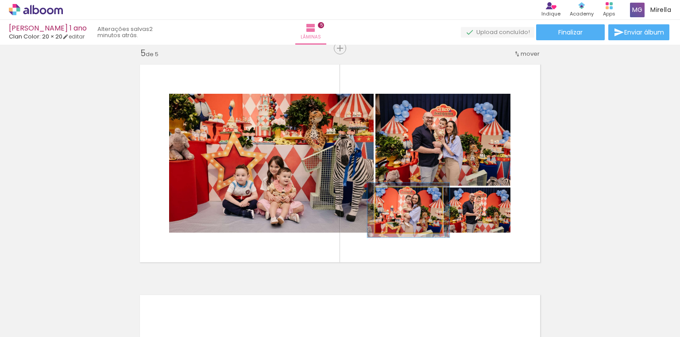
drag, startPoint x: 395, startPoint y: 197, endPoint x: 402, endPoint y: 197, distance: 6.6
type paper-slider "121"
click at [402, 197] on div at bounding box center [403, 197] width 8 height 8
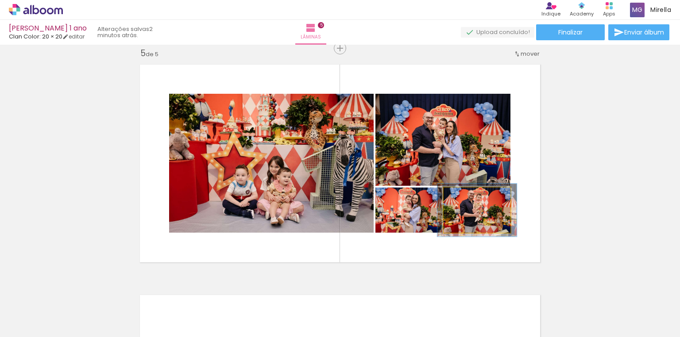
drag, startPoint x: 465, startPoint y: 195, endPoint x: 471, endPoint y: 195, distance: 5.3
type paper-slider "117"
click at [471, 195] on div at bounding box center [470, 197] width 14 height 14
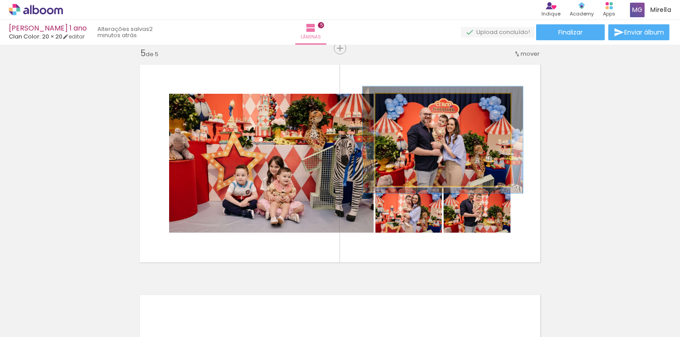
drag, startPoint x: 396, startPoint y: 103, endPoint x: 401, endPoint y: 103, distance: 4.9
type paper-slider "116"
click at [401, 103] on div at bounding box center [401, 103] width 14 height 14
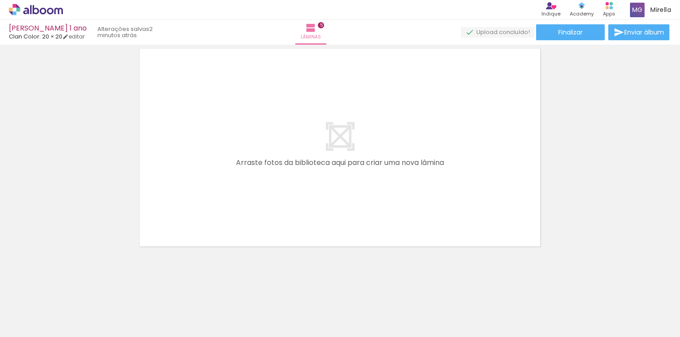
scroll to position [1181, 0]
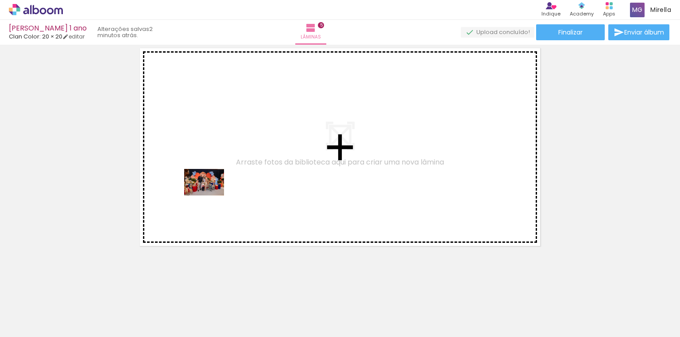
drag, startPoint x: 94, startPoint y: 317, endPoint x: 211, endPoint y: 196, distance: 168.7
click at [211, 196] on quentale-workspace at bounding box center [340, 168] width 680 height 337
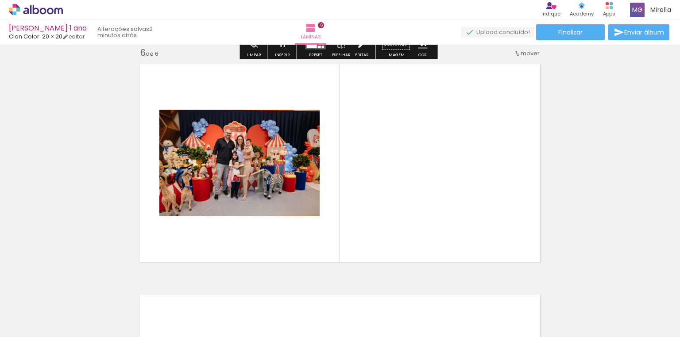
scroll to position [1164, 0]
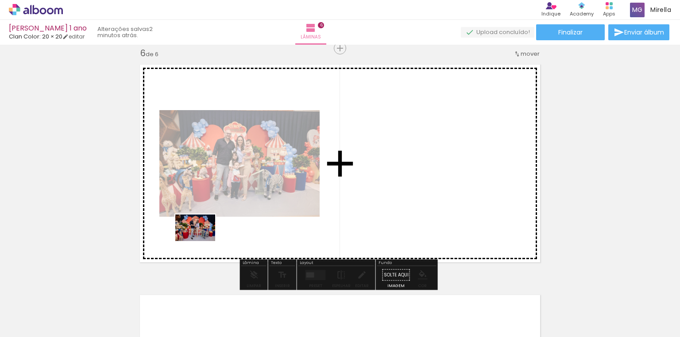
drag, startPoint x: 100, startPoint y: 313, endPoint x: 136, endPoint y: 293, distance: 40.6
click at [202, 241] on quentale-workspace at bounding box center [340, 168] width 680 height 337
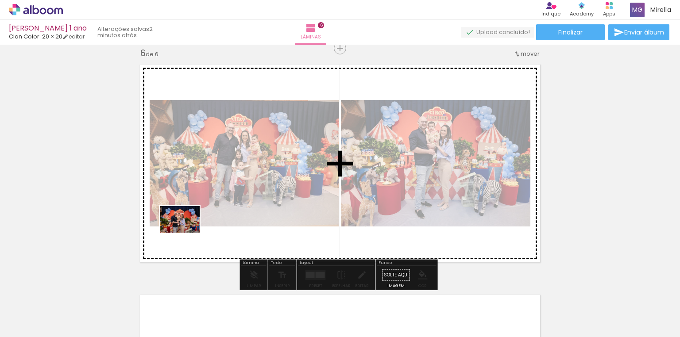
drag, startPoint x: 96, startPoint y: 317, endPoint x: 186, endPoint y: 233, distance: 124.0
click at [186, 233] on quentale-workspace at bounding box center [340, 168] width 680 height 337
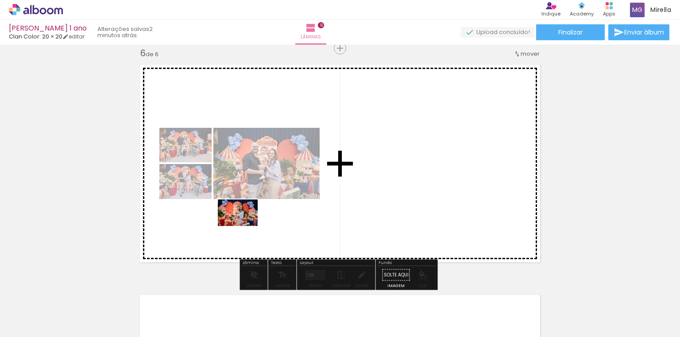
drag, startPoint x: 139, startPoint y: 311, endPoint x: 244, endPoint y: 226, distance: 135.4
click at [244, 226] on quentale-workspace at bounding box center [340, 168] width 680 height 337
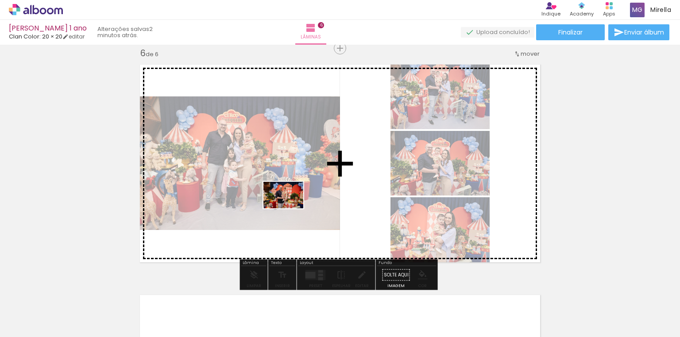
drag, startPoint x: 98, startPoint y: 318, endPoint x: 290, endPoint y: 208, distance: 220.7
click at [290, 208] on quentale-workspace at bounding box center [340, 168] width 680 height 337
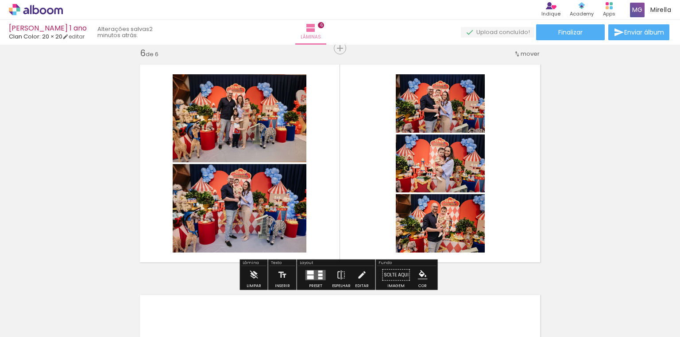
click at [315, 274] on quentale-layouter at bounding box center [315, 275] width 20 height 10
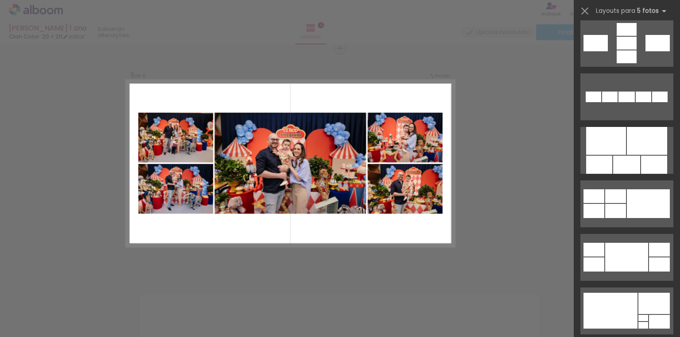
scroll to position [460, 0]
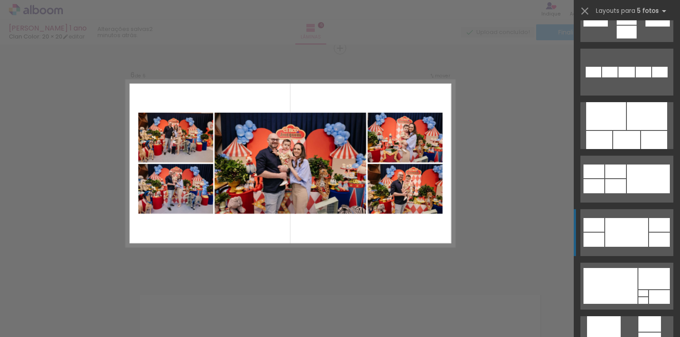
click at [622, 241] on div at bounding box center [626, 232] width 43 height 29
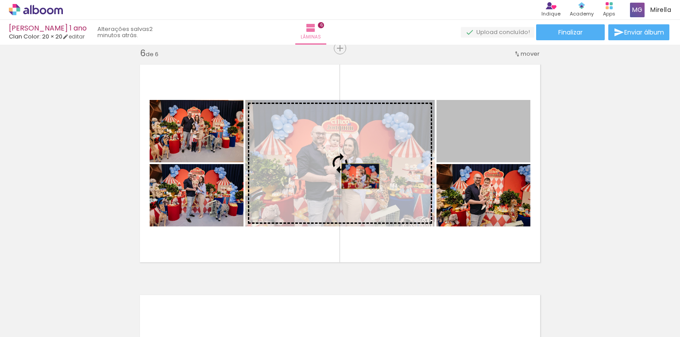
drag, startPoint x: 495, startPoint y: 142, endPoint x: 358, endPoint y: 176, distance: 141.5
click at [0, 0] on slot at bounding box center [0, 0] width 0 height 0
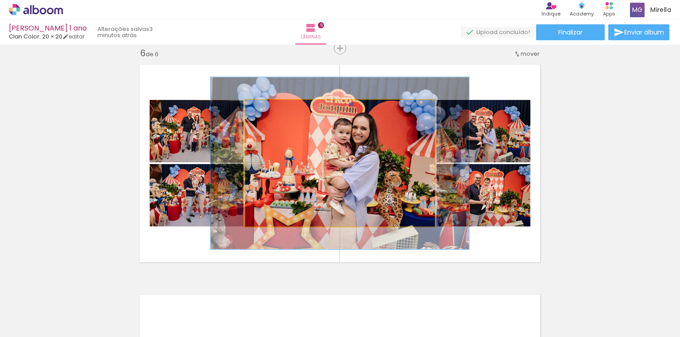
drag, startPoint x: 267, startPoint y: 112, endPoint x: 277, endPoint y: 112, distance: 9.3
click at [277, 112] on div at bounding box center [277, 109] width 14 height 14
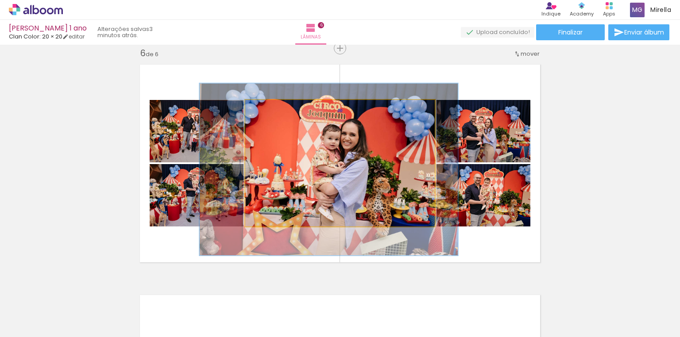
drag, startPoint x: 359, startPoint y: 147, endPoint x: 351, endPoint y: 153, distance: 9.8
click at [414, 195] on quentale-photo at bounding box center [339, 163] width 189 height 127
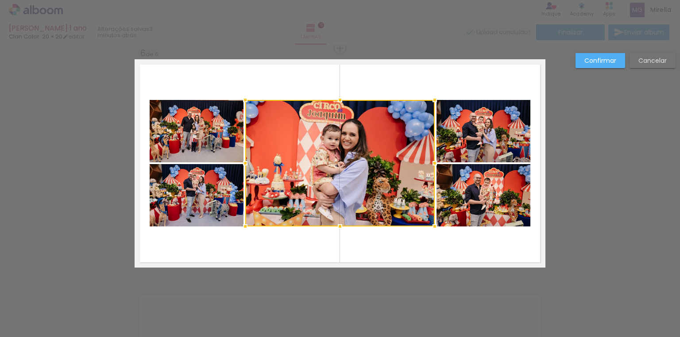
click at [414, 195] on div at bounding box center [339, 163] width 189 height 127
click at [412, 87] on quentale-layouter at bounding box center [340, 163] width 411 height 208
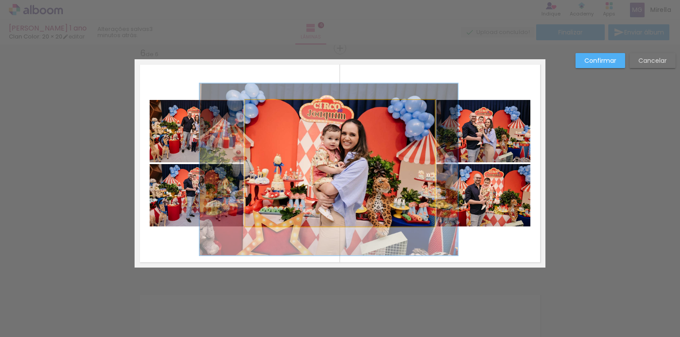
click at [379, 174] on quentale-photo at bounding box center [339, 163] width 189 height 127
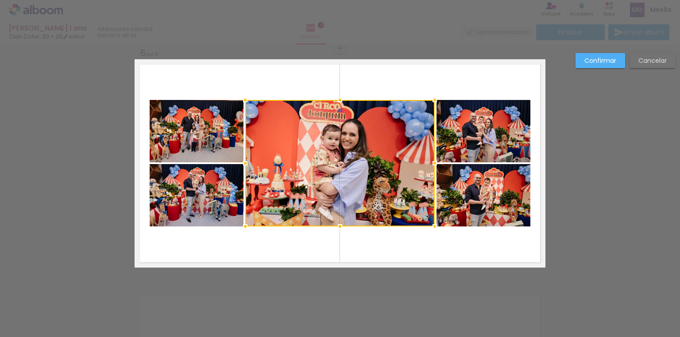
click at [379, 174] on div at bounding box center [339, 163] width 189 height 127
click at [0, 0] on slot "Confirmar" at bounding box center [0, 0] width 0 height 0
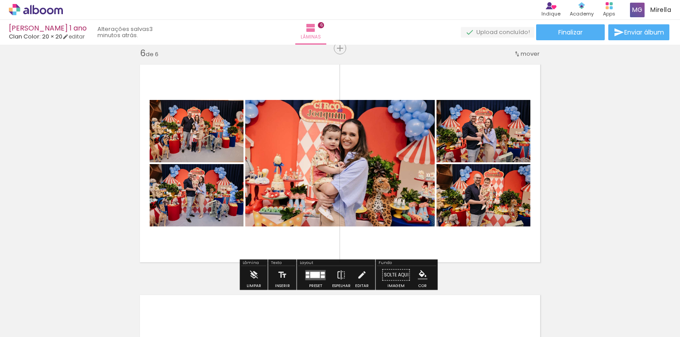
click at [367, 165] on quentale-photo at bounding box center [339, 163] width 189 height 127
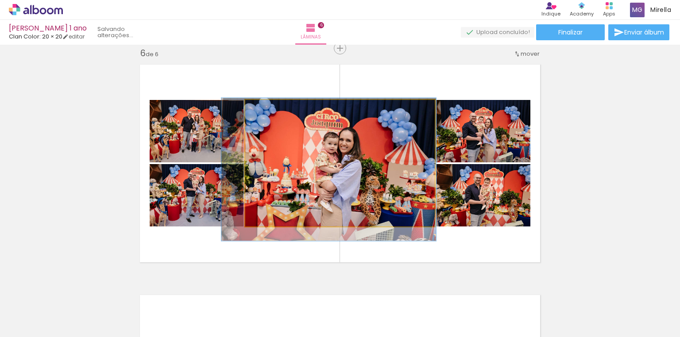
drag, startPoint x: 276, startPoint y: 108, endPoint x: 268, endPoint y: 109, distance: 8.0
type paper-slider "113"
click at [268, 109] on div at bounding box center [270, 109] width 8 height 8
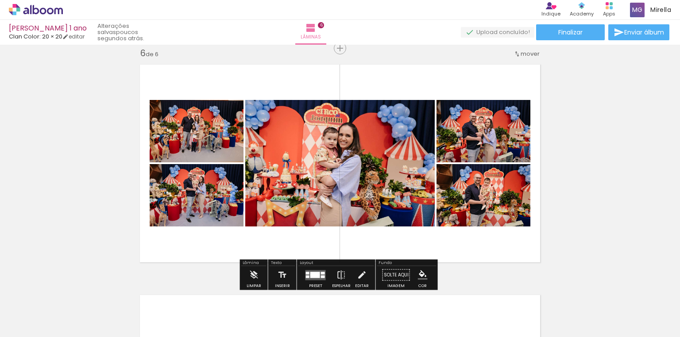
click at [423, 81] on quentale-layouter at bounding box center [340, 163] width 411 height 208
click at [379, 154] on quentale-photo at bounding box center [339, 163] width 189 height 127
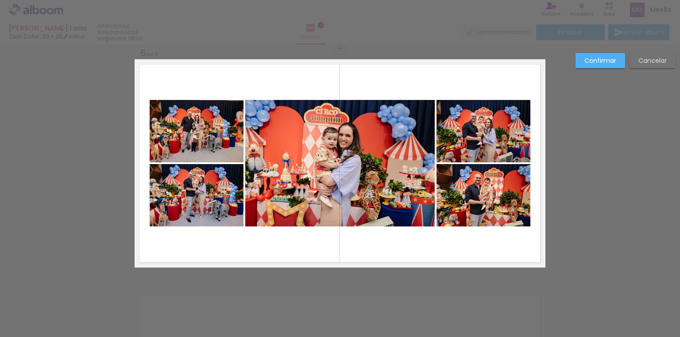
click at [395, 158] on quentale-photo at bounding box center [339, 163] width 189 height 127
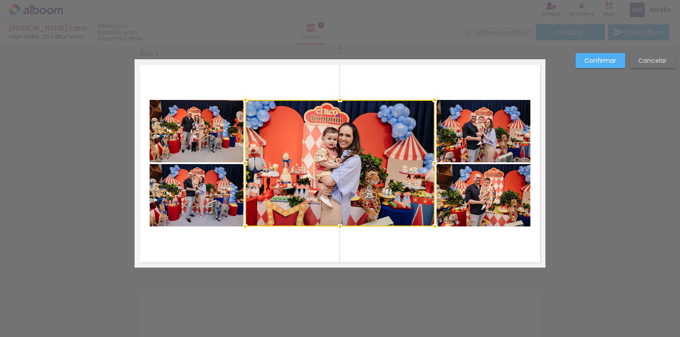
click at [395, 158] on div at bounding box center [339, 163] width 189 height 127
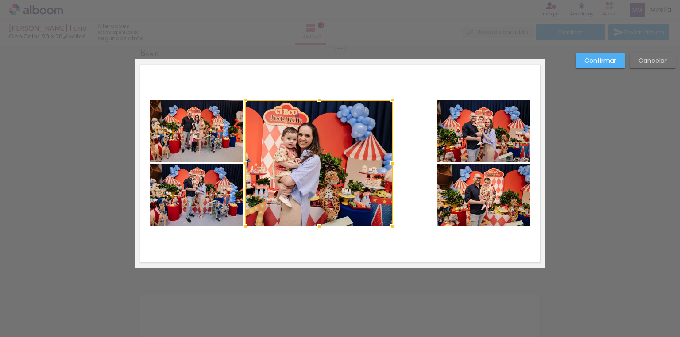
drag, startPoint x: 431, startPoint y: 166, endPoint x: 393, endPoint y: 165, distance: 37.6
click at [393, 165] on div at bounding box center [393, 163] width 18 height 18
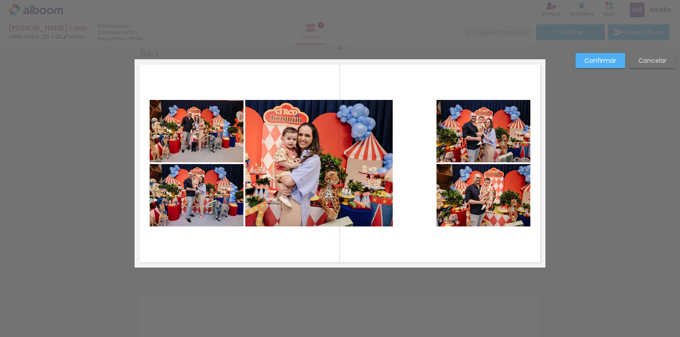
click at [0, 0] on slot "Confirmar" at bounding box center [0, 0] width 0 height 0
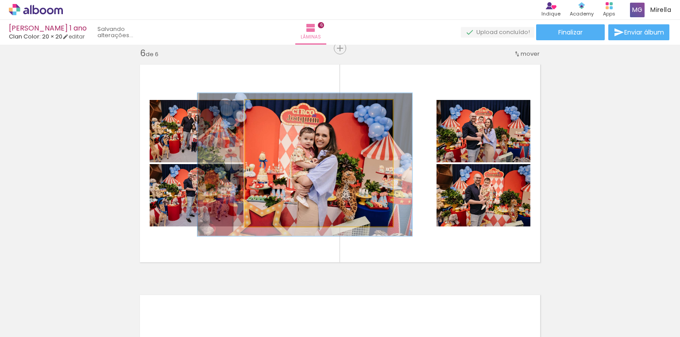
drag, startPoint x: 288, startPoint y: 149, endPoint x: 305, endPoint y: 149, distance: 17.3
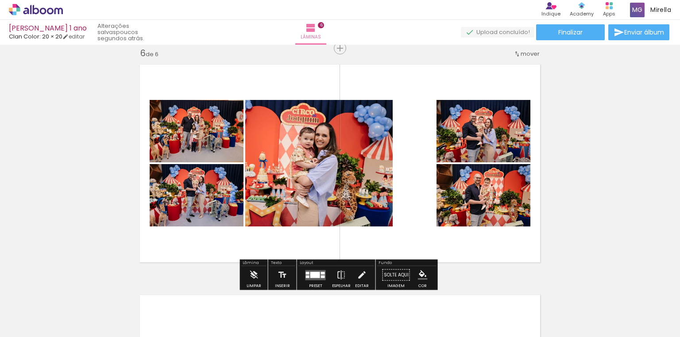
click at [476, 142] on quentale-photo at bounding box center [483, 131] width 94 height 62
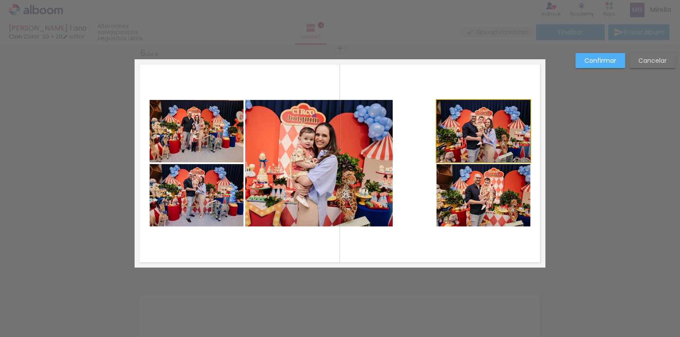
drag, startPoint x: 481, startPoint y: 142, endPoint x: 439, endPoint y: 145, distance: 42.2
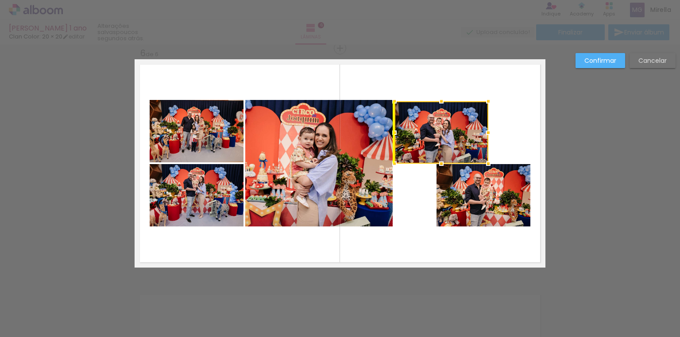
drag, startPoint x: 490, startPoint y: 136, endPoint x: 448, endPoint y: 138, distance: 42.5
click at [448, 138] on div at bounding box center [441, 132] width 94 height 62
click at [504, 137] on quentale-layouter at bounding box center [340, 163] width 411 height 208
drag, startPoint x: 443, startPoint y: 129, endPoint x: 448, endPoint y: 129, distance: 5.3
click at [419, 137] on div at bounding box center [442, 132] width 94 height 62
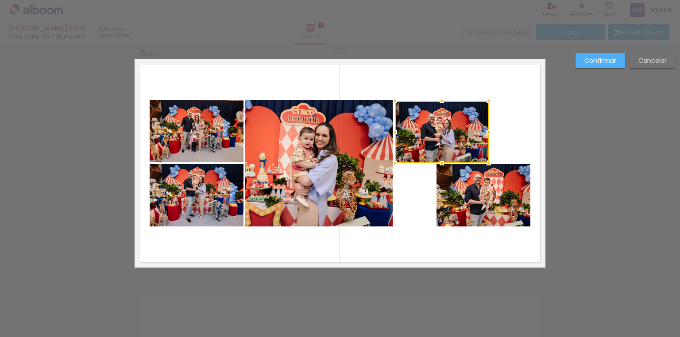
click at [470, 94] on quentale-layouter at bounding box center [340, 163] width 411 height 208
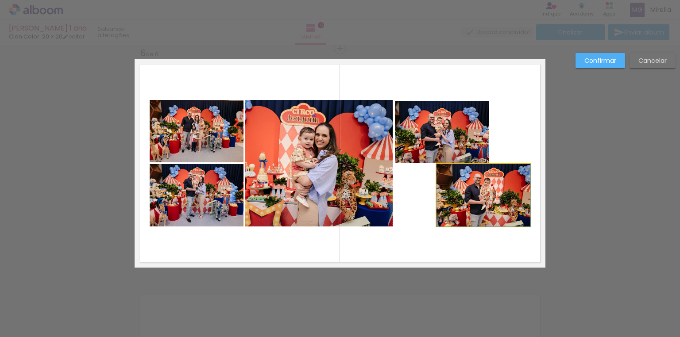
drag, startPoint x: 478, startPoint y: 185, endPoint x: 471, endPoint y: 187, distance: 7.2
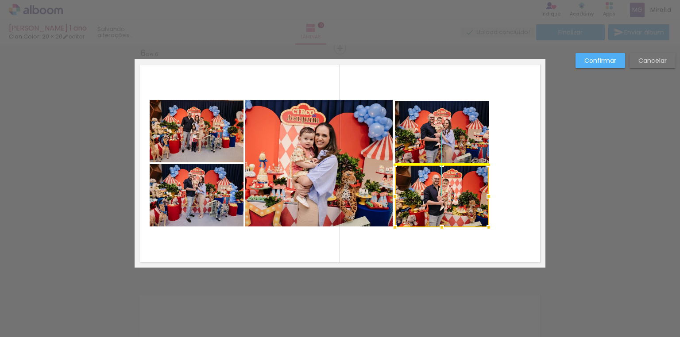
drag, startPoint x: 484, startPoint y: 187, endPoint x: 454, endPoint y: 193, distance: 30.3
click at [454, 193] on div at bounding box center [442, 196] width 94 height 62
click at [509, 165] on quentale-layouter at bounding box center [340, 163] width 411 height 208
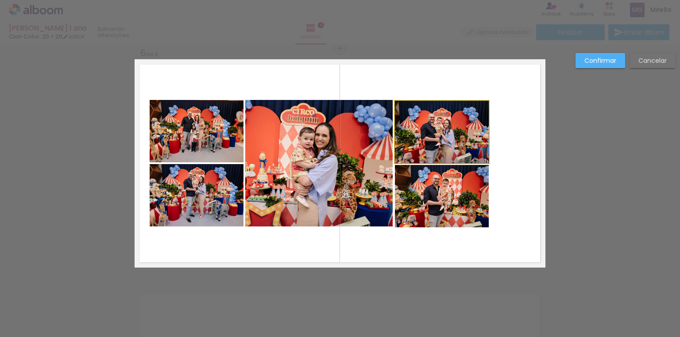
drag, startPoint x: 453, startPoint y: 140, endPoint x: 454, endPoint y: 133, distance: 7.5
click at [499, 159] on quentale-layouter at bounding box center [340, 163] width 411 height 208
drag, startPoint x: 428, startPoint y: 142, endPoint x: 435, endPoint y: 131, distance: 13.1
click at [514, 123] on quentale-layouter at bounding box center [340, 163] width 411 height 208
drag, startPoint x: 443, startPoint y: 134, endPoint x: 444, endPoint y: 119, distance: 15.2
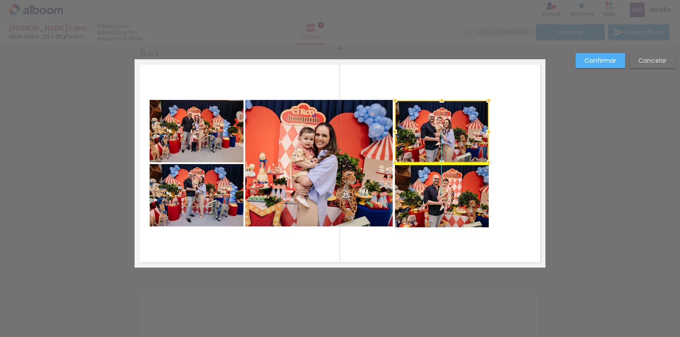
click at [456, 127] on div at bounding box center [442, 131] width 94 height 62
click at [502, 123] on quentale-layouter at bounding box center [340, 163] width 411 height 208
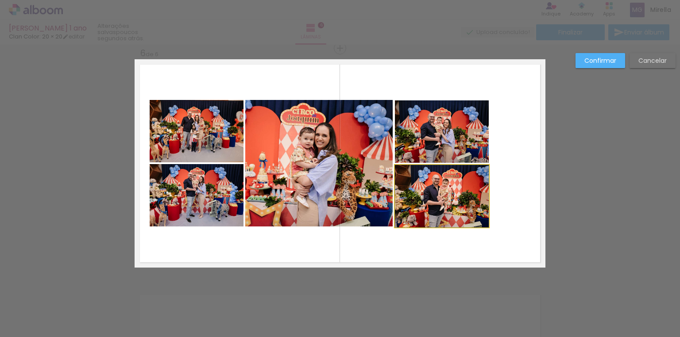
click at [456, 187] on quentale-photo at bounding box center [442, 196] width 94 height 62
click at [510, 174] on quentale-layouter at bounding box center [340, 163] width 411 height 208
drag, startPoint x: 508, startPoint y: 130, endPoint x: 443, endPoint y: 191, distance: 89.6
click at [443, 191] on quentale-layouter at bounding box center [340, 163] width 411 height 208
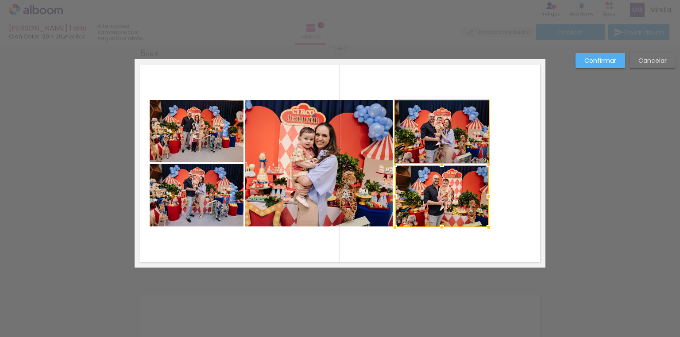
click at [458, 133] on quentale-photo at bounding box center [442, 131] width 94 height 62
click at [322, 166] on quentale-photo at bounding box center [318, 163] width 147 height 127
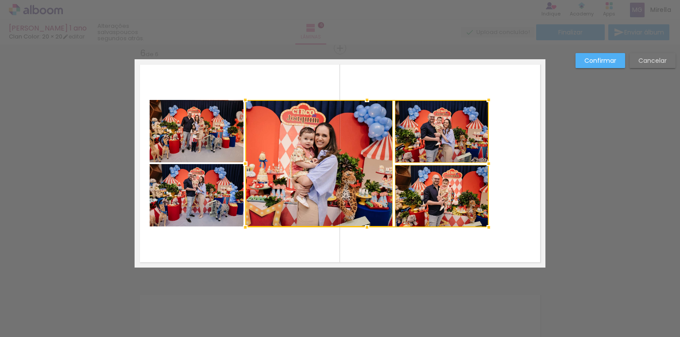
click at [216, 141] on quentale-photo at bounding box center [197, 131] width 94 height 62
click at [209, 203] on div at bounding box center [319, 163] width 339 height 127
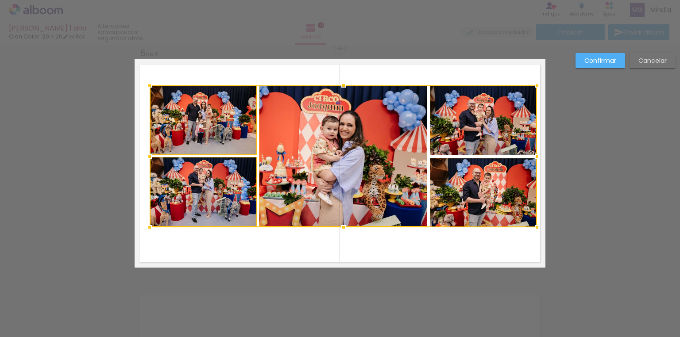
drag, startPoint x: 486, startPoint y: 102, endPoint x: 536, endPoint y: 87, distance: 51.4
click at [536, 87] on div at bounding box center [537, 86] width 18 height 18
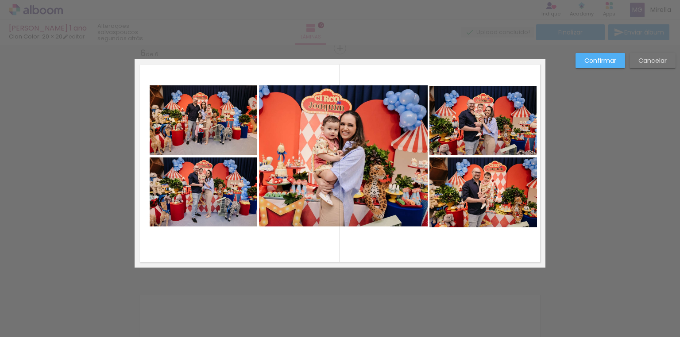
click at [196, 106] on quentale-photo at bounding box center [203, 120] width 107 height 70
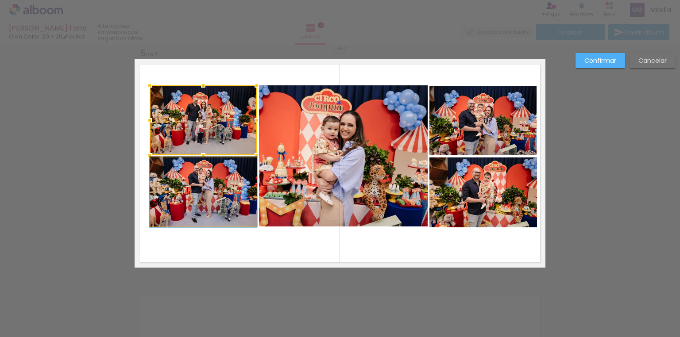
click at [197, 173] on quentale-photo at bounding box center [203, 192] width 107 height 69
click at [293, 173] on quentale-photo at bounding box center [343, 155] width 169 height 141
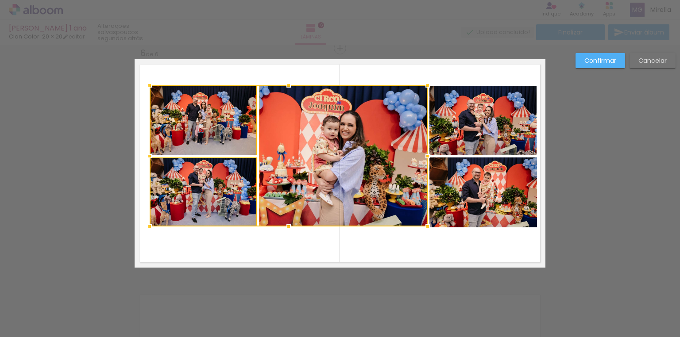
click at [458, 136] on quentale-photo at bounding box center [482, 120] width 107 height 69
click at [462, 175] on div at bounding box center [343, 155] width 387 height 141
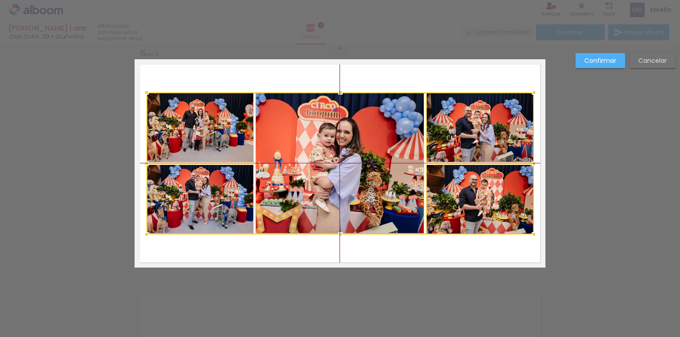
drag, startPoint x: 475, startPoint y: 185, endPoint x: 469, endPoint y: 190, distance: 8.8
click at [469, 190] on div at bounding box center [340, 164] width 387 height 142
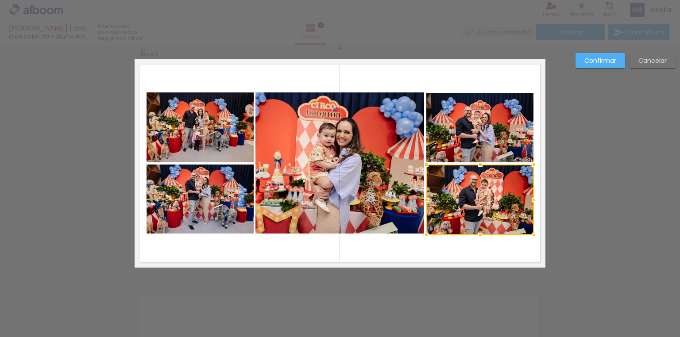
click at [439, 77] on quentale-layouter at bounding box center [340, 163] width 411 height 208
click at [474, 201] on quentale-photo at bounding box center [480, 200] width 108 height 70
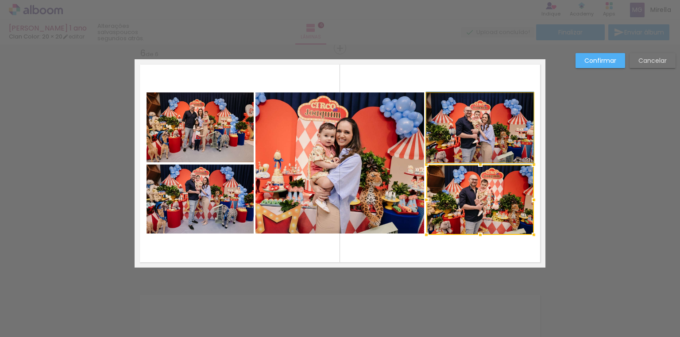
click at [469, 138] on quentale-photo at bounding box center [479, 127] width 107 height 69
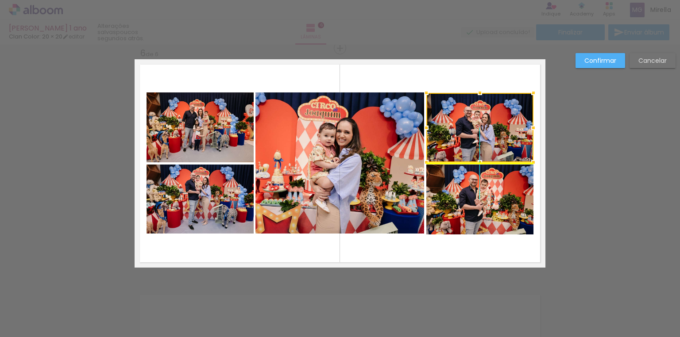
drag, startPoint x: 472, startPoint y: 133, endPoint x: 475, endPoint y: 127, distance: 5.9
click at [475, 127] on div at bounding box center [479, 127] width 107 height 69
click at [460, 67] on quentale-layouter at bounding box center [340, 163] width 411 height 208
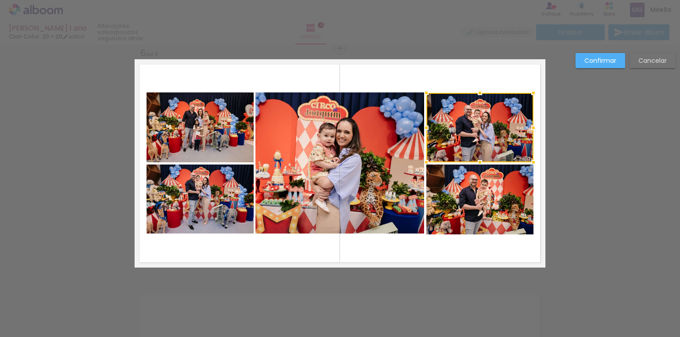
click at [471, 68] on quentale-layouter at bounding box center [340, 163] width 411 height 208
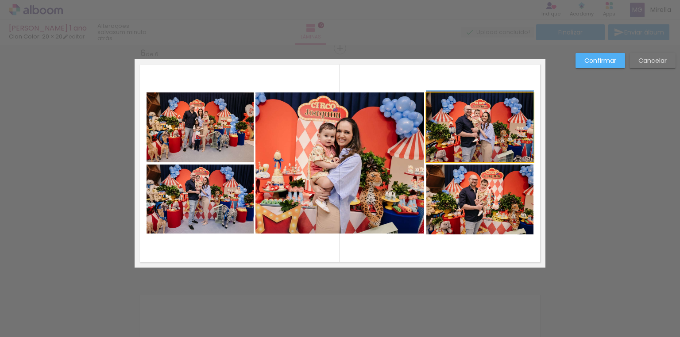
drag, startPoint x: 471, startPoint y: 125, endPoint x: 472, endPoint y: 120, distance: 4.5
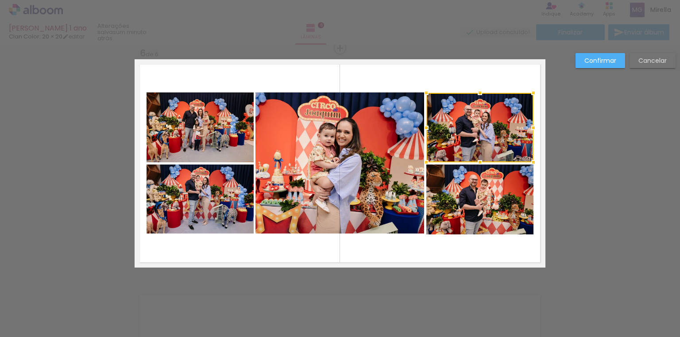
click at [494, 83] on quentale-layouter at bounding box center [340, 163] width 411 height 208
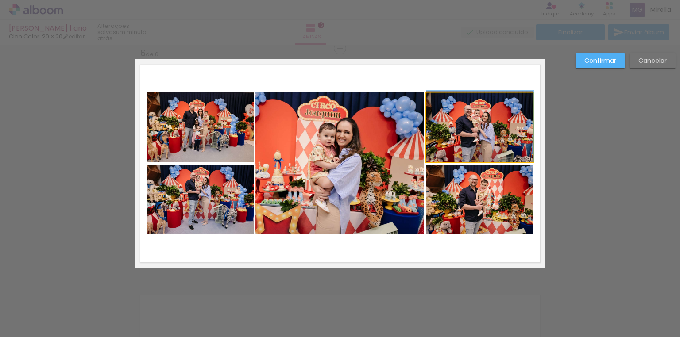
drag, startPoint x: 481, startPoint y: 135, endPoint x: 484, endPoint y: 126, distance: 9.8
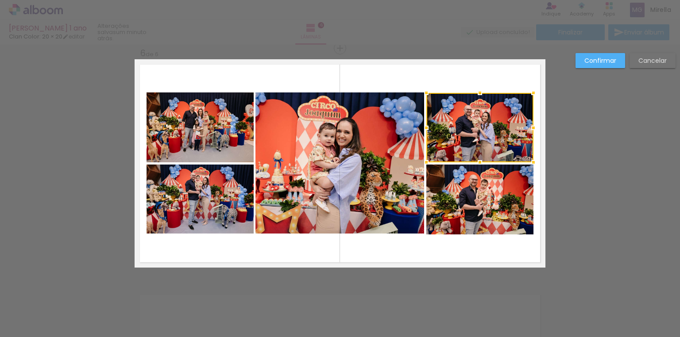
click at [488, 74] on quentale-layouter at bounding box center [340, 163] width 411 height 208
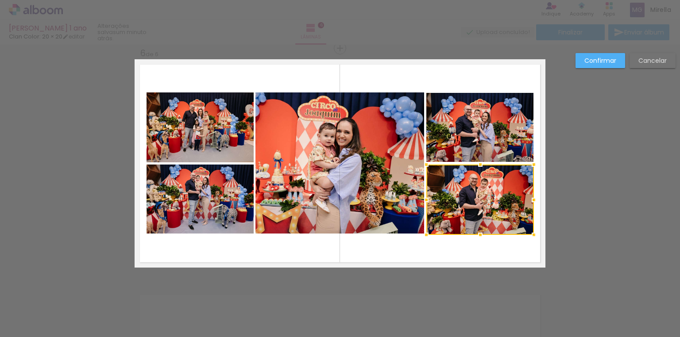
click at [443, 238] on quentale-layouter at bounding box center [340, 163] width 411 height 208
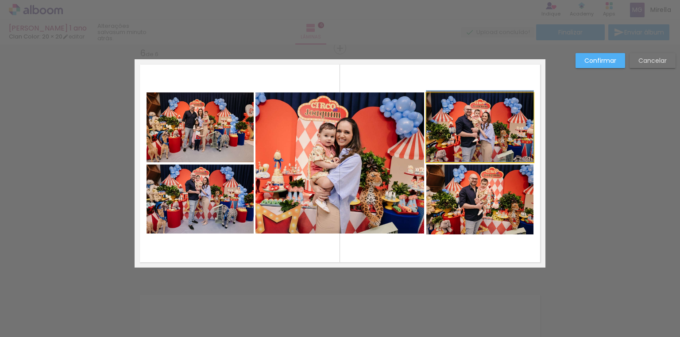
drag, startPoint x: 485, startPoint y: 145, endPoint x: 486, endPoint y: 135, distance: 9.7
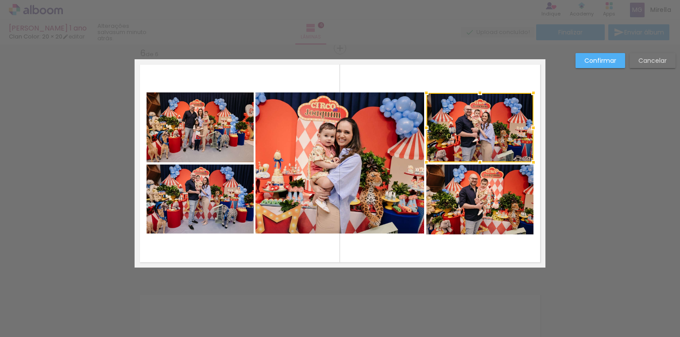
click at [494, 79] on quentale-layouter at bounding box center [340, 163] width 411 height 208
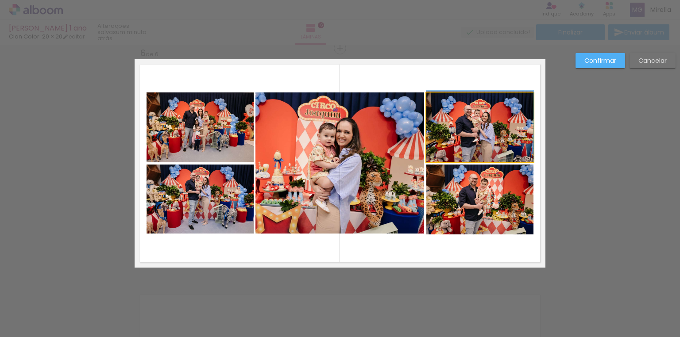
drag, startPoint x: 466, startPoint y: 122, endPoint x: 491, endPoint y: 94, distance: 37.3
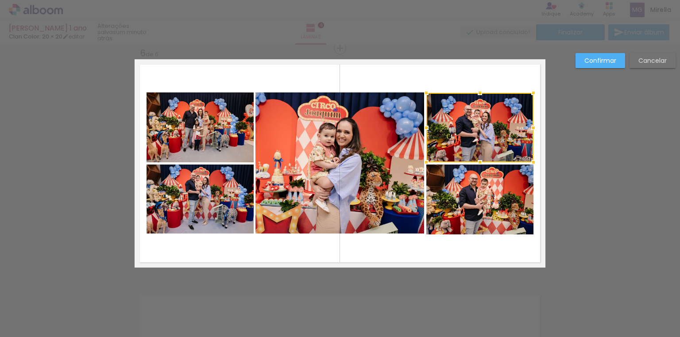
click at [0, 0] on slot "Cancelar" at bounding box center [0, 0] width 0 height 0
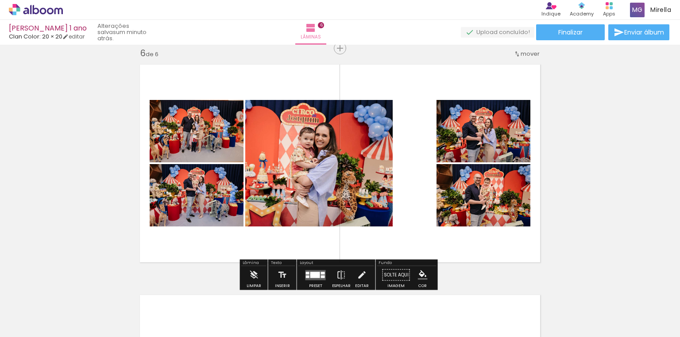
click quentale-thumb
click div
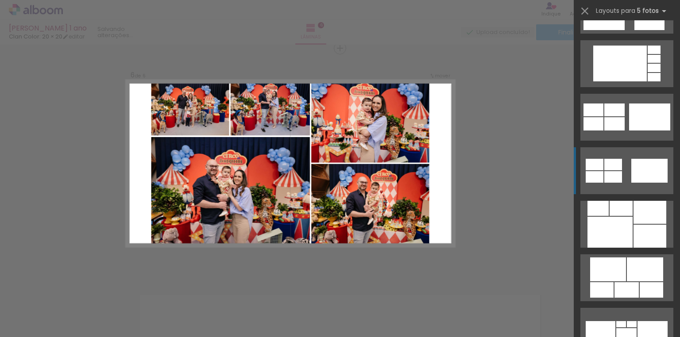
scroll to position [855, 0]
